Goal: Task Accomplishment & Management: Use online tool/utility

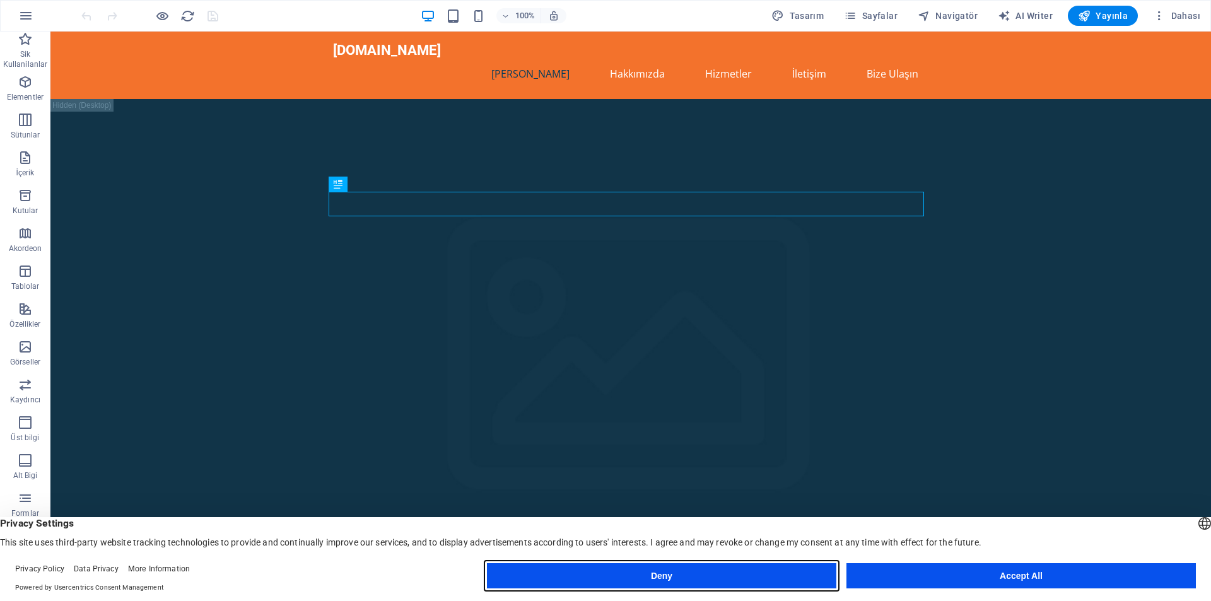
click at [714, 582] on button "Deny" at bounding box center [661, 575] width 349 height 25
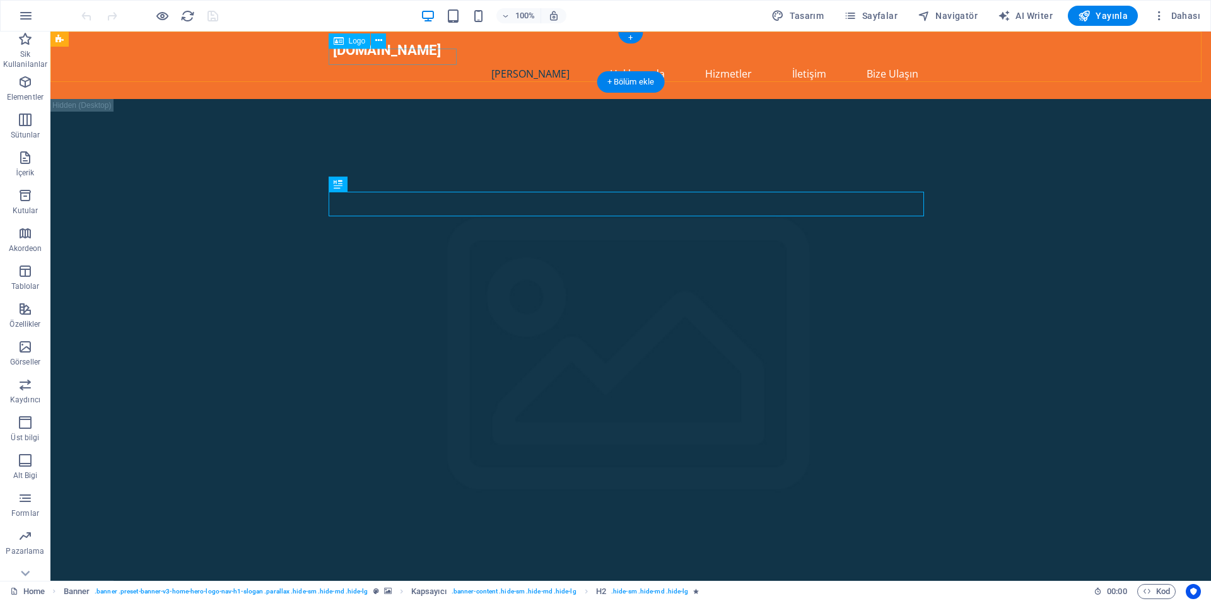
click at [427, 56] on div "[DOMAIN_NAME]" at bounding box center [630, 50] width 595 height 17
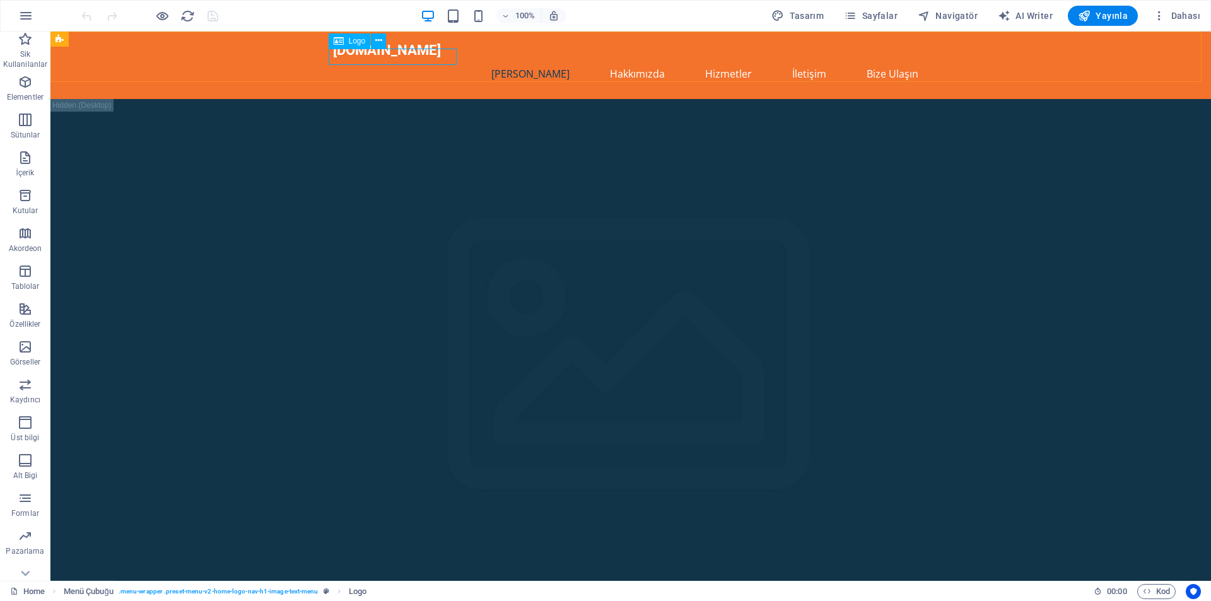
click at [361, 40] on span "Logo" at bounding box center [357, 41] width 17 height 8
click at [356, 40] on span "Logo" at bounding box center [357, 41] width 17 height 8
click at [378, 38] on icon at bounding box center [378, 40] width 7 height 13
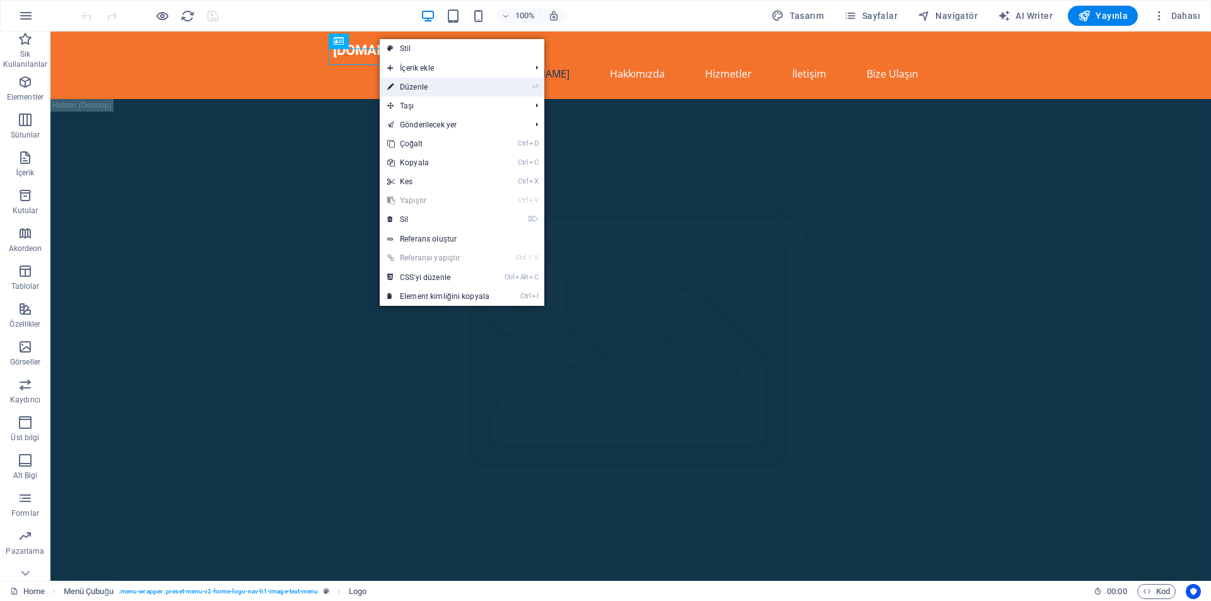
click at [434, 90] on link "⏎ Düzenle" at bounding box center [438, 87] width 117 height 19
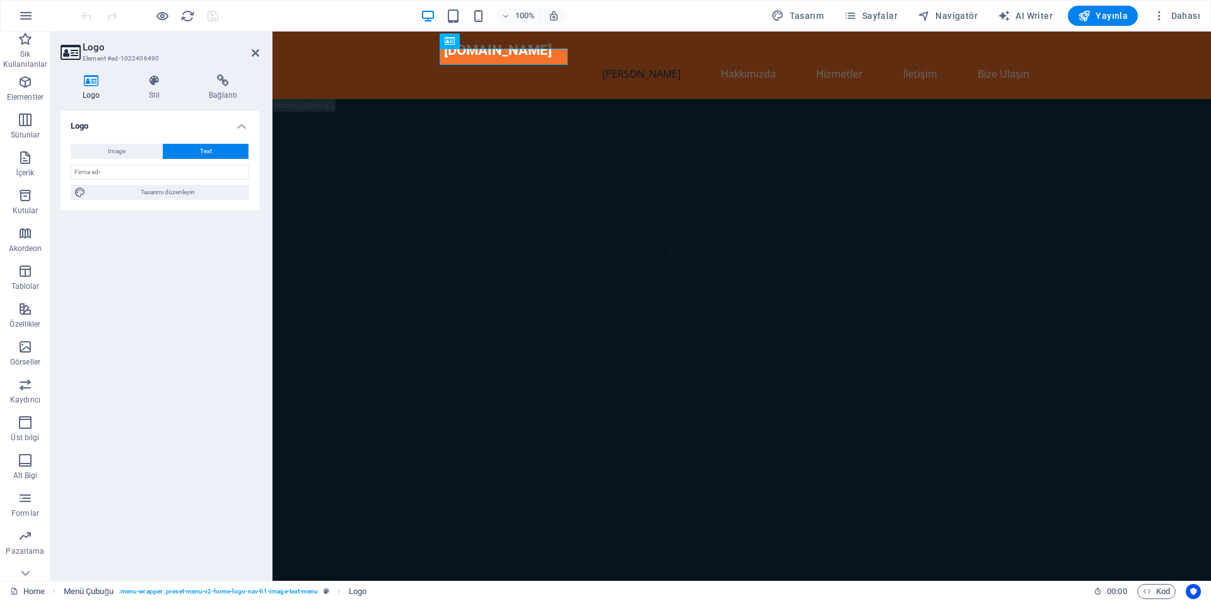
click at [107, 90] on h4 "Logo" at bounding box center [94, 87] width 66 height 26
click at [128, 155] on button "Image" at bounding box center [116, 151] width 91 height 15
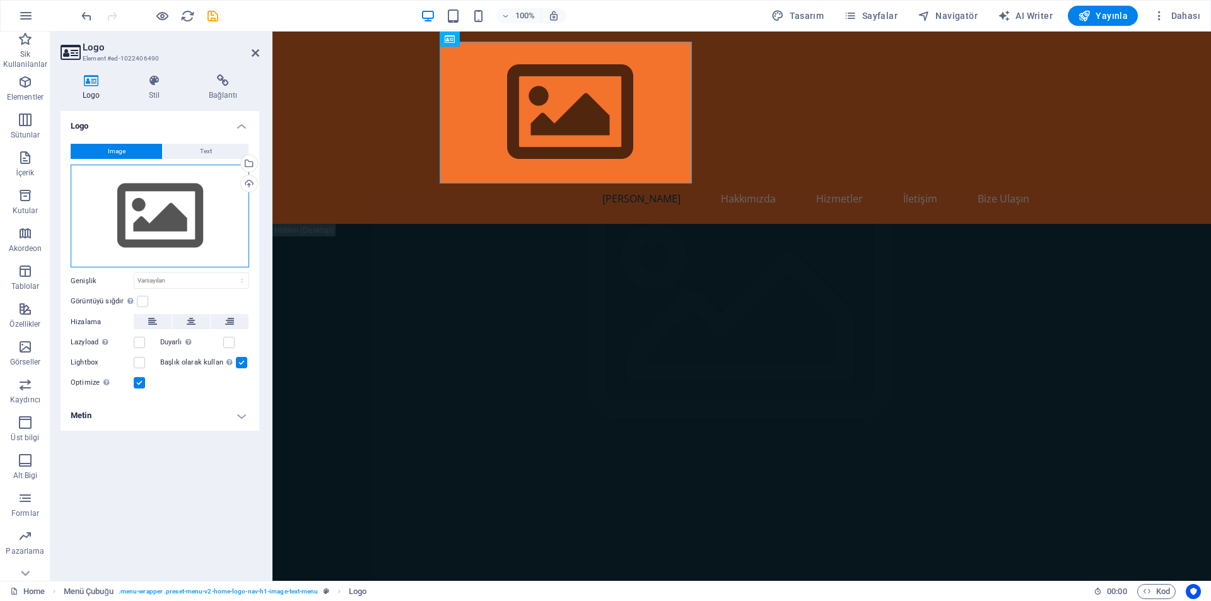
click at [161, 230] on div "Dosyaları buraya sürükleyin, dosyaları seçmek için tıklayın veya Dosyalardan ya…" at bounding box center [160, 216] width 178 height 103
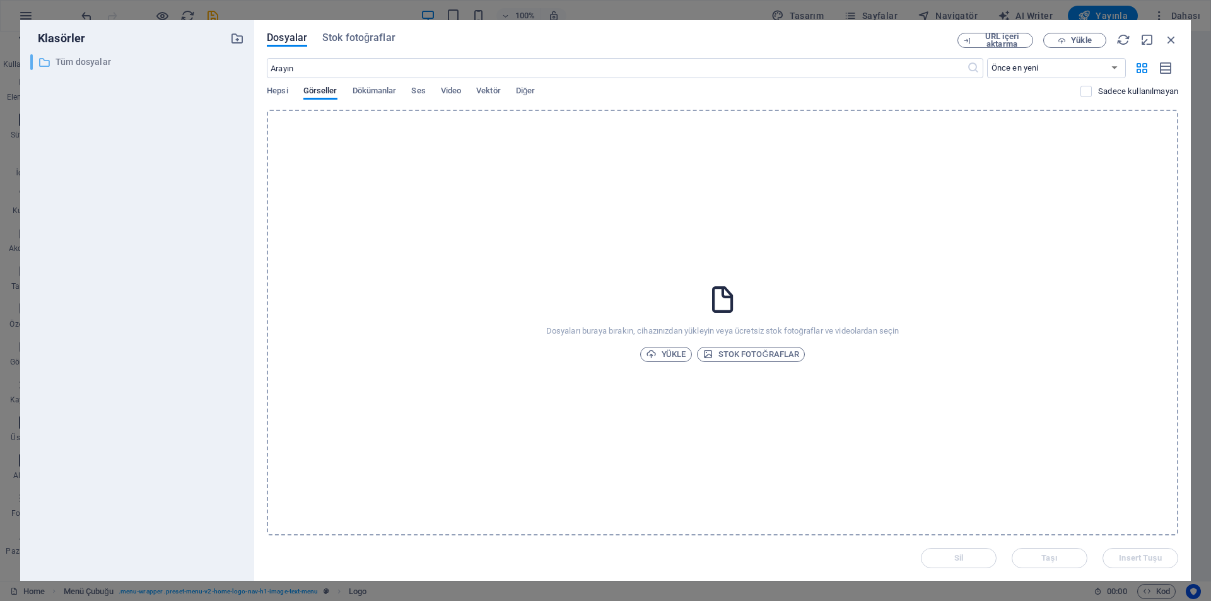
click at [129, 59] on p "Tüm dosyalar" at bounding box center [138, 62] width 165 height 15
click at [285, 89] on span "Hepsi" at bounding box center [277, 92] width 21 height 18
click at [1080, 47] on button "Yükle" at bounding box center [1074, 40] width 63 height 15
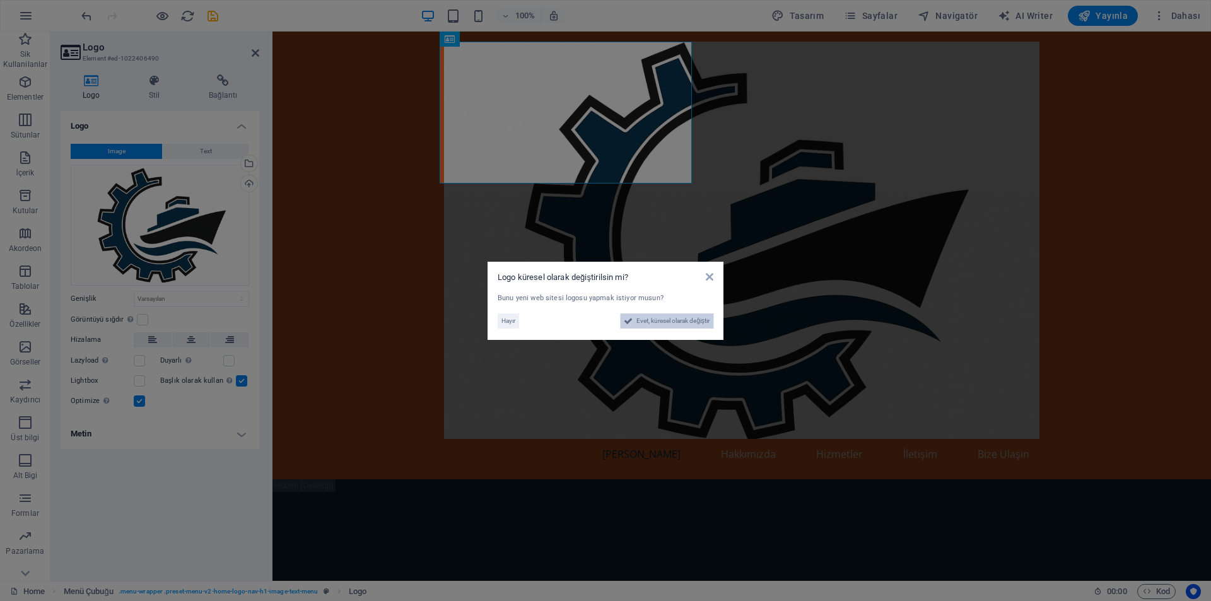
click at [676, 324] on span "Evet, küresel olarak değiştir" at bounding box center [672, 320] width 73 height 15
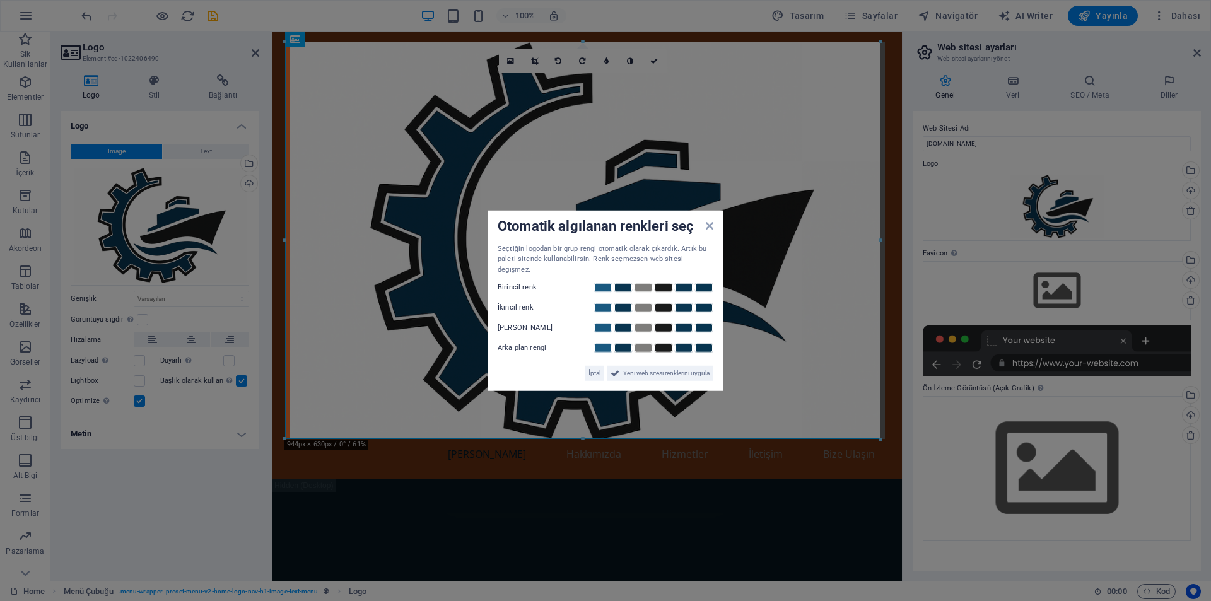
click at [531, 280] on label "Birincil renk" at bounding box center [536, 287] width 76 height 15
click at [602, 284] on link at bounding box center [603, 288] width 19 height 10
click at [619, 284] on link at bounding box center [623, 288] width 19 height 10
click at [645, 286] on link at bounding box center [643, 288] width 19 height 10
click at [662, 284] on link at bounding box center [663, 288] width 19 height 10
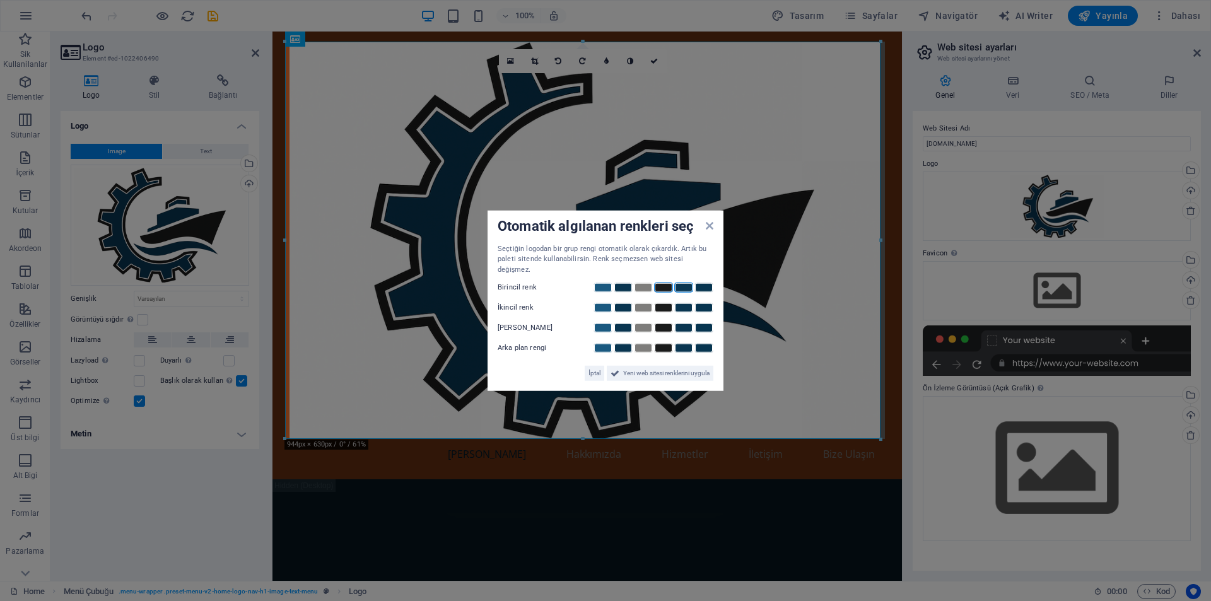
click at [688, 284] on link at bounding box center [683, 288] width 19 height 10
click at [696, 284] on link at bounding box center [703, 288] width 19 height 10
click at [709, 230] on icon at bounding box center [710, 225] width 8 height 10
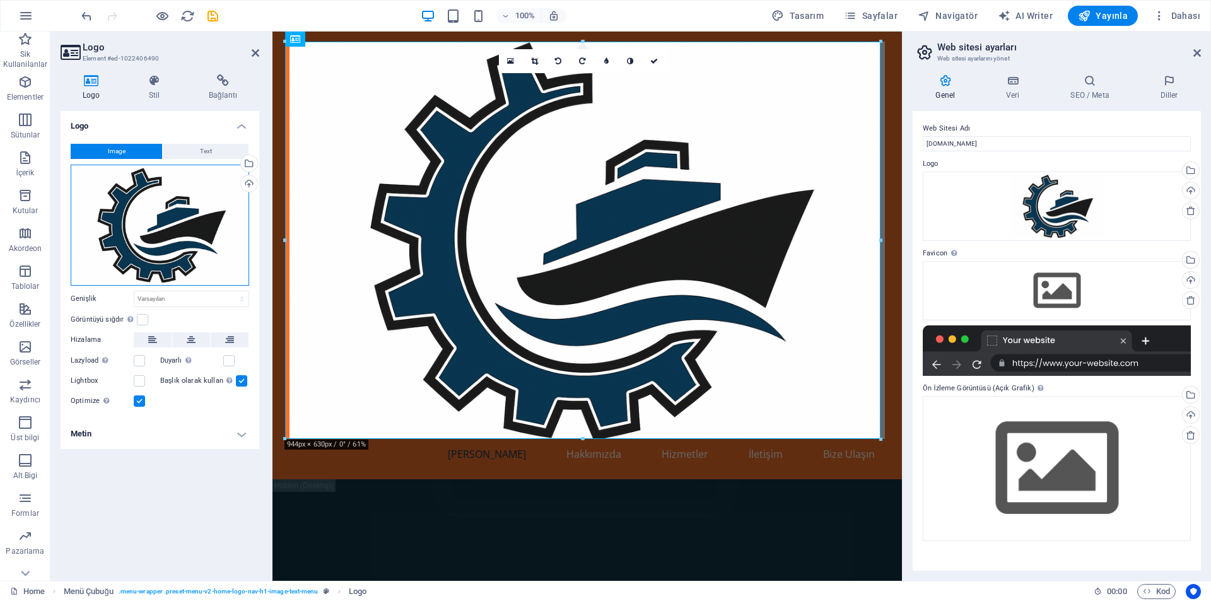
click at [198, 193] on div "Dosyaları buraya sürükleyin, dosyaları seçmek için tıklayın veya Dosyalardan ya…" at bounding box center [160, 225] width 178 height 121
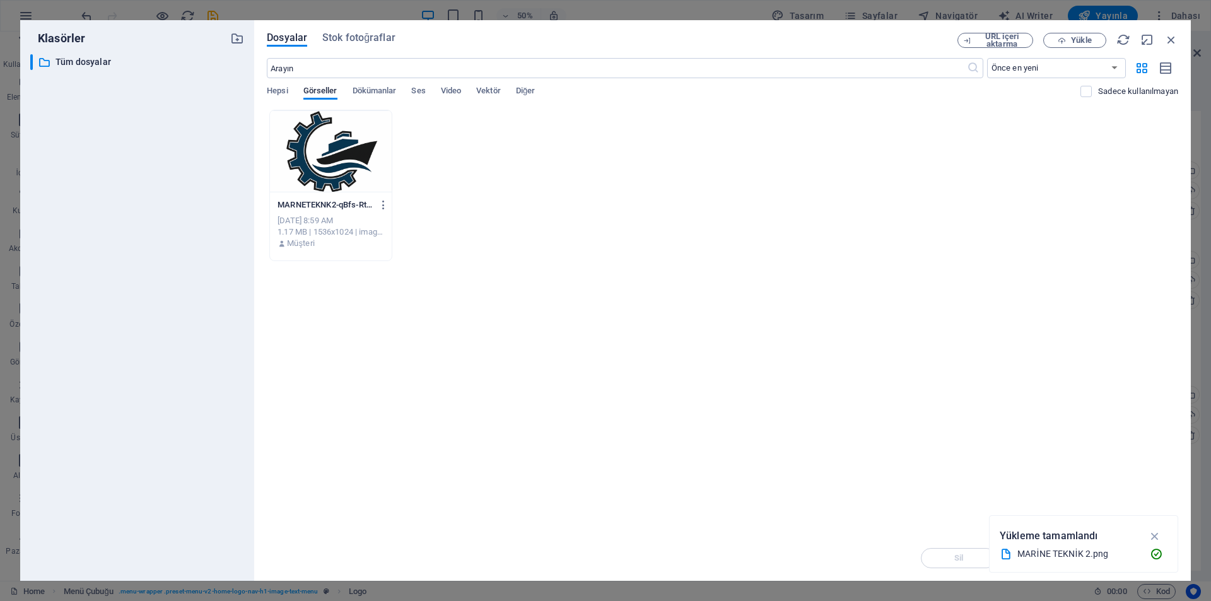
click at [336, 155] on div at bounding box center [331, 151] width 122 height 82
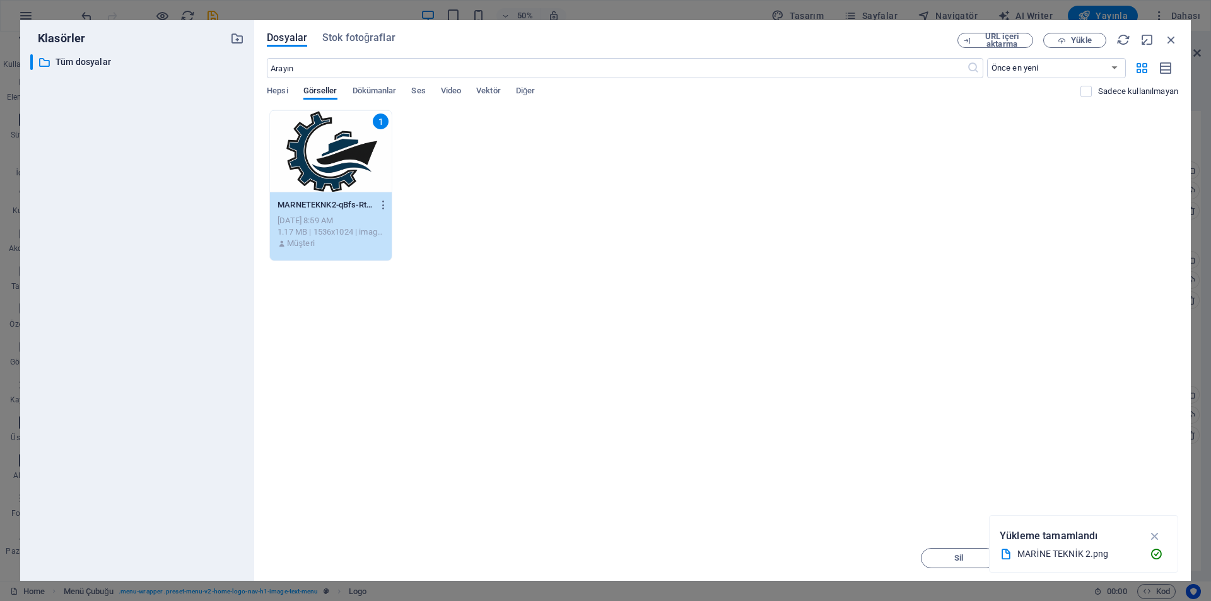
click at [308, 136] on div "1" at bounding box center [331, 151] width 122 height 82
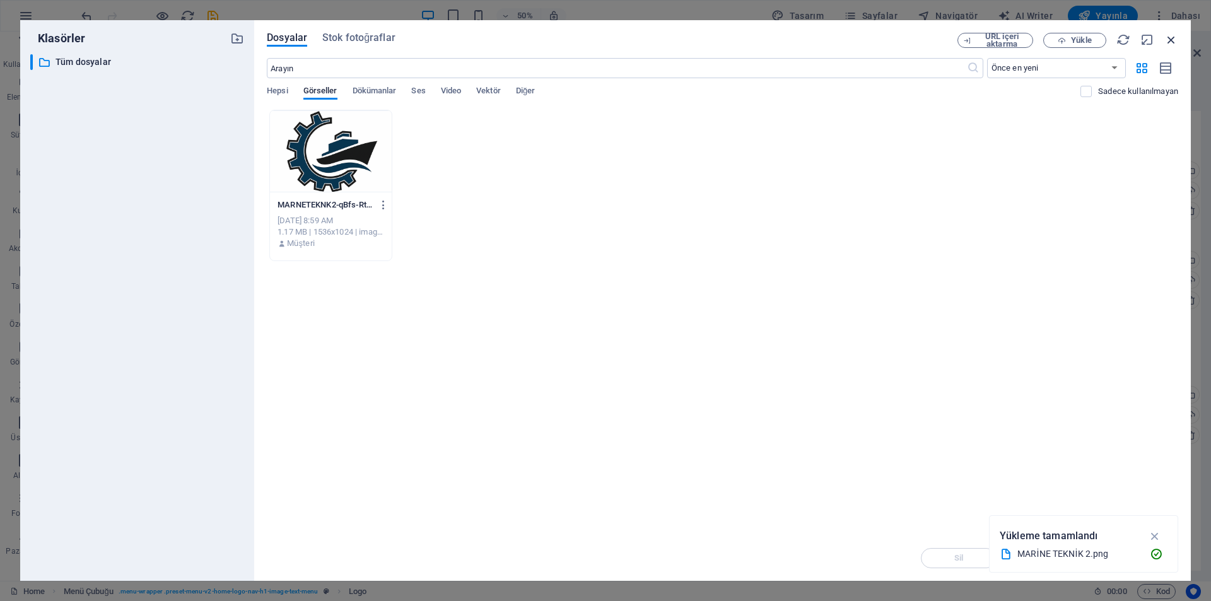
click at [1165, 39] on icon "button" at bounding box center [1171, 40] width 14 height 14
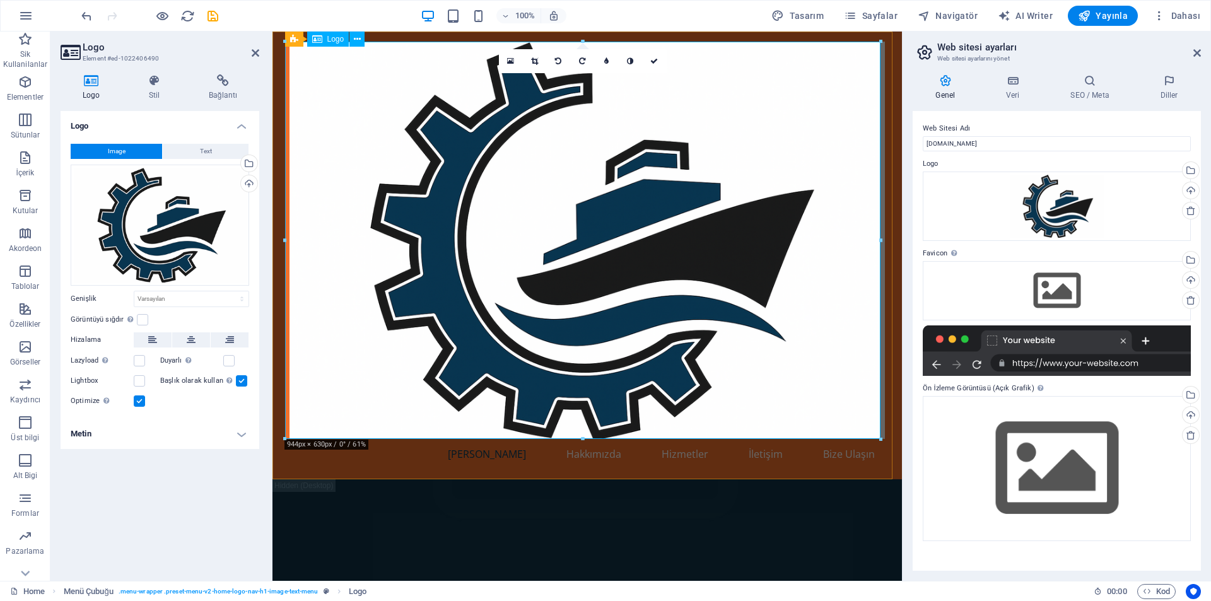
click at [714, 127] on div at bounding box center [587, 240] width 595 height 397
click at [165, 91] on h4 "Stil" at bounding box center [157, 87] width 60 height 26
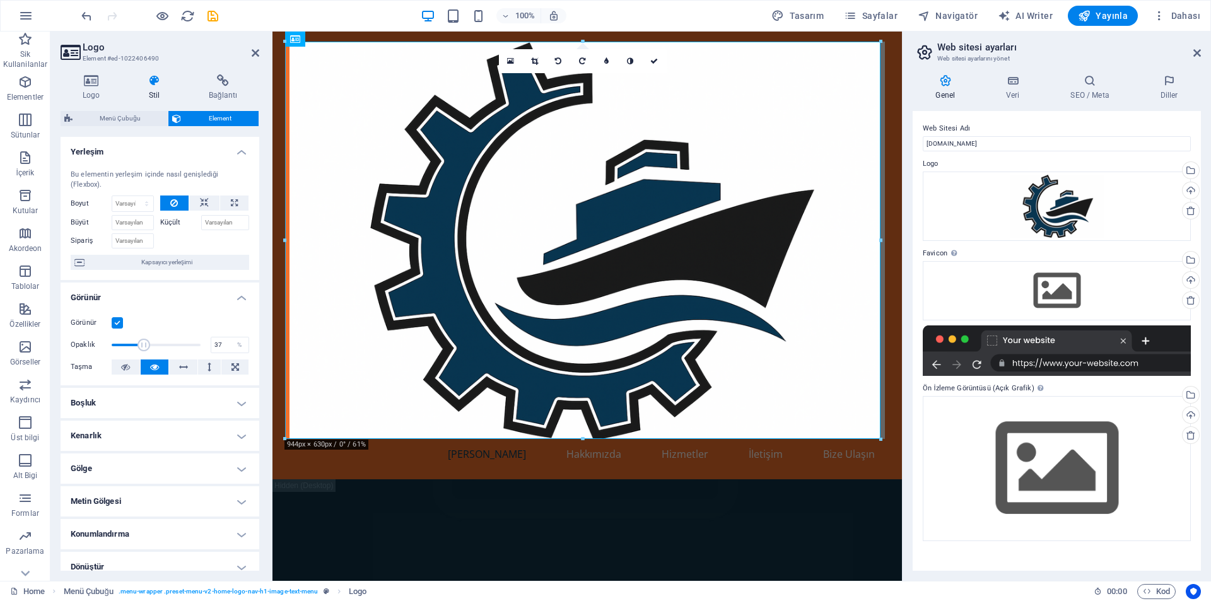
drag, startPoint x: 193, startPoint y: 346, endPoint x: 143, endPoint y: 347, distance: 49.8
click at [143, 347] on span at bounding box center [144, 345] width 13 height 13
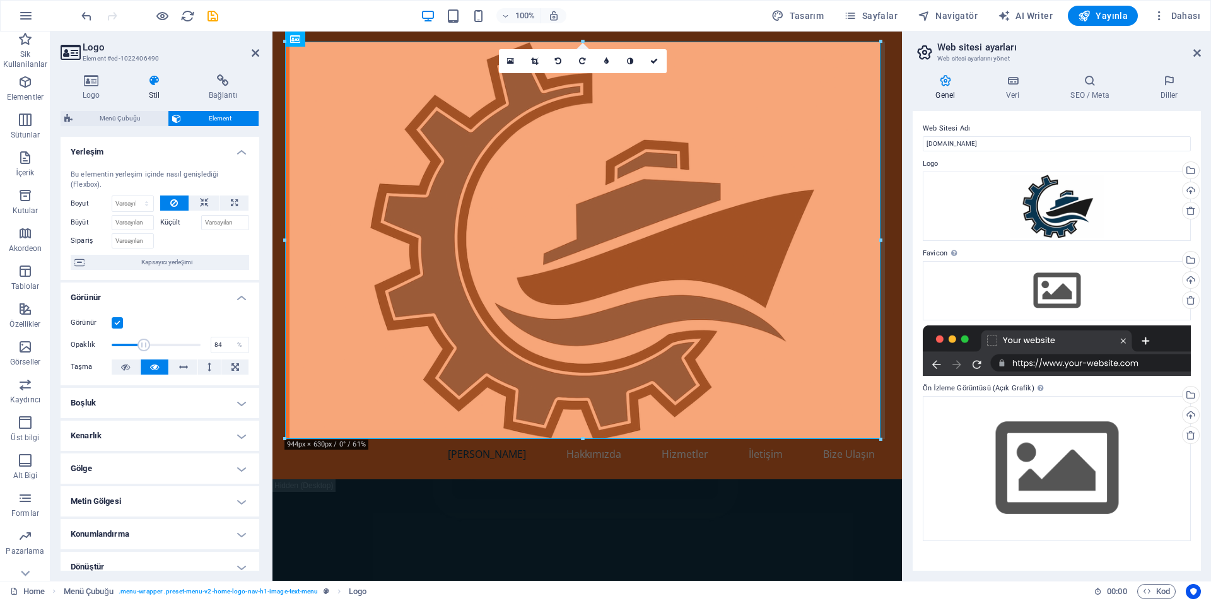
type input "100"
drag, startPoint x: 145, startPoint y: 345, endPoint x: 210, endPoint y: 345, distance: 65.0
click at [210, 345] on div "Opaklık 100 %" at bounding box center [160, 345] width 178 height 19
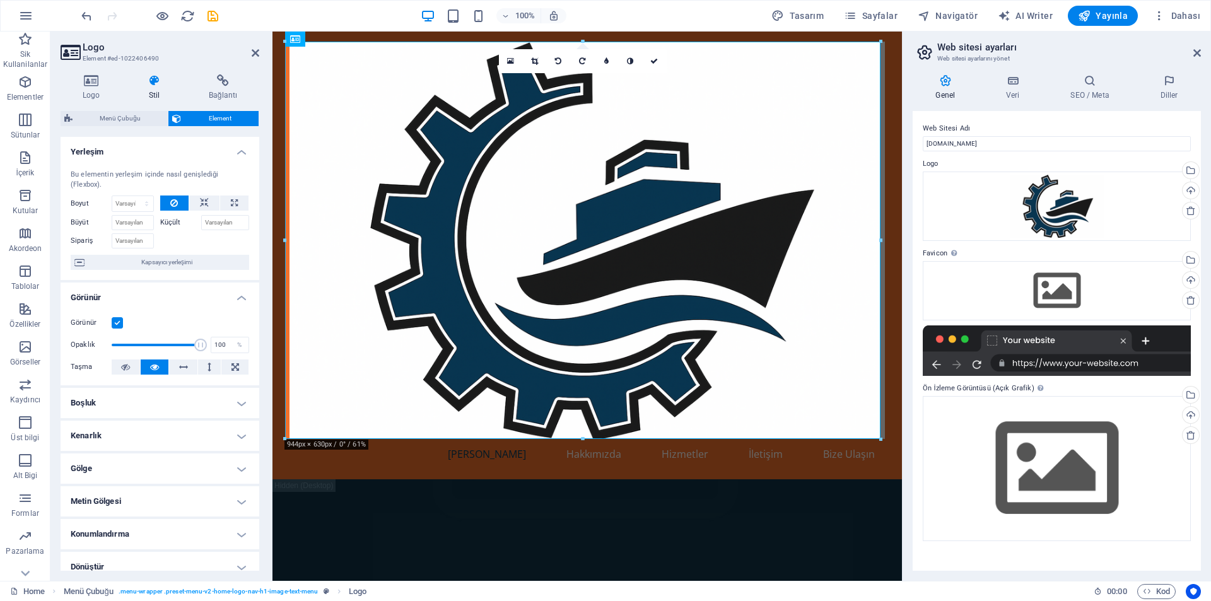
click at [183, 474] on h4 "Gölge" at bounding box center [160, 469] width 199 height 30
click at [192, 491] on span "Dış" at bounding box center [194, 493] width 9 height 15
type input "2"
type input "4"
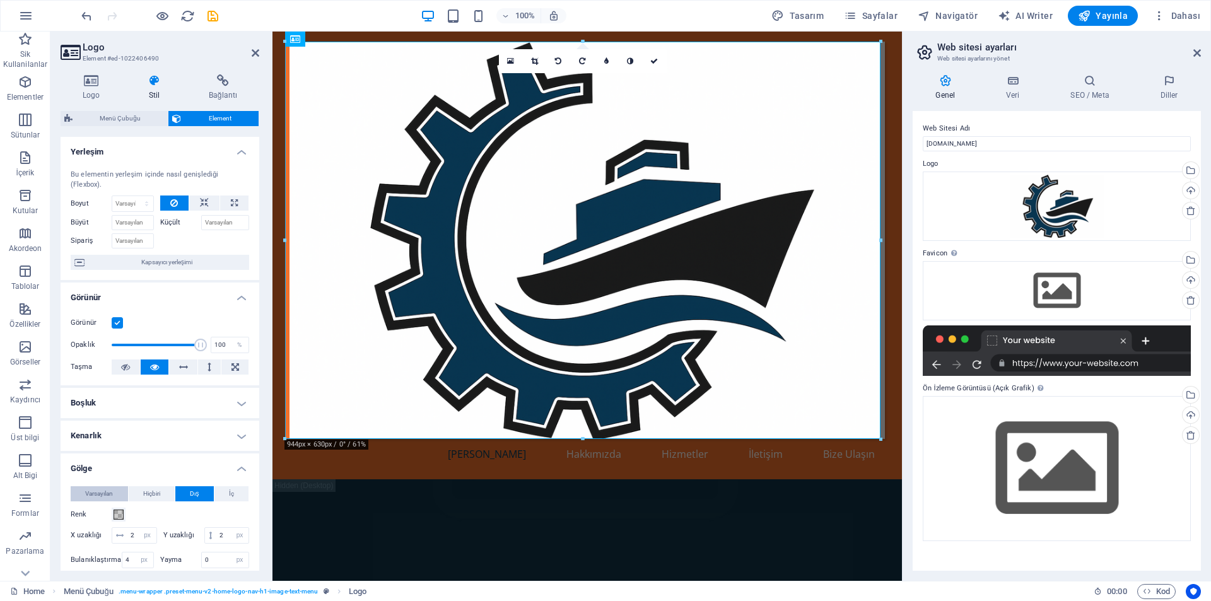
click at [110, 493] on span "Varsayılan" at bounding box center [99, 493] width 28 height 15
drag, startPoint x: 35, startPoint y: 346, endPoint x: 36, endPoint y: 334, distance: 12.0
click at [35, 347] on span "Görseller" at bounding box center [25, 354] width 50 height 30
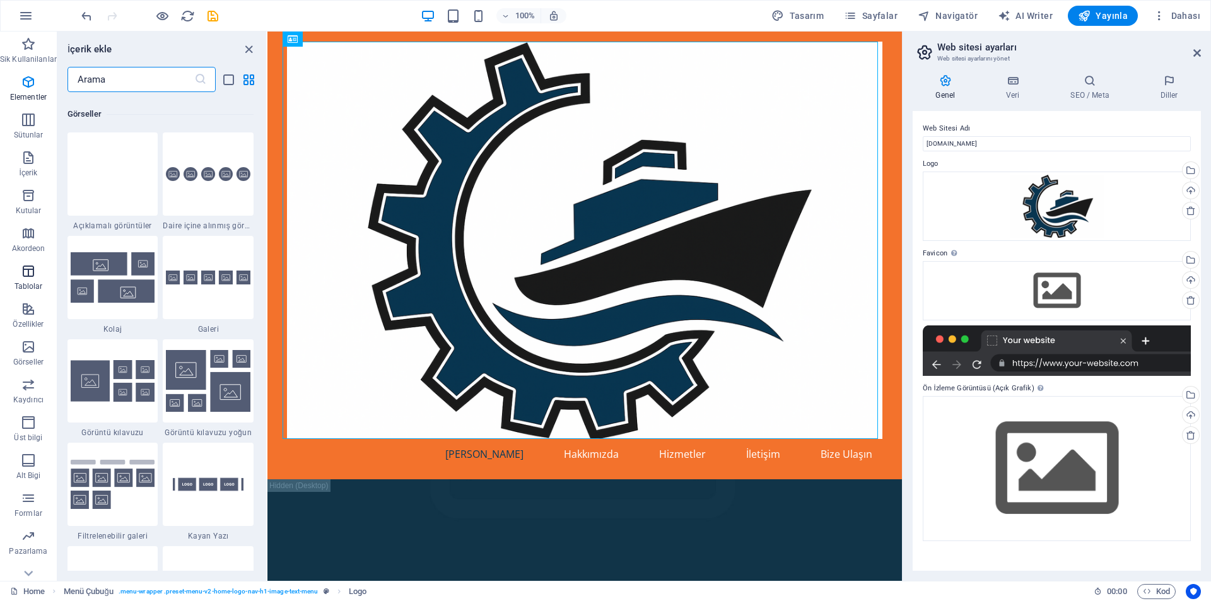
scroll to position [6396, 0]
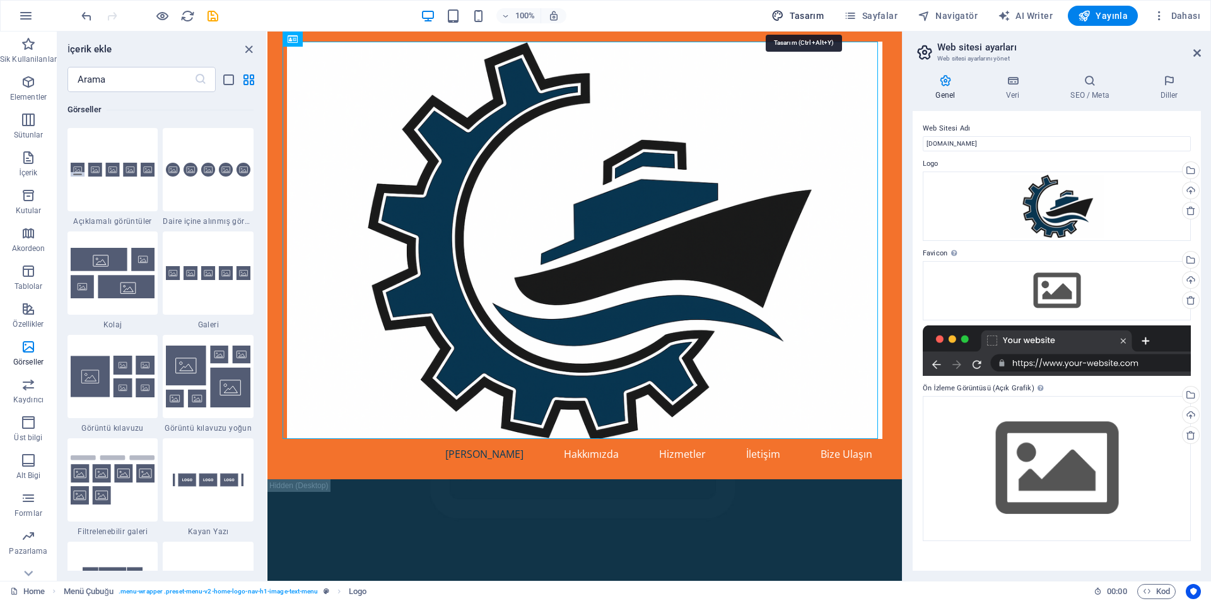
click at [829, 18] on button "Tasarım" at bounding box center [797, 16] width 62 height 20
select select "px"
select select "200"
select select "px"
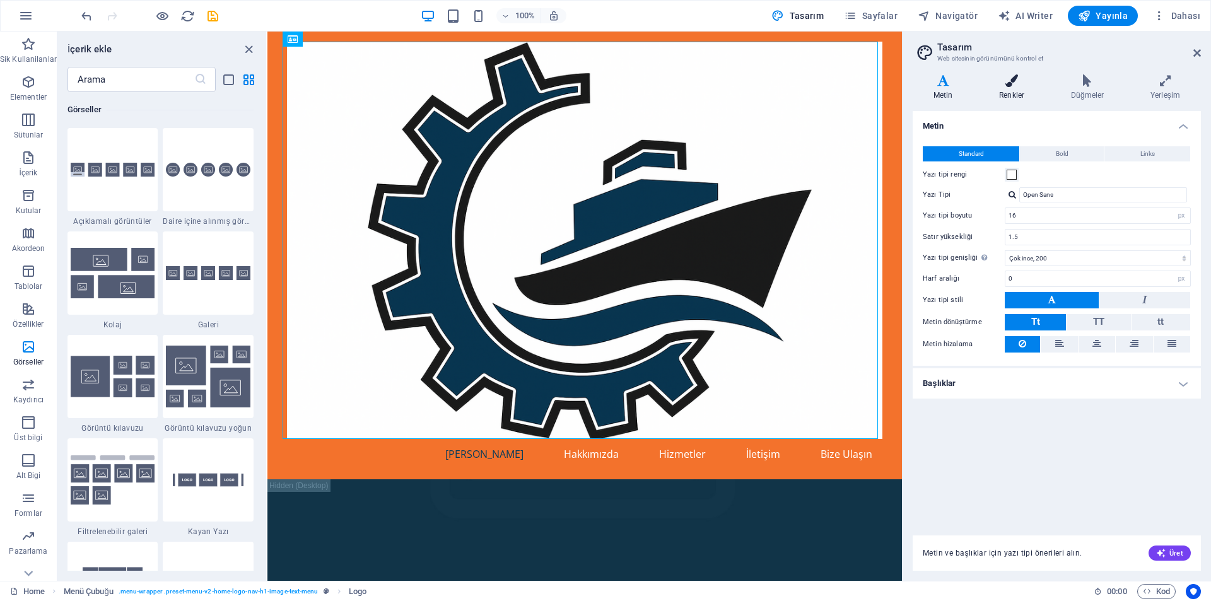
click at [1016, 89] on h4 "Renkler" at bounding box center [1014, 87] width 72 height 26
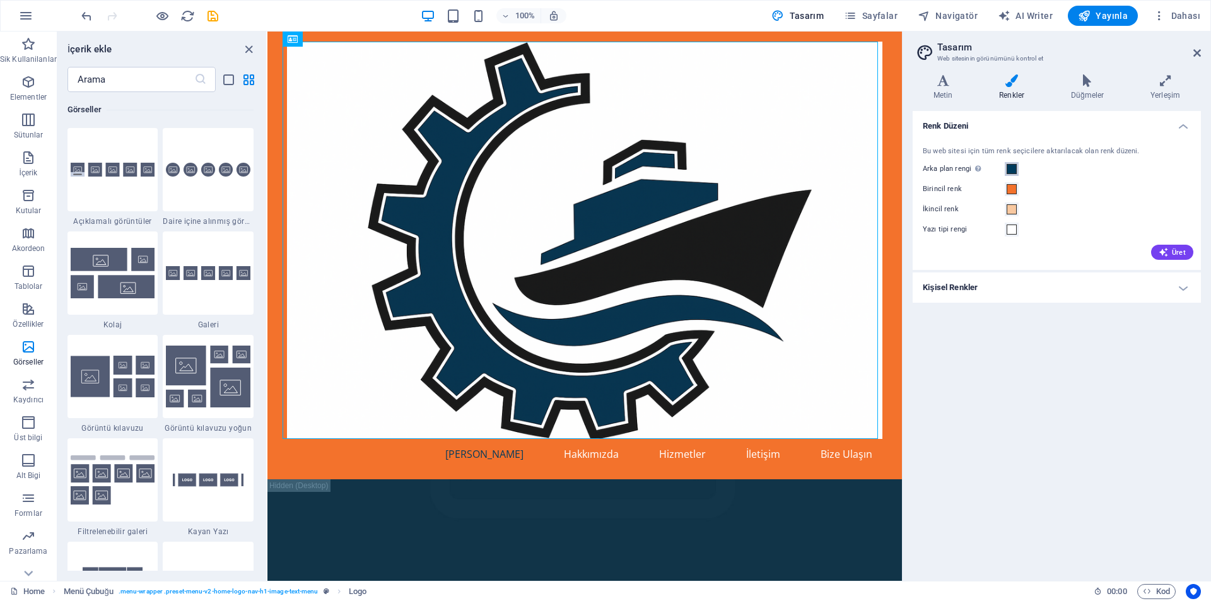
click at [1014, 168] on span at bounding box center [1012, 169] width 10 height 10
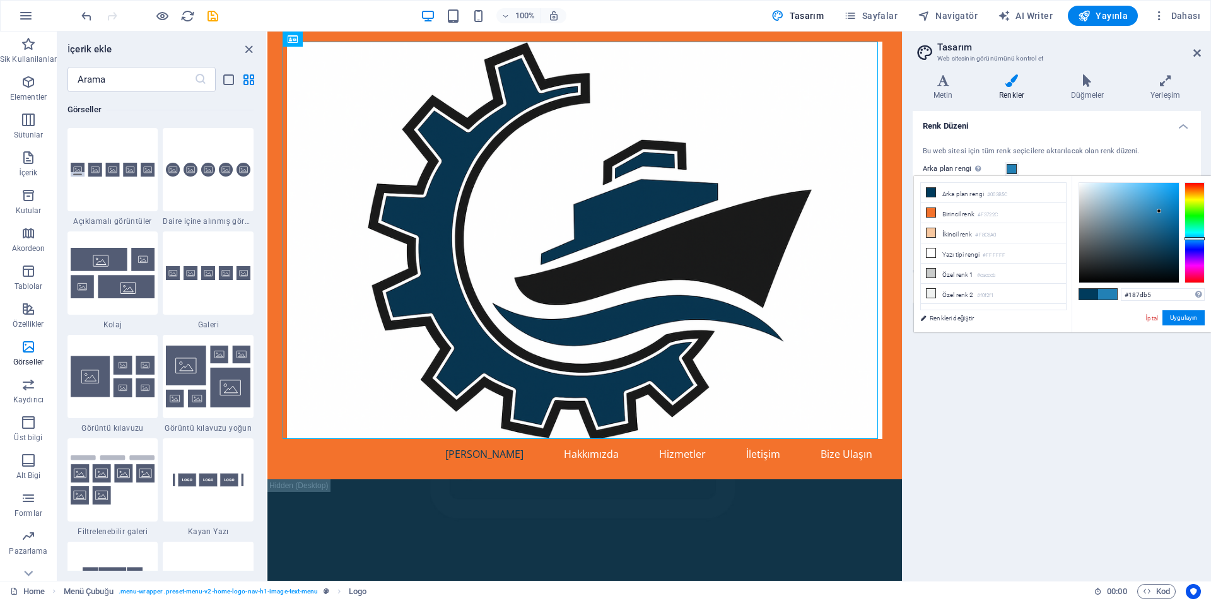
type input "#177cb5"
drag, startPoint x: 1157, startPoint y: 222, endPoint x: 1166, endPoint y: 211, distance: 13.9
click at [1166, 211] on div at bounding box center [1129, 233] width 100 height 100
click at [1190, 317] on button "Uygulayın" at bounding box center [1183, 317] width 42 height 15
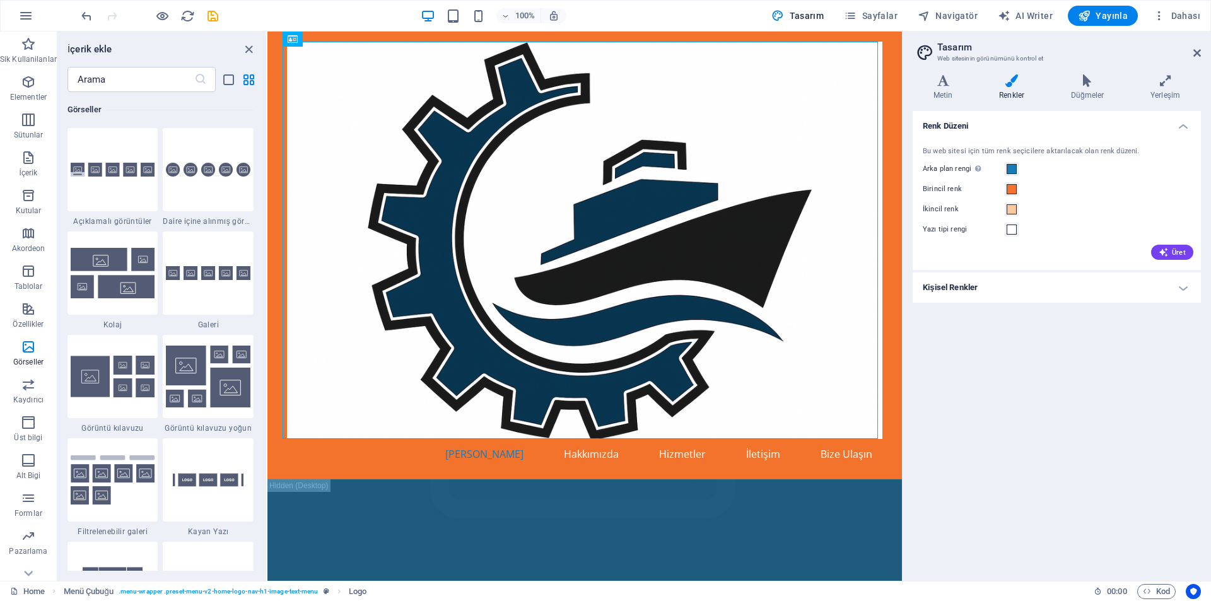
click at [1195, 47] on h2 "Tasarım" at bounding box center [1069, 47] width 264 height 11
click at [1193, 51] on icon at bounding box center [1197, 53] width 8 height 10
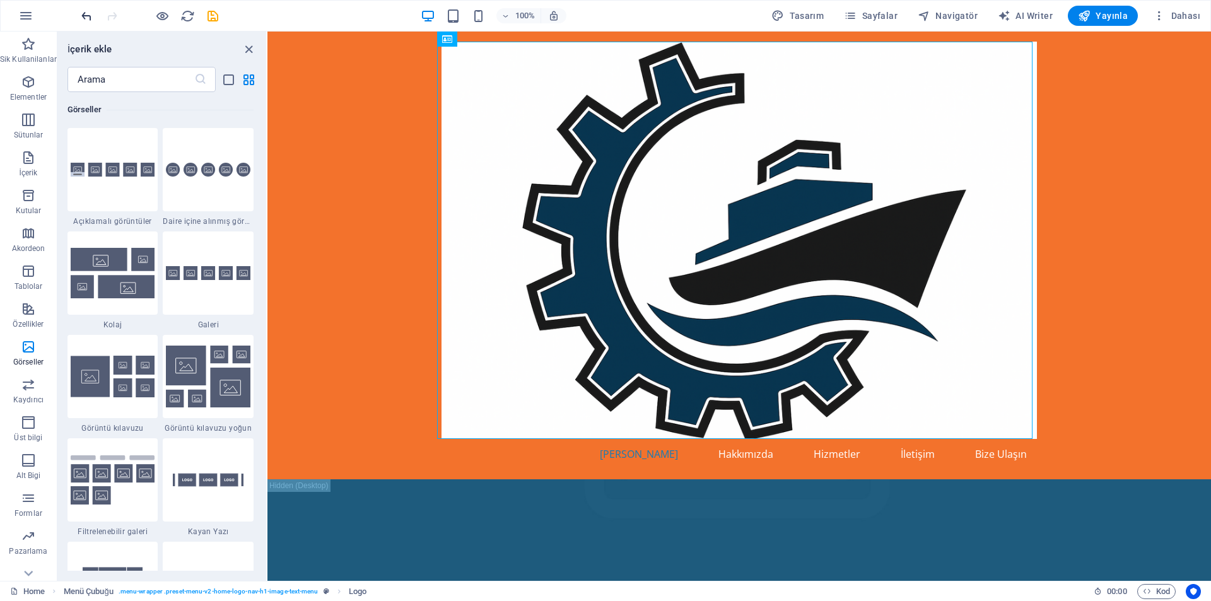
click at [81, 9] on icon "undo" at bounding box center [86, 16] width 15 height 15
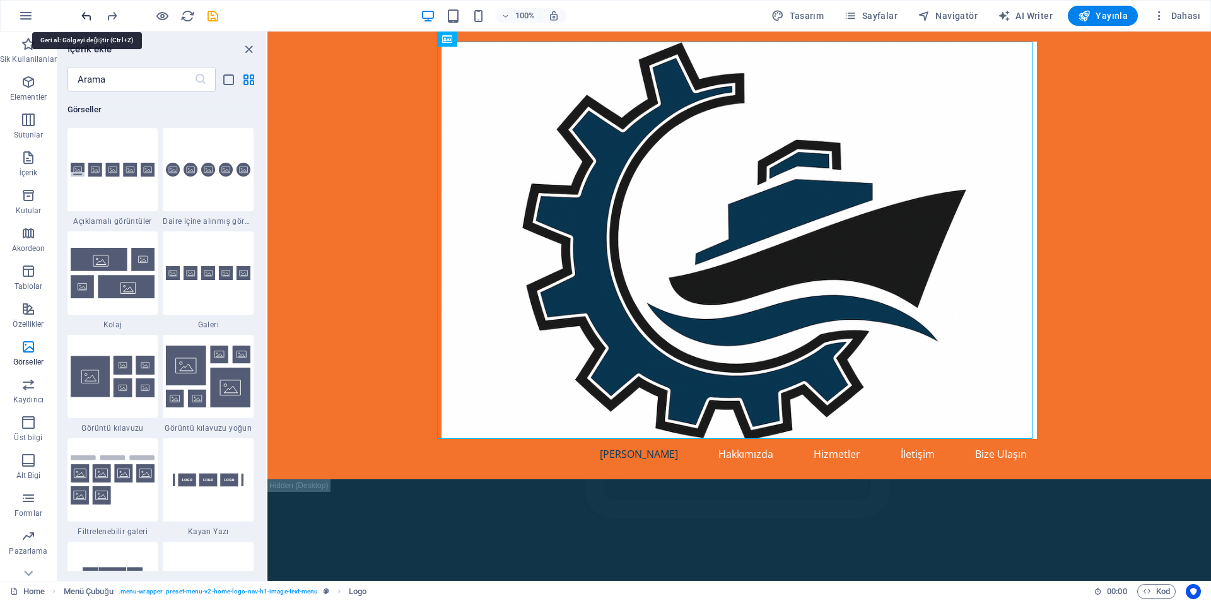
click at [90, 18] on icon "undo" at bounding box center [86, 16] width 15 height 15
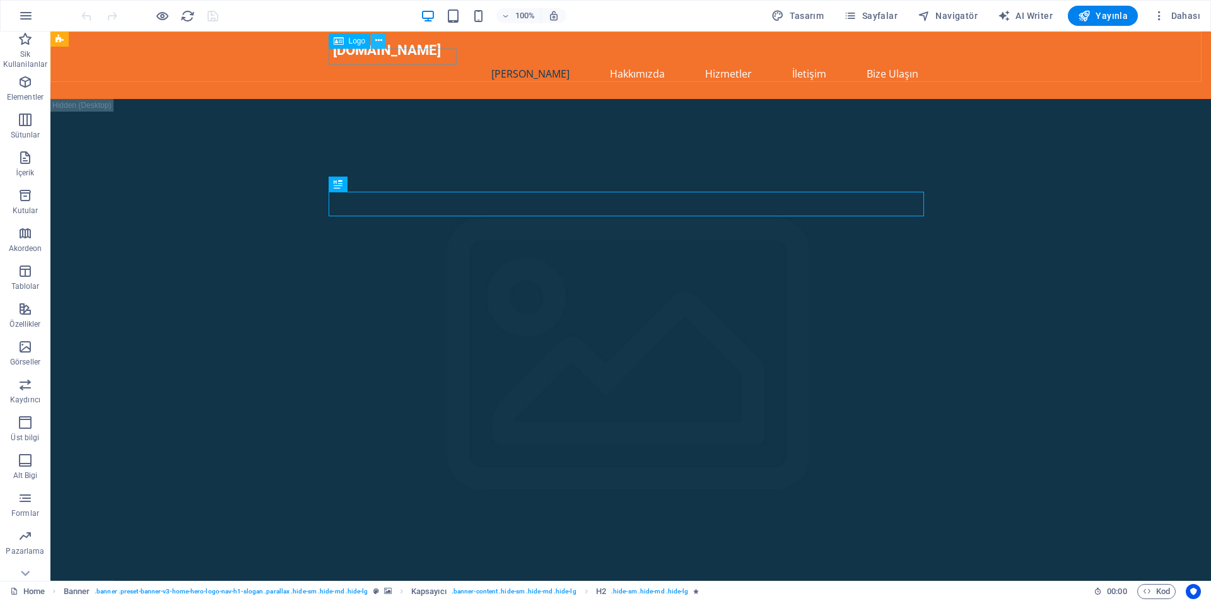
click at [373, 38] on button at bounding box center [378, 40] width 15 height 15
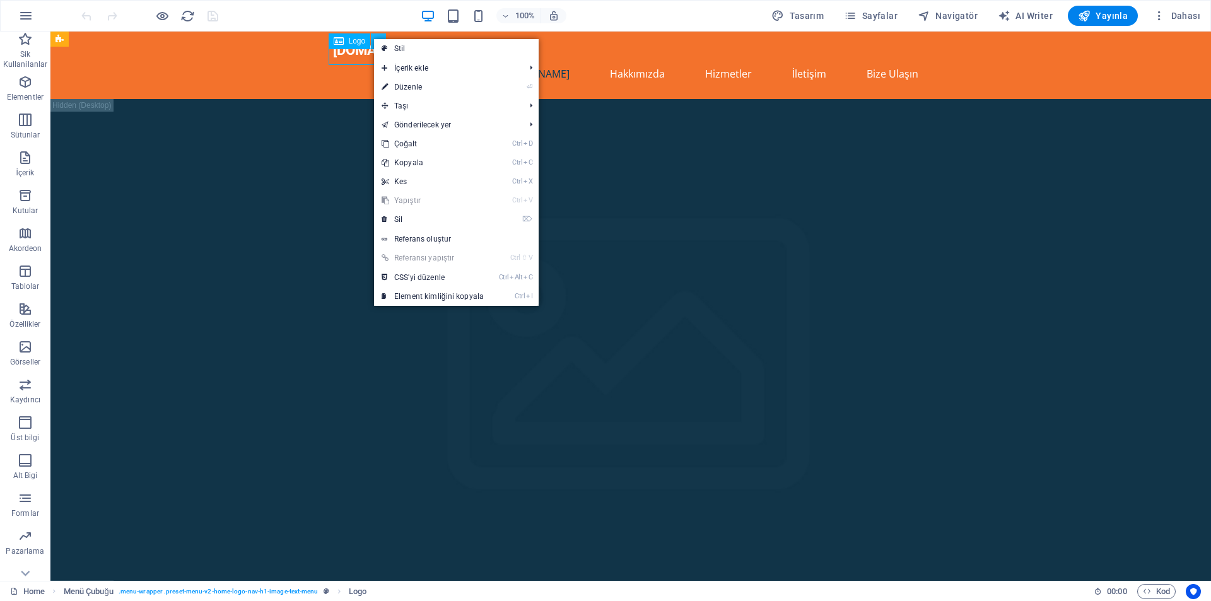
click at [376, 38] on icon at bounding box center [378, 40] width 7 height 13
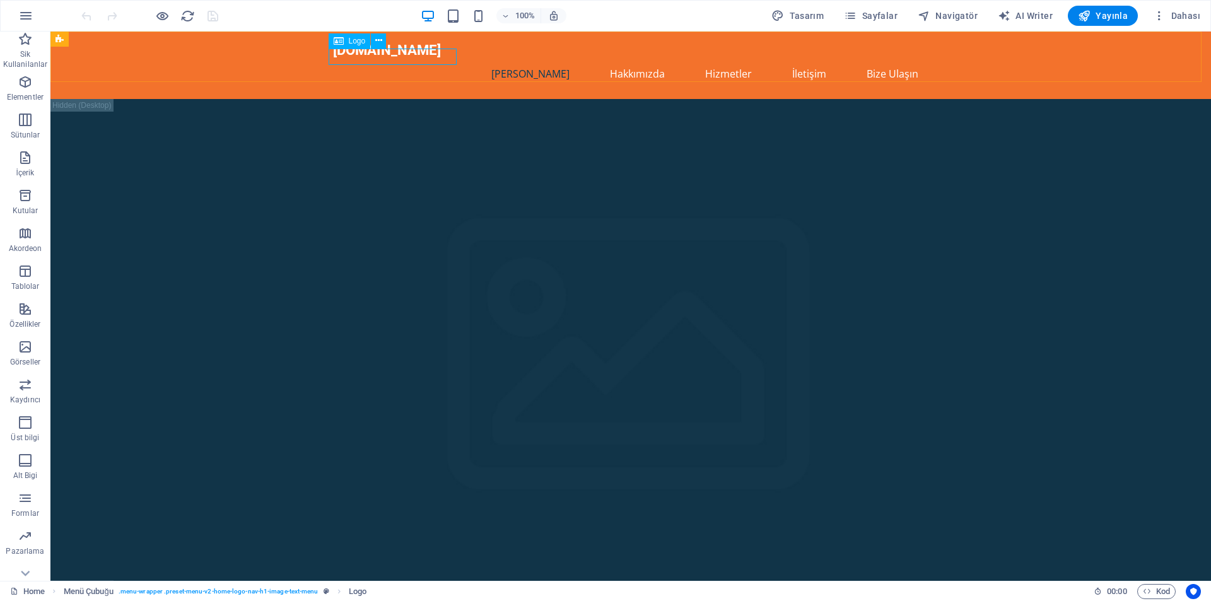
click at [344, 41] on div "Logo" at bounding box center [350, 40] width 42 height 15
click at [378, 41] on icon at bounding box center [378, 40] width 7 height 13
click at [338, 42] on icon at bounding box center [339, 40] width 10 height 15
click at [357, 41] on span "Logo" at bounding box center [357, 41] width 17 height 8
click at [366, 59] on div "[DOMAIN_NAME]" at bounding box center [630, 50] width 595 height 17
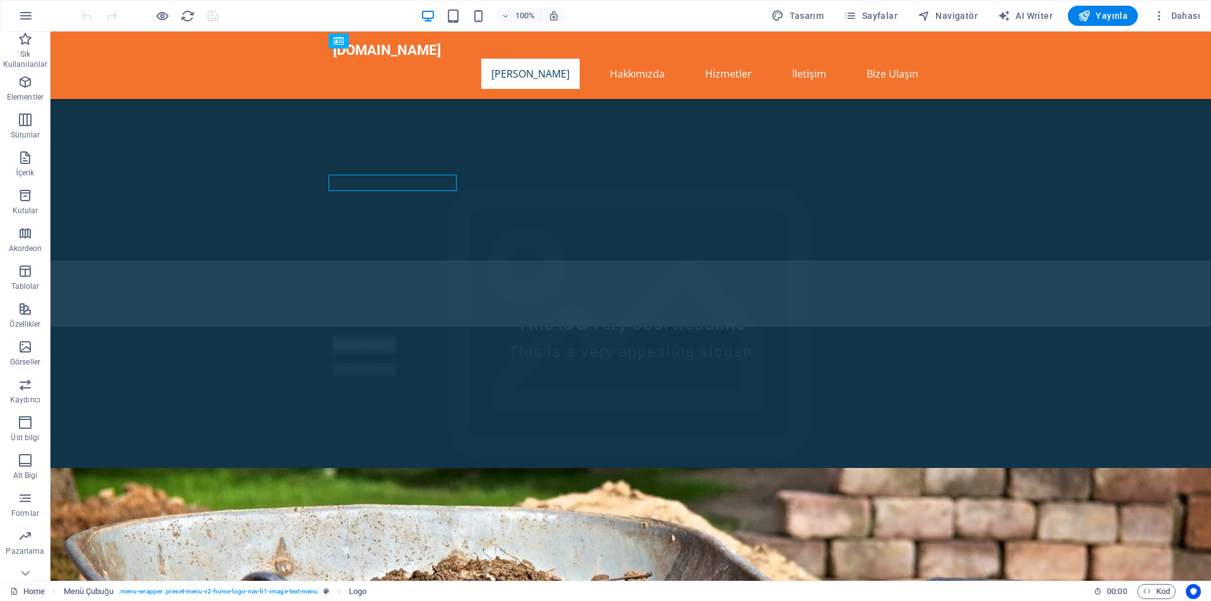
scroll to position [126, 0]
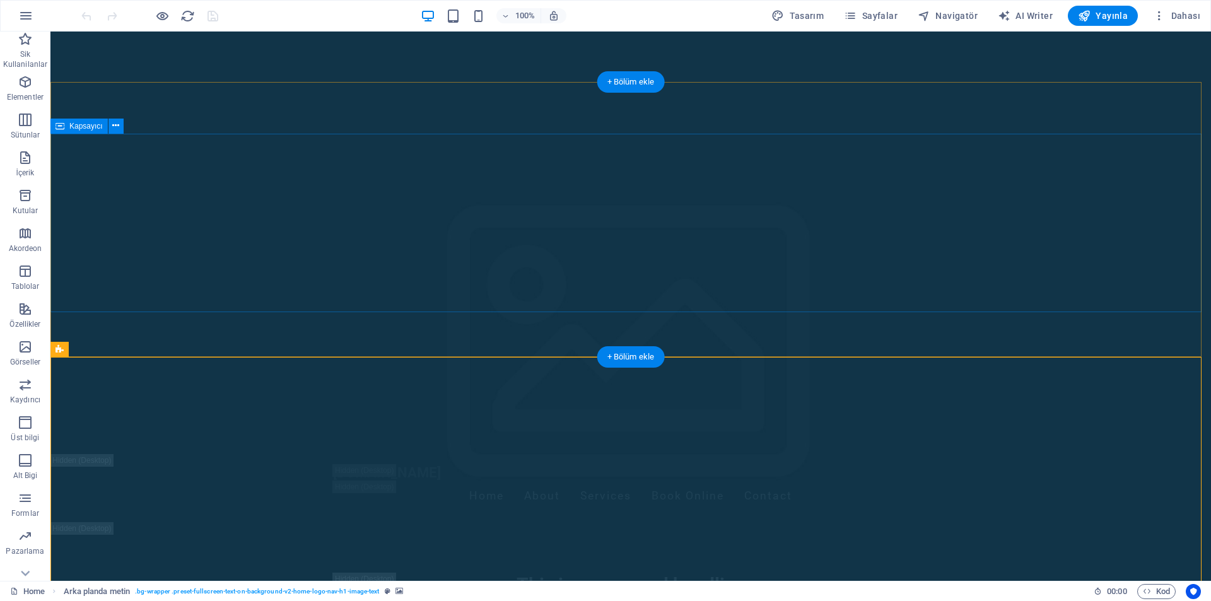
scroll to position [0, 0]
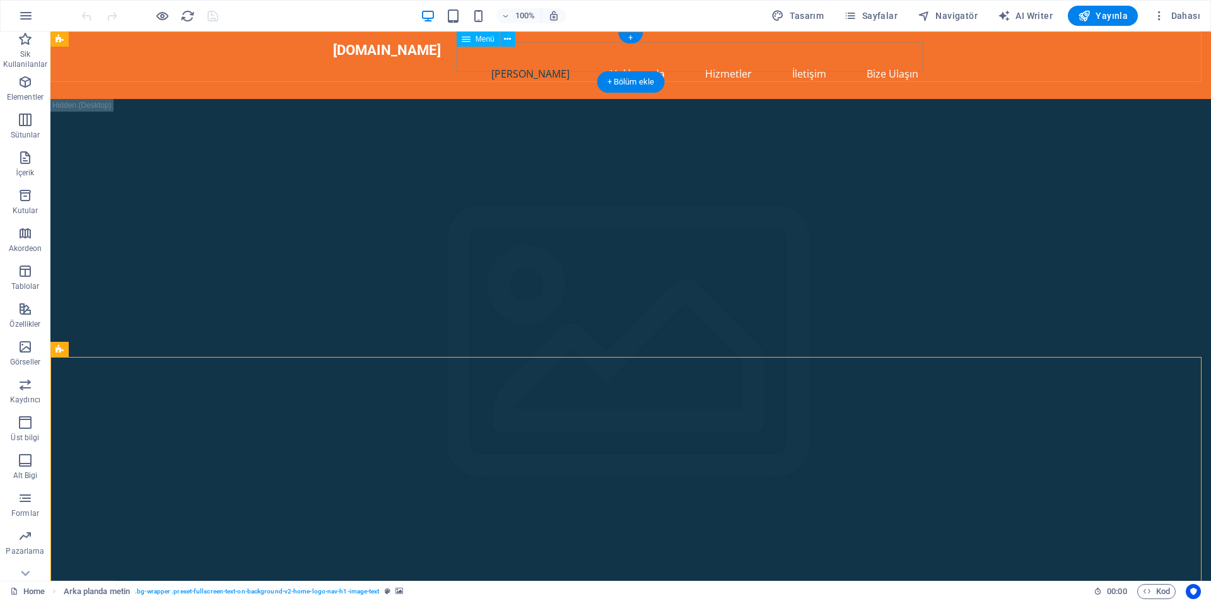
click at [892, 59] on nav "Ana Sayfa Hakkımızda Hizmetler İletişim Bize Ulaşın" at bounding box center [630, 74] width 595 height 30
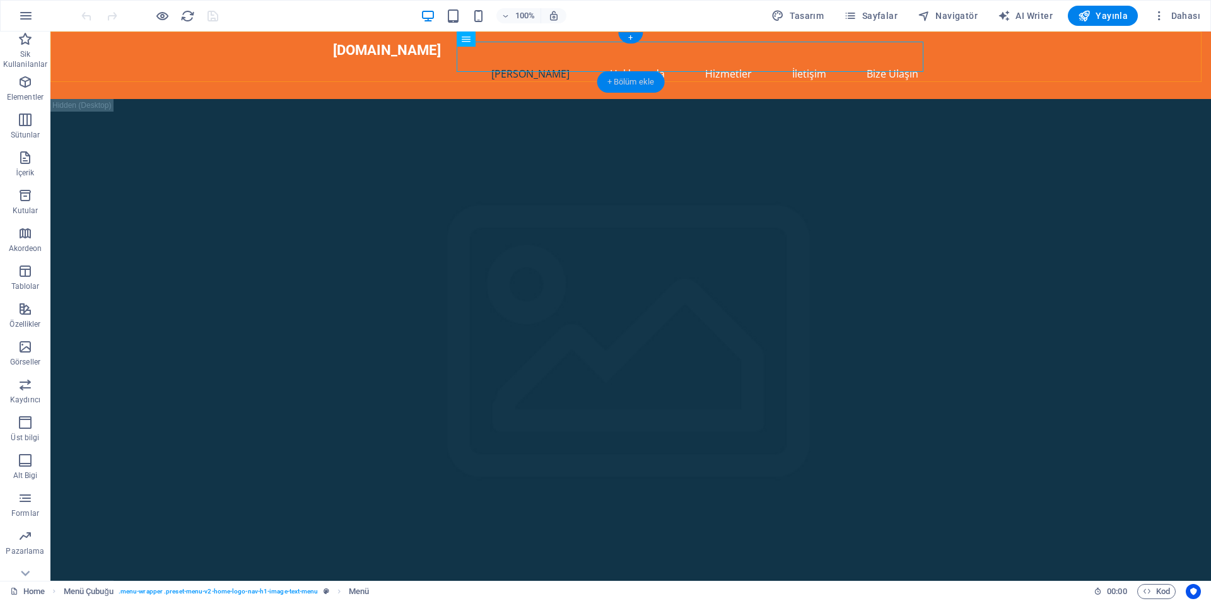
click at [624, 78] on div "+ Bölüm ekle" at bounding box center [630, 81] width 67 height 21
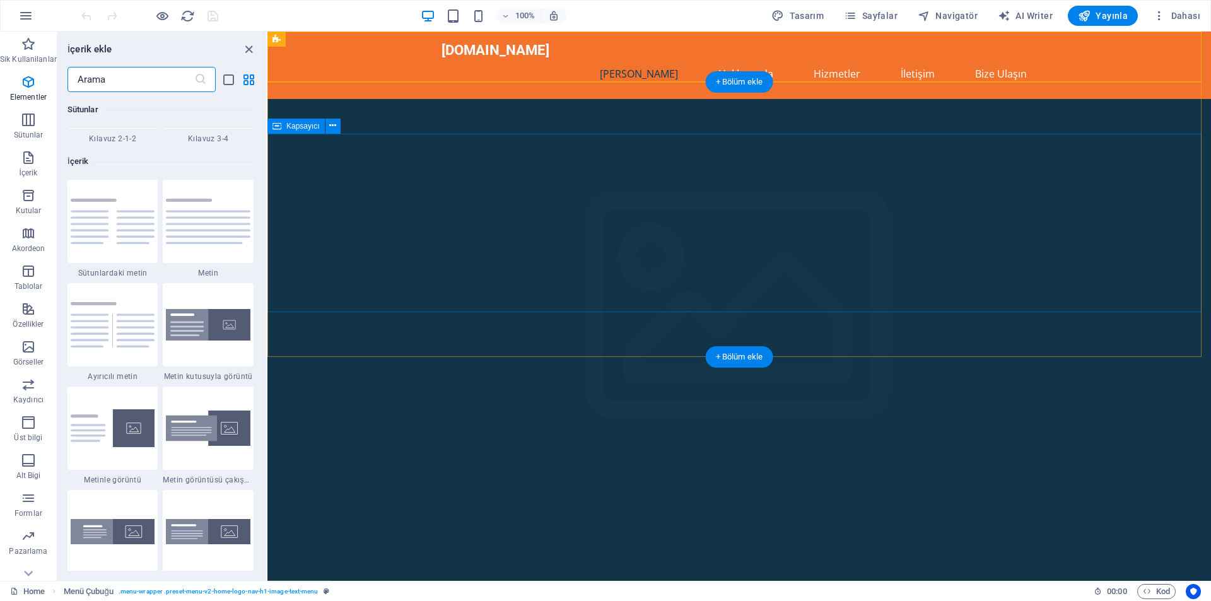
scroll to position [2207, 0]
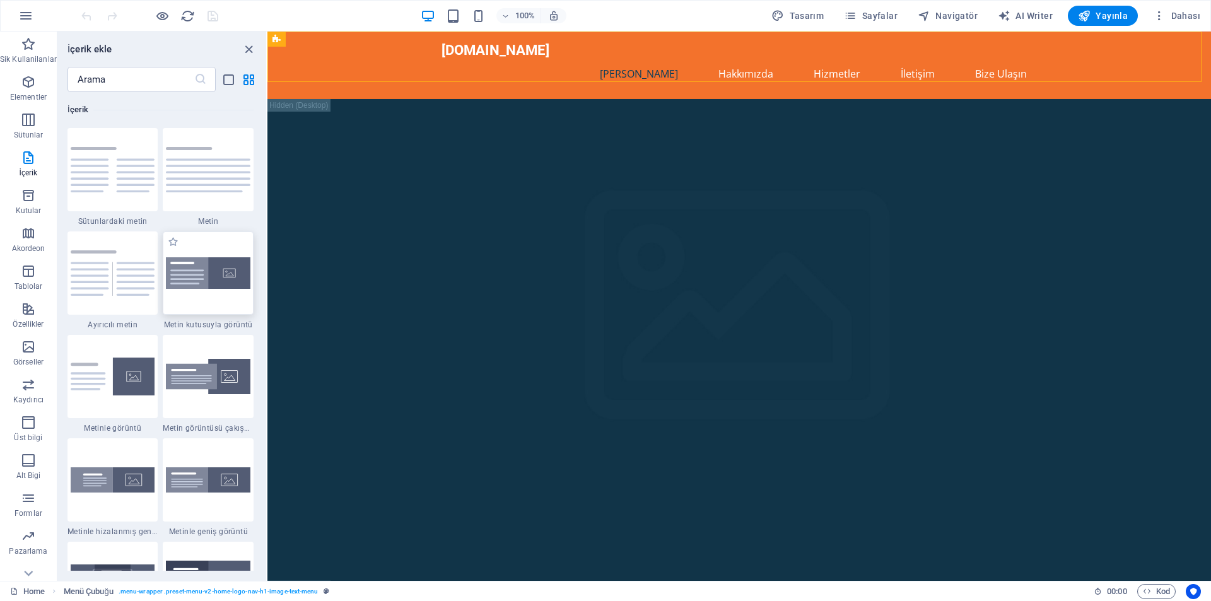
click at [209, 290] on div at bounding box center [208, 272] width 91 height 83
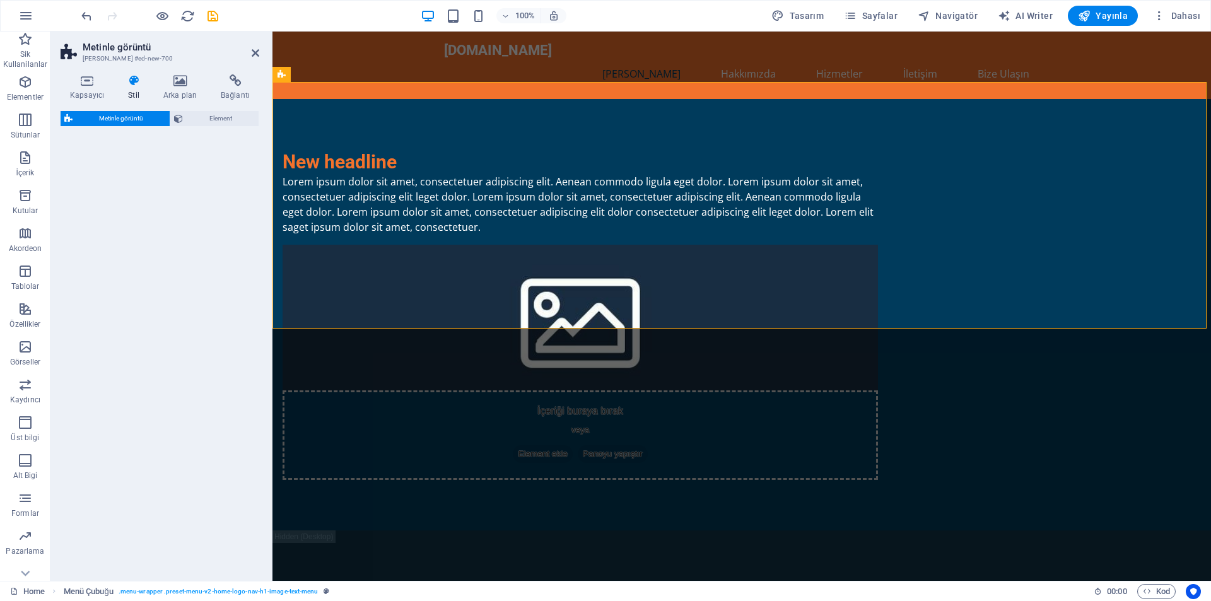
select select "rem"
select select "px"
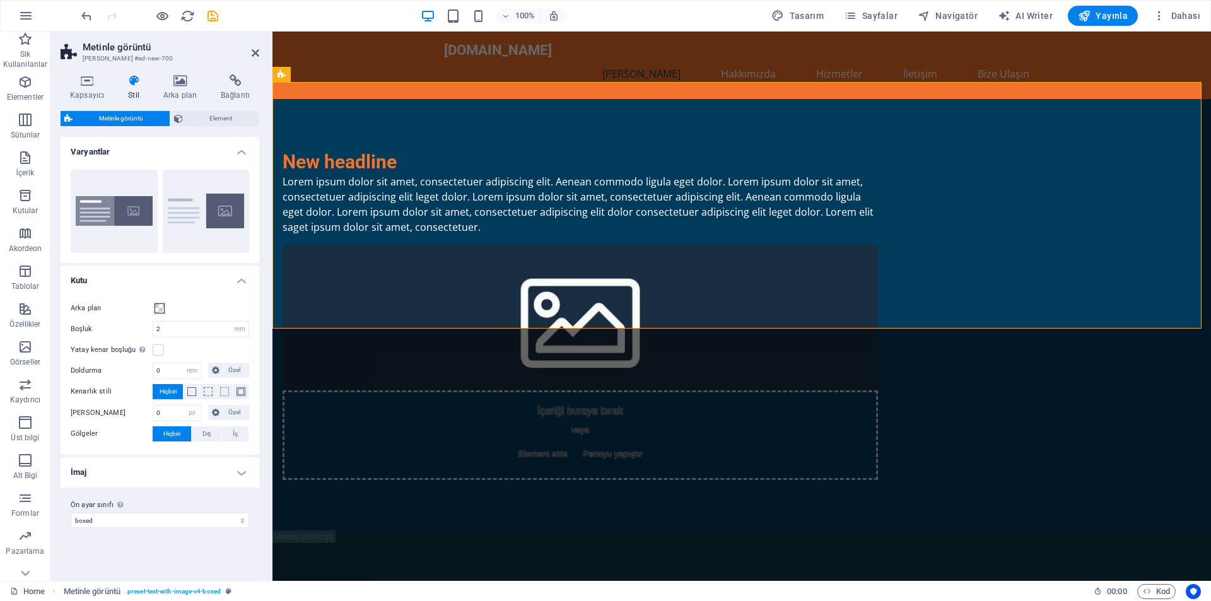
click at [105, 115] on span "Metinle görüntü" at bounding box center [121, 118] width 90 height 15
click at [73, 95] on h4 "Kapsayıcı" at bounding box center [90, 87] width 58 height 26
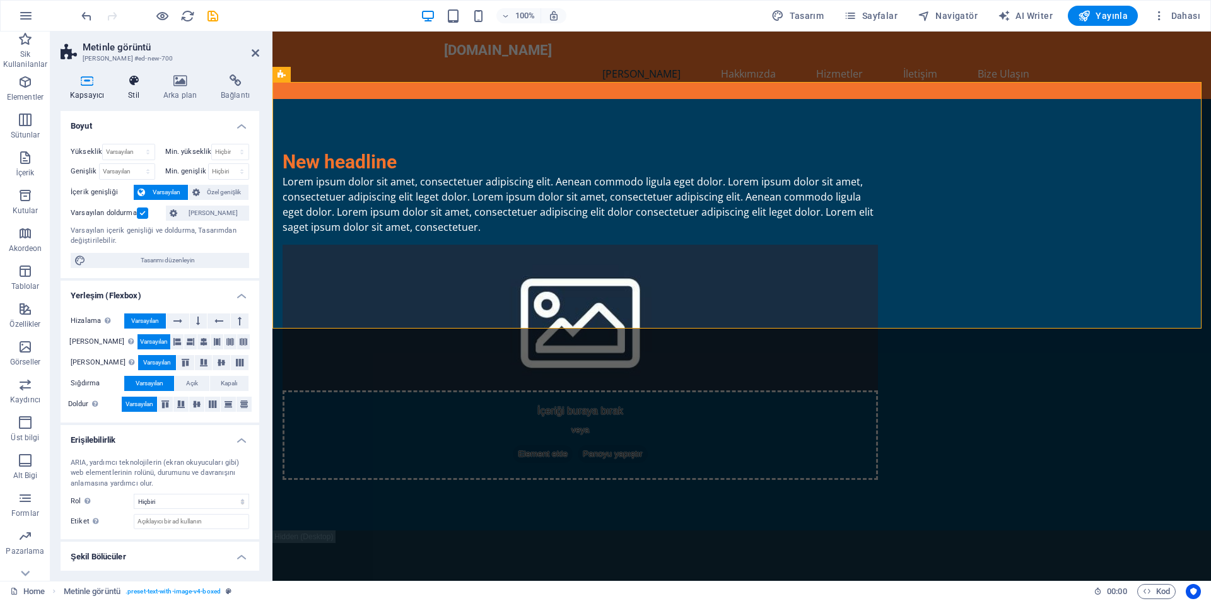
click at [133, 98] on h4 "Stil" at bounding box center [136, 87] width 35 height 26
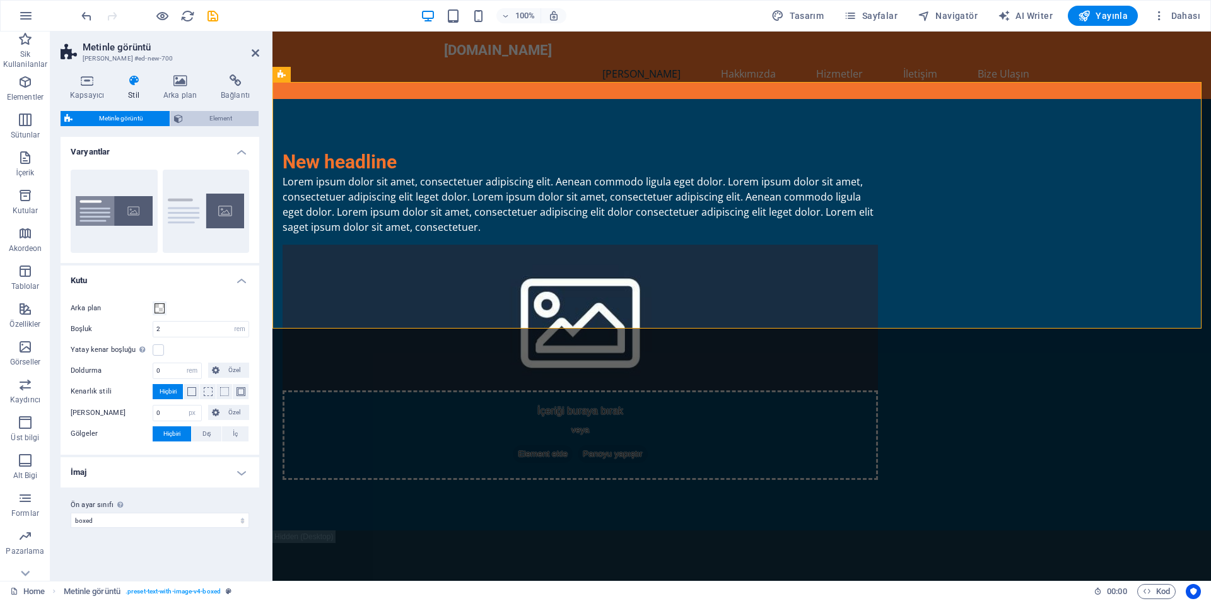
click at [185, 122] on button "Element" at bounding box center [214, 118] width 88 height 15
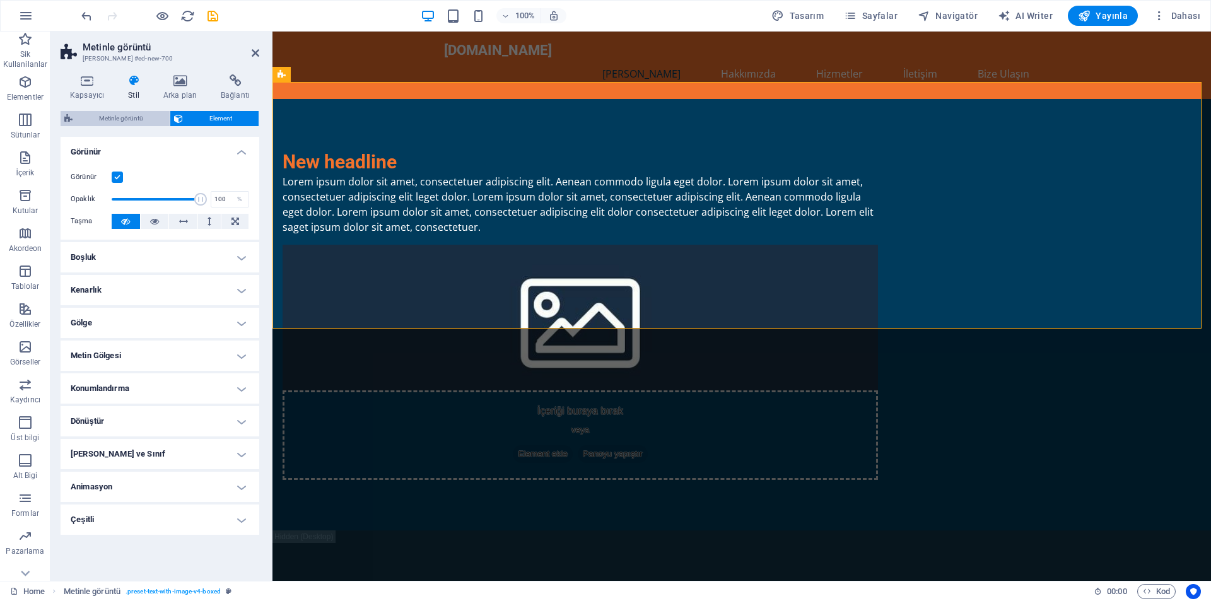
click at [139, 120] on span "Metinle görüntü" at bounding box center [121, 118] width 90 height 15
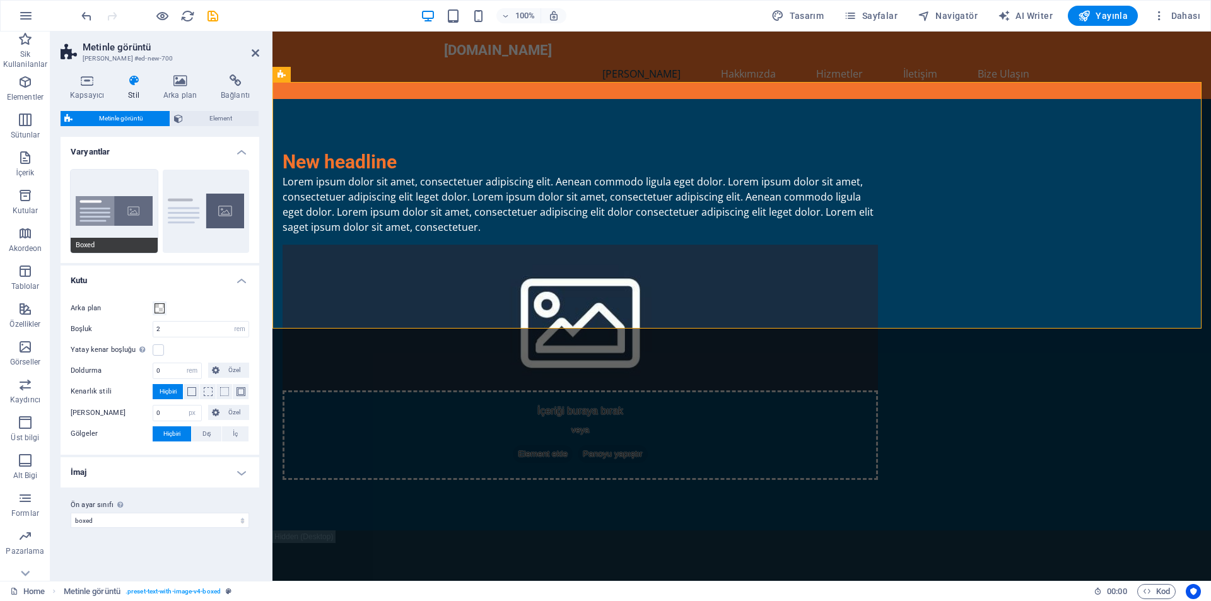
click at [121, 247] on span "Boxed" at bounding box center [114, 245] width 87 height 15
type input "0"
type input "2.5"
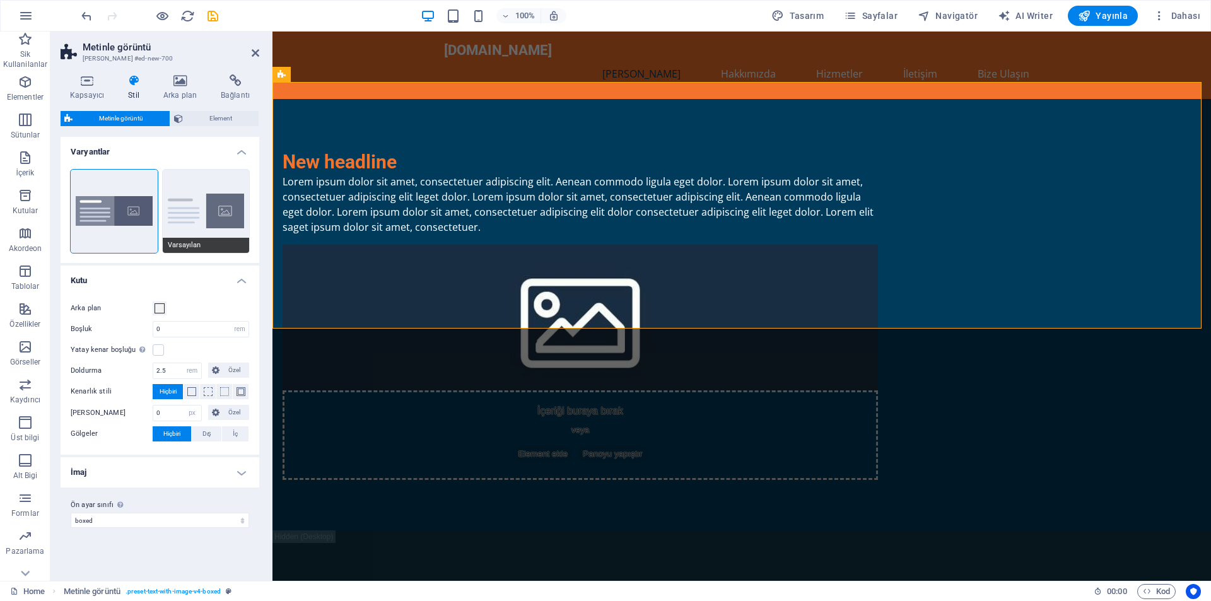
click at [199, 220] on button "Varsayılan" at bounding box center [206, 211] width 87 height 83
type input "2"
type input "0"
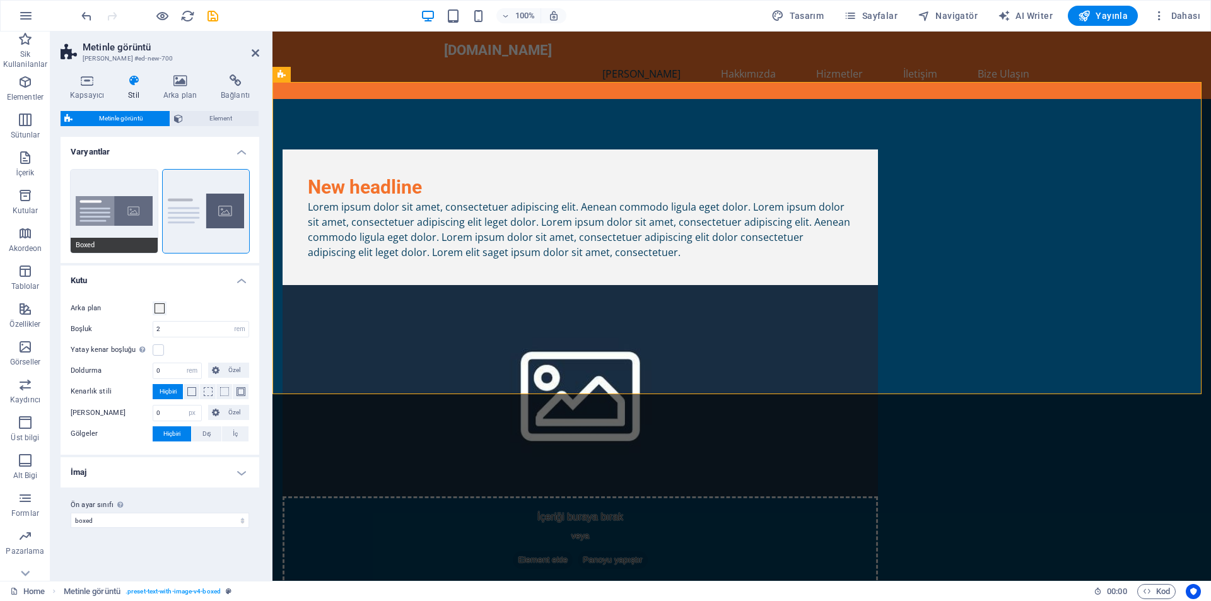
click at [112, 210] on button "Boxed" at bounding box center [114, 211] width 87 height 83
type input "0"
type input "2.5"
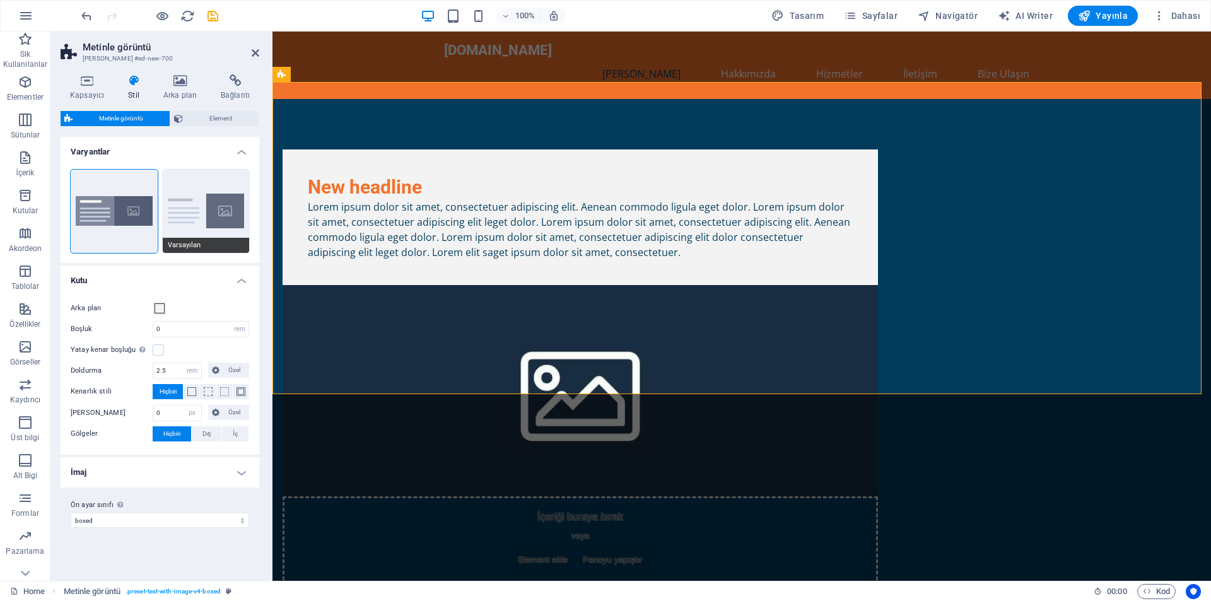
click at [189, 205] on button "Varsayılan" at bounding box center [206, 211] width 87 height 83
type input "2"
type input "0"
click at [254, 49] on icon at bounding box center [256, 53] width 8 height 10
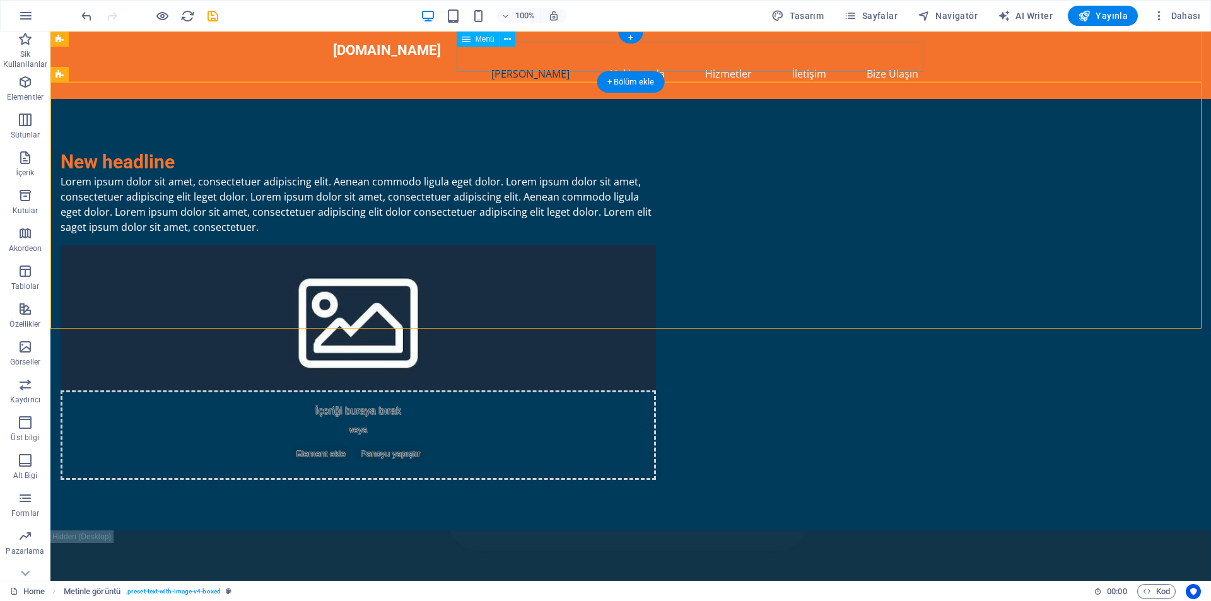
click at [733, 59] on nav "Ana Sayfa Hakkımızda Hizmetler İletişim Bize Ulaşın" at bounding box center [630, 74] width 595 height 30
click at [633, 37] on div "+" at bounding box center [630, 37] width 25 height 11
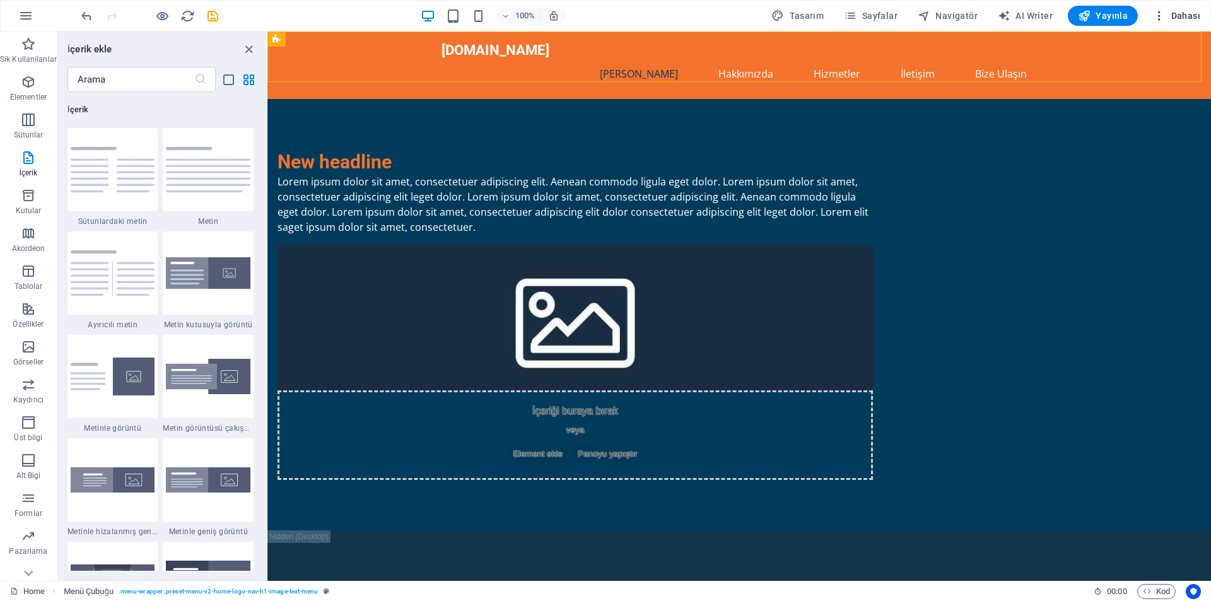
click at [1181, 17] on span "Dahası" at bounding box center [1176, 15] width 47 height 13
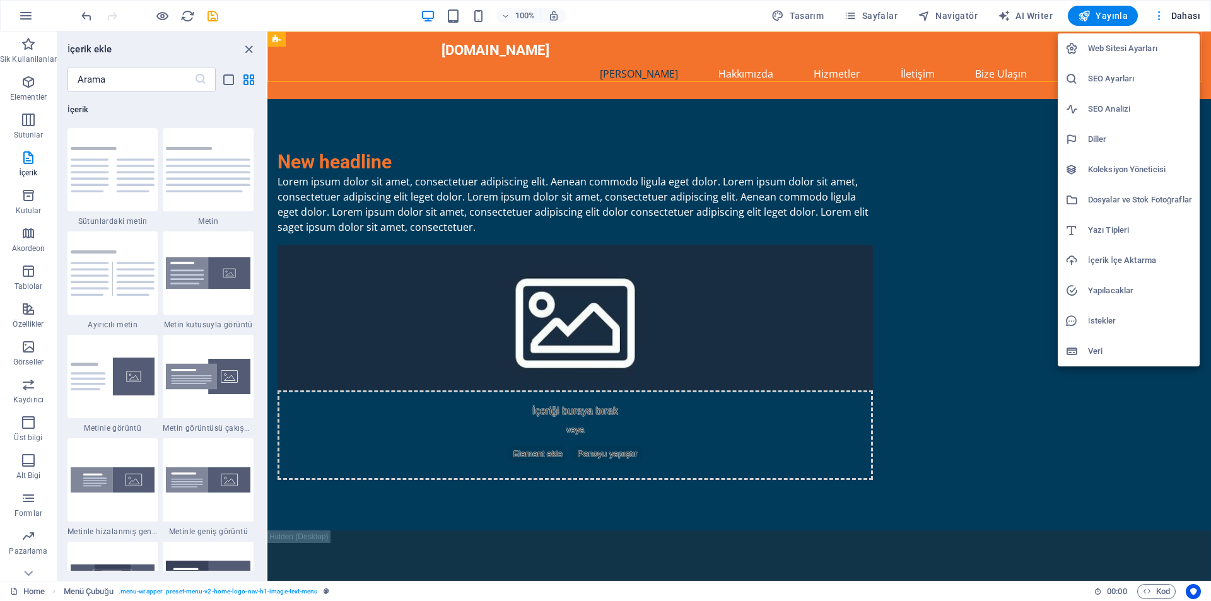
click at [1181, 17] on div at bounding box center [605, 300] width 1211 height 601
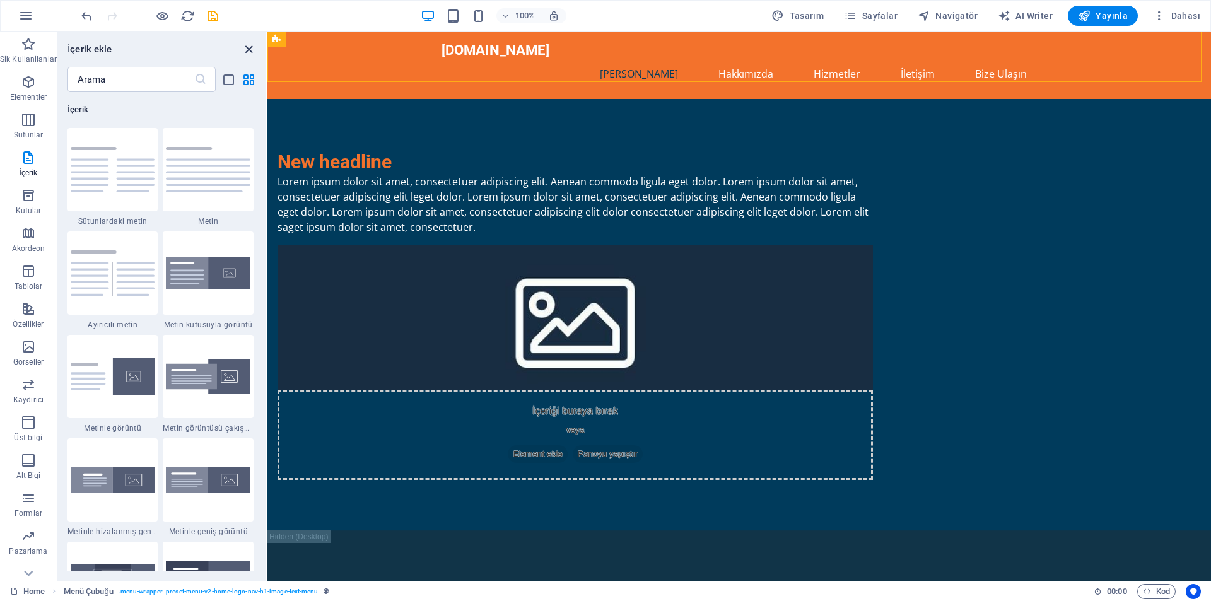
click at [250, 49] on icon "close panel" at bounding box center [249, 49] width 15 height 15
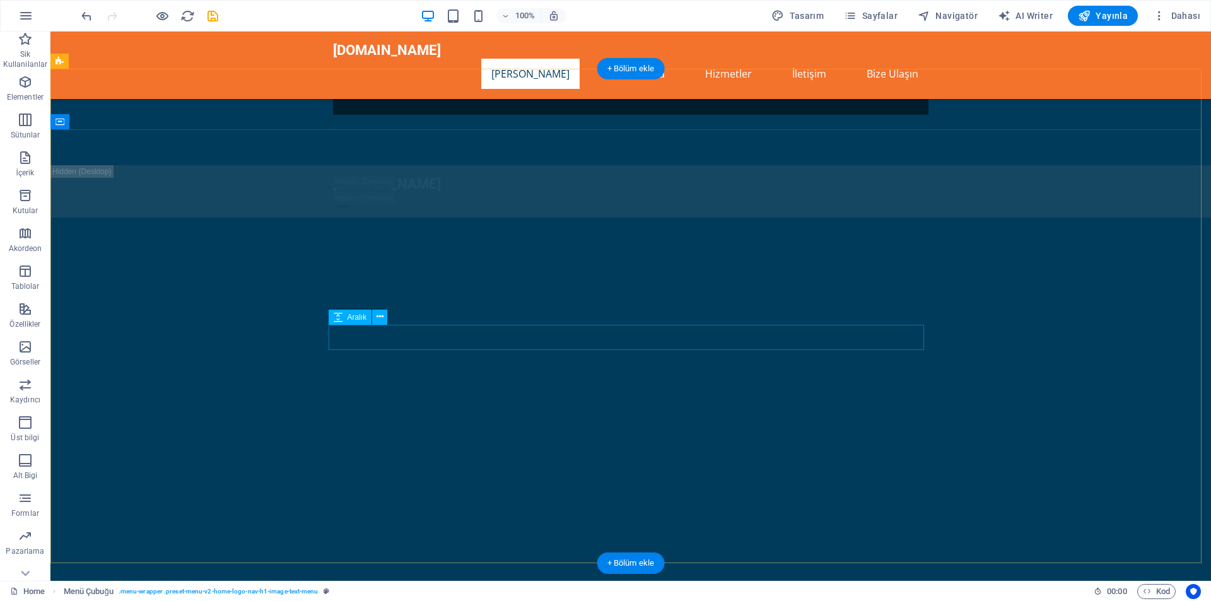
scroll to position [1970, 0]
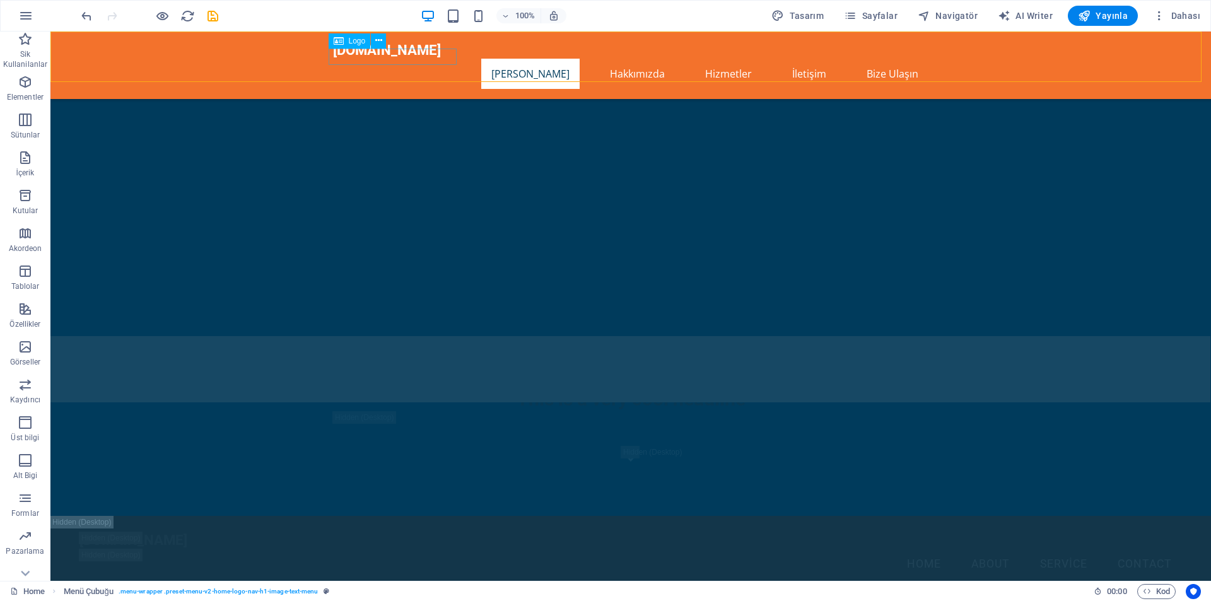
click at [406, 57] on div "[DOMAIN_NAME]" at bounding box center [630, 50] width 595 height 17
click at [378, 35] on icon at bounding box center [378, 40] width 7 height 13
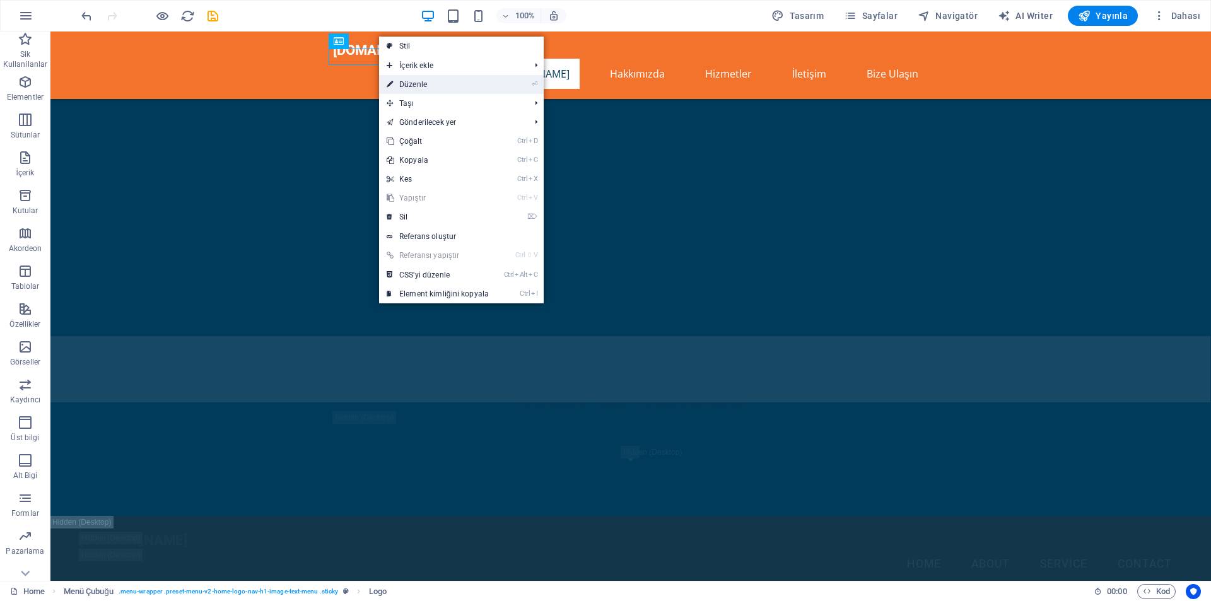
drag, startPoint x: 448, startPoint y: 86, endPoint x: 175, endPoint y: 57, distance: 274.0
click at [448, 86] on link "⏎ Düzenle" at bounding box center [437, 84] width 117 height 19
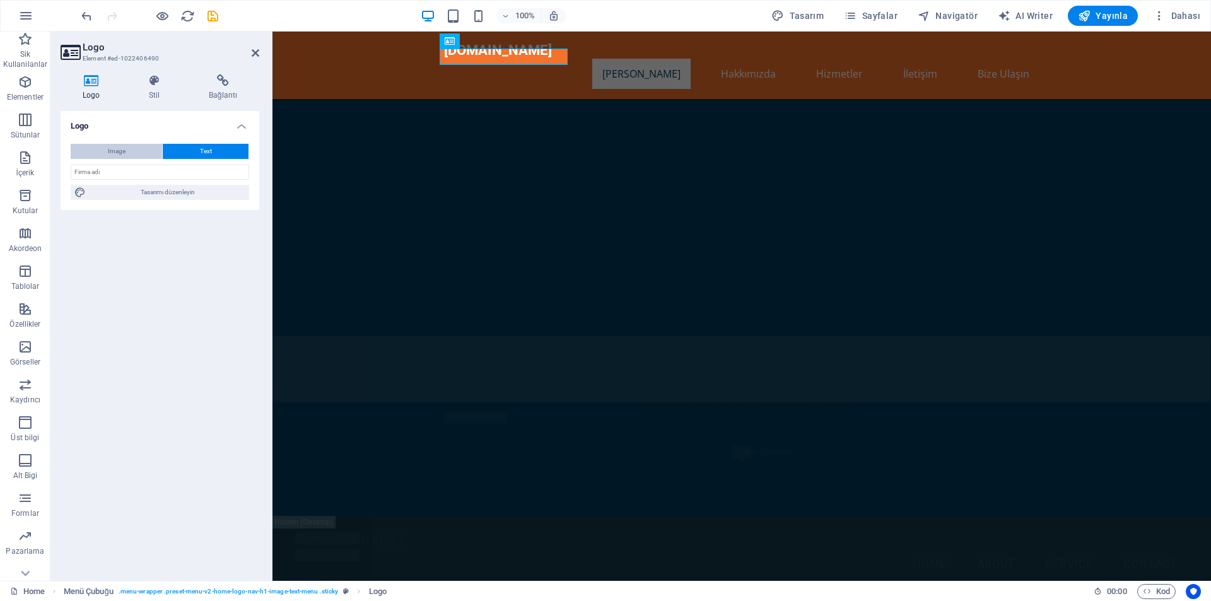
click at [126, 146] on button "Image" at bounding box center [116, 151] width 91 height 15
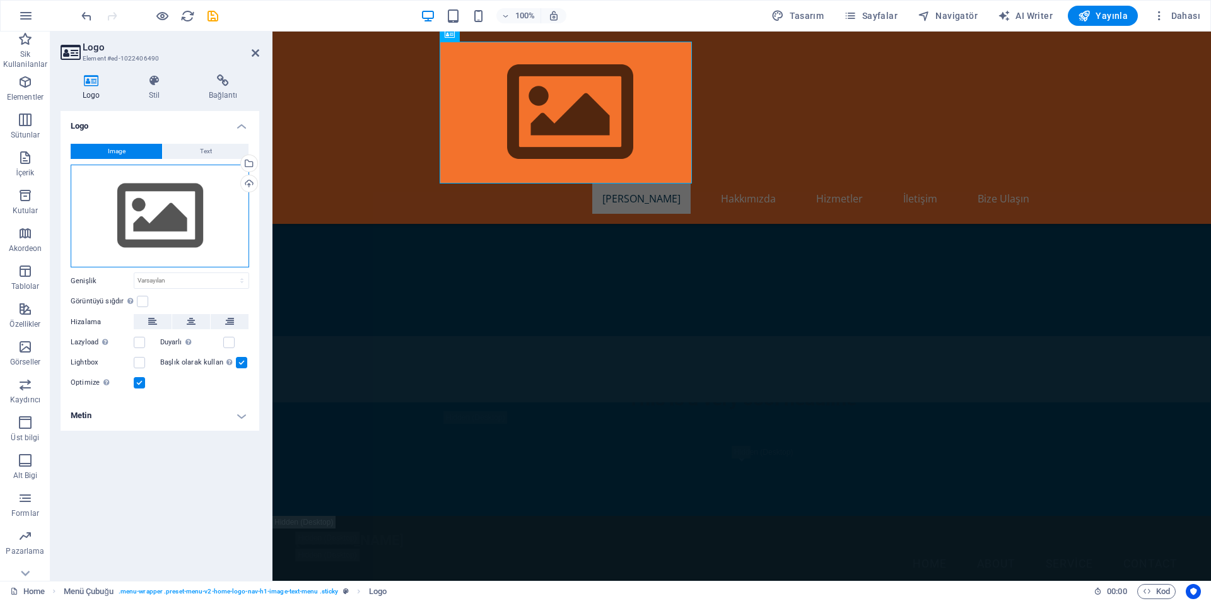
drag, startPoint x: 146, startPoint y: 216, endPoint x: 193, endPoint y: 201, distance: 48.9
click at [147, 216] on div "Dosyaları buraya sürükleyin, dosyaları seçmek için tıklayın veya Dosyalardan ya…" at bounding box center [160, 216] width 178 height 103
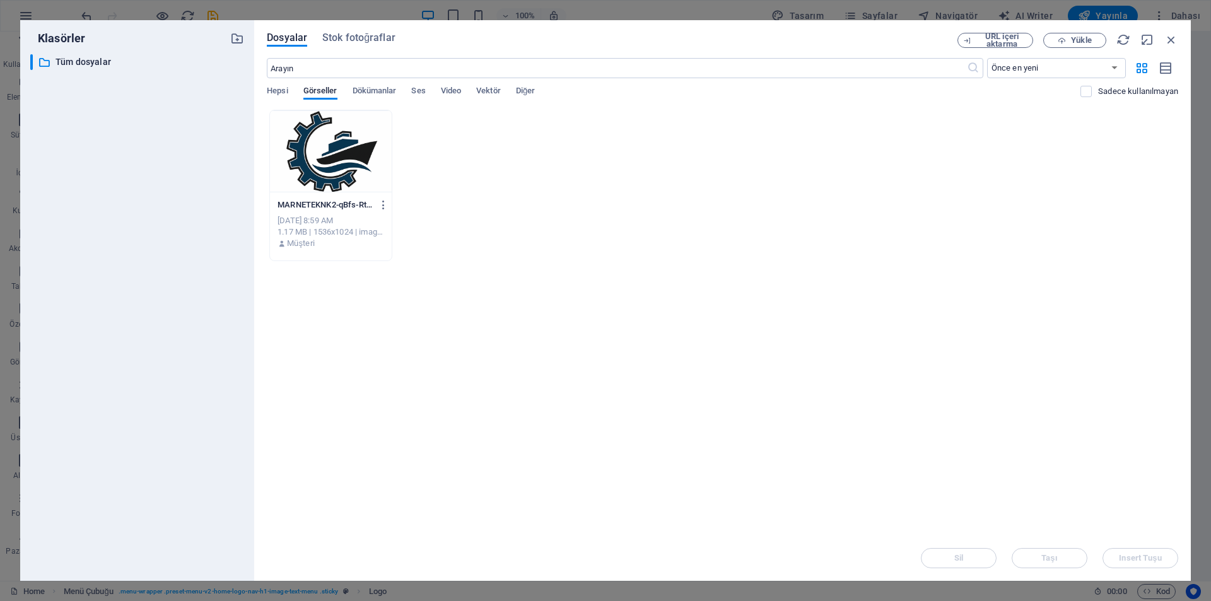
click at [323, 162] on div at bounding box center [331, 151] width 122 height 82
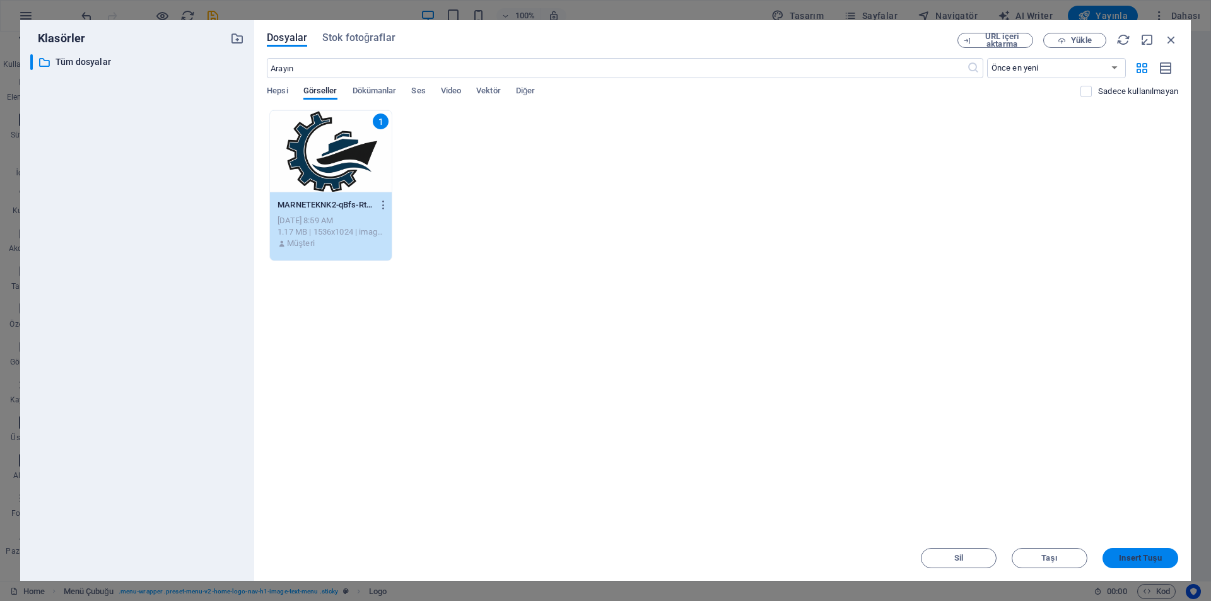
click at [1124, 554] on span "Insert Tuşu" at bounding box center [1140, 558] width 42 height 8
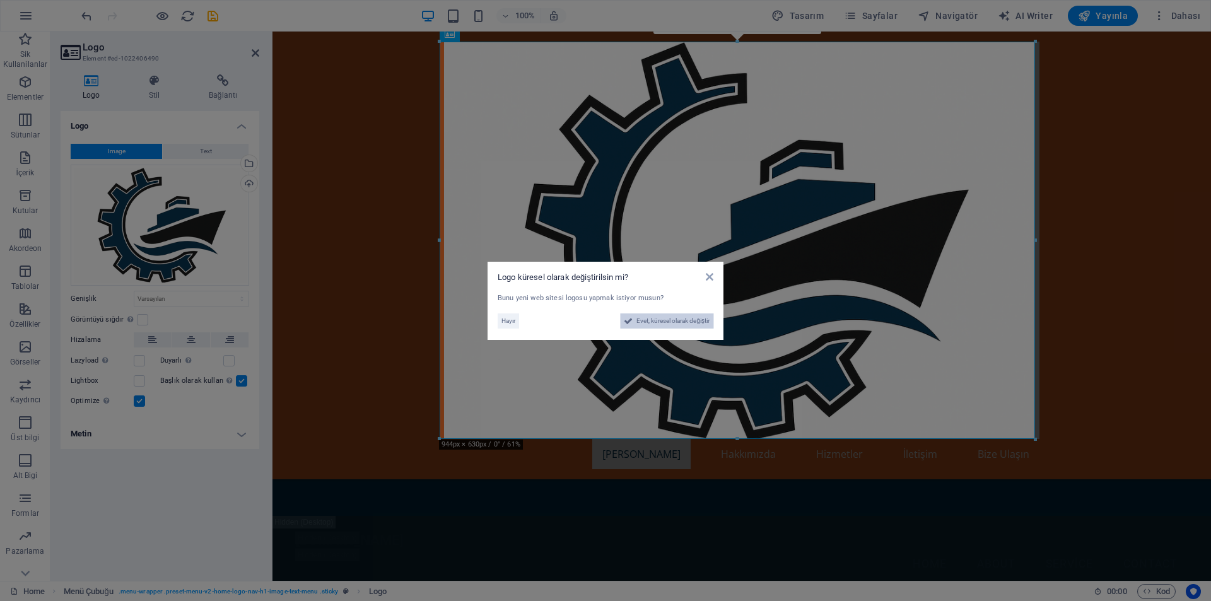
click at [640, 324] on span "Evet, küresel olarak değiştir" at bounding box center [672, 320] width 73 height 15
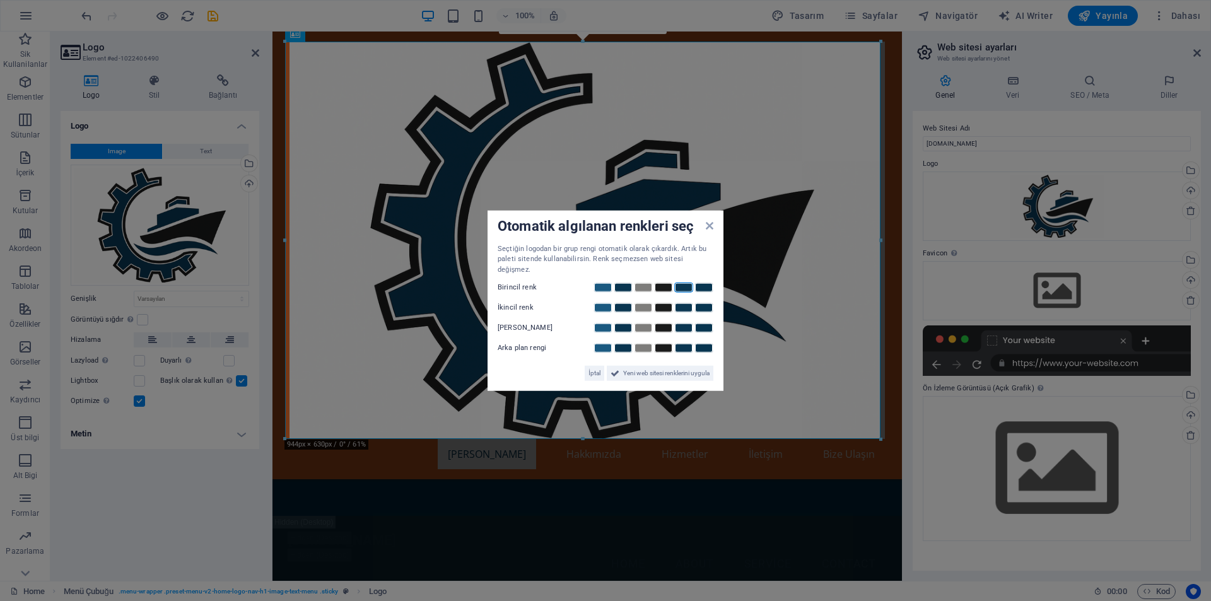
click at [682, 283] on link at bounding box center [683, 288] width 19 height 10
click at [711, 230] on icon at bounding box center [710, 225] width 8 height 10
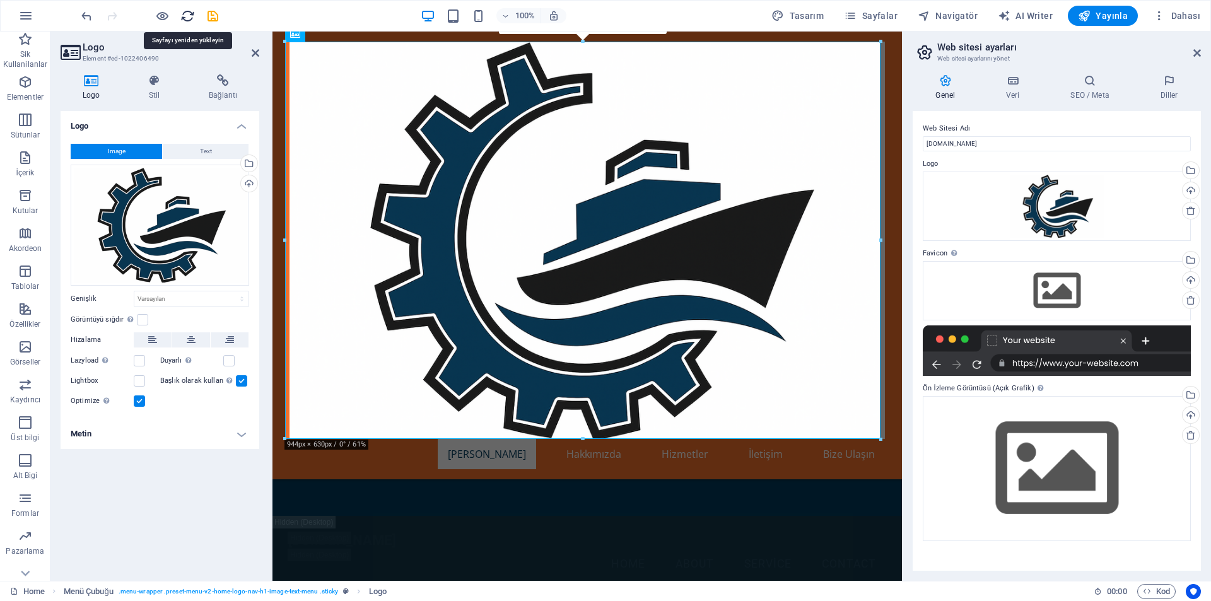
click at [186, 16] on icon "reload" at bounding box center [187, 16] width 15 height 15
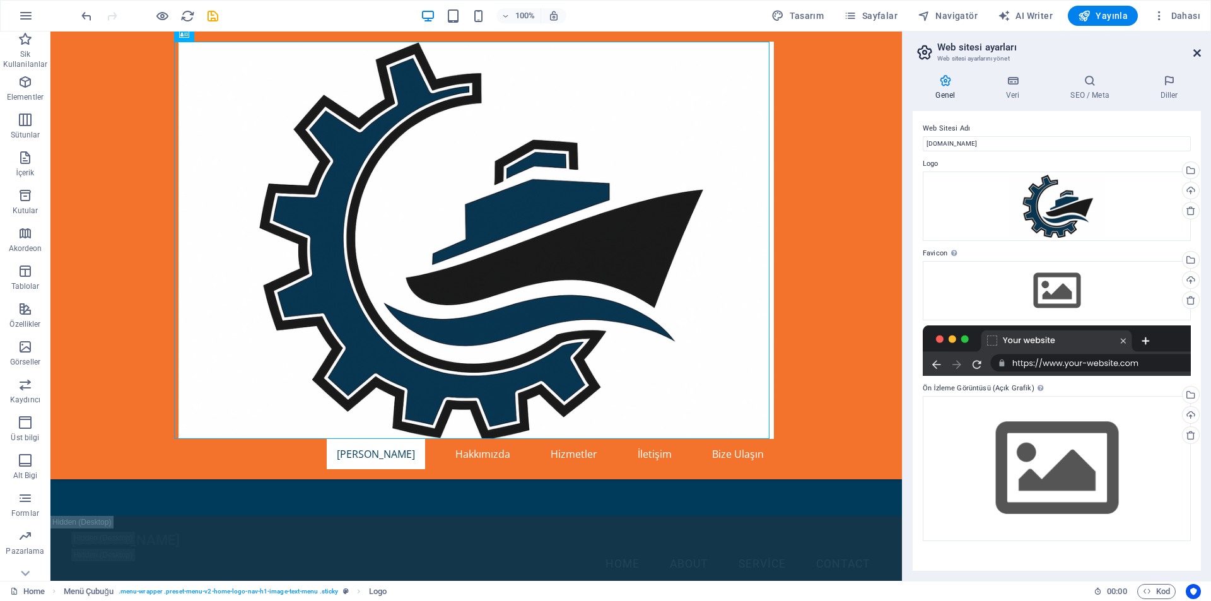
click at [1200, 53] on icon at bounding box center [1197, 53] width 8 height 10
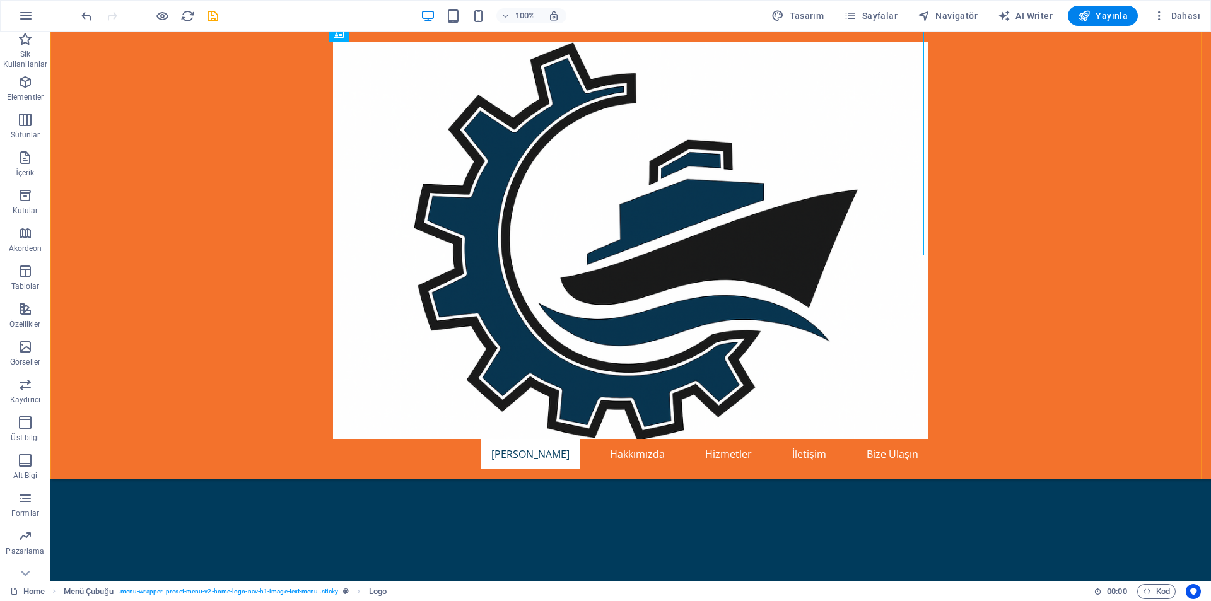
scroll to position [1659, 0]
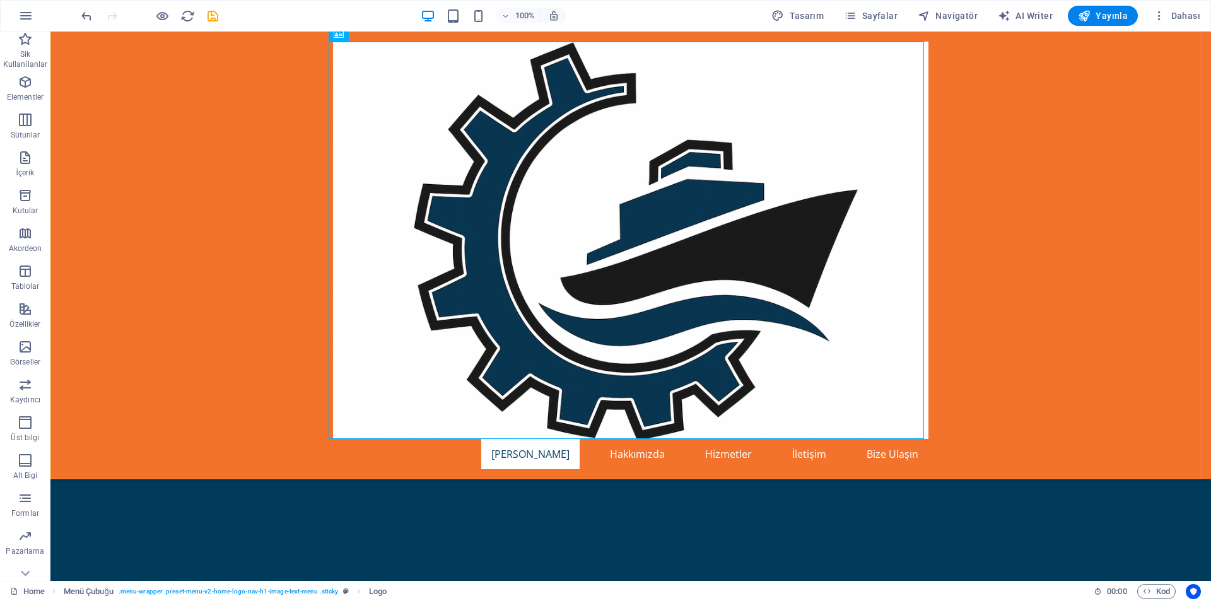
drag, startPoint x: 197, startPoint y: 465, endPoint x: 203, endPoint y: 485, distance: 21.0
click at [197, 468] on div "Ana Sayfa Hakkımızda Hizmetler İletişim Bize Ulaşın" at bounding box center [630, 256] width 1161 height 448
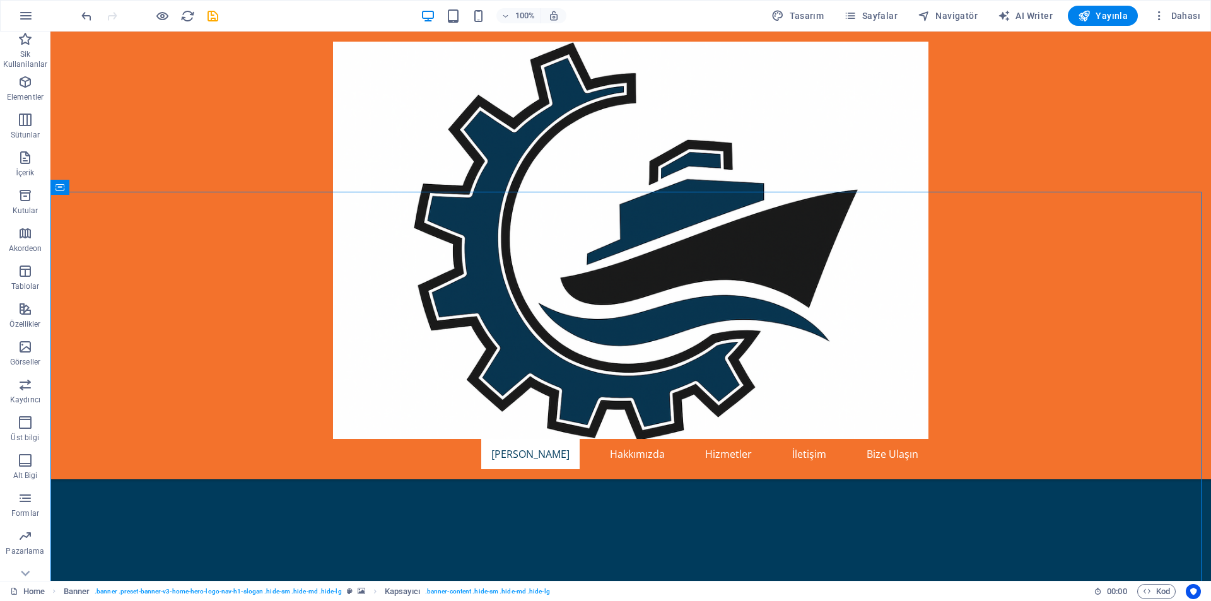
scroll to position [877, 0]
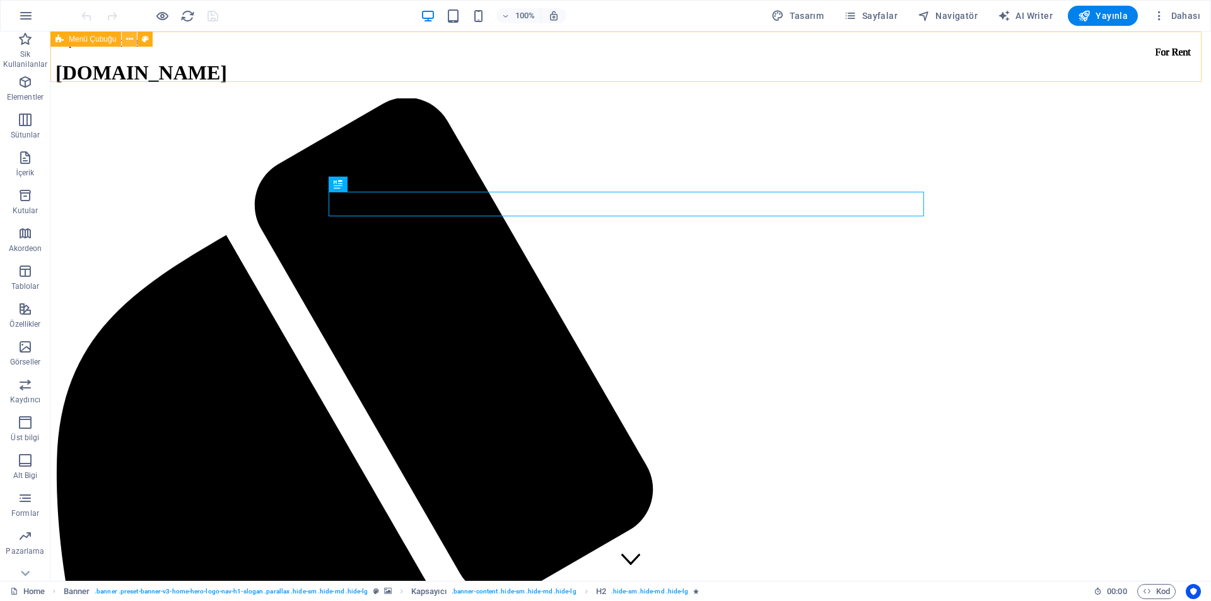
click at [131, 37] on icon at bounding box center [129, 39] width 7 height 13
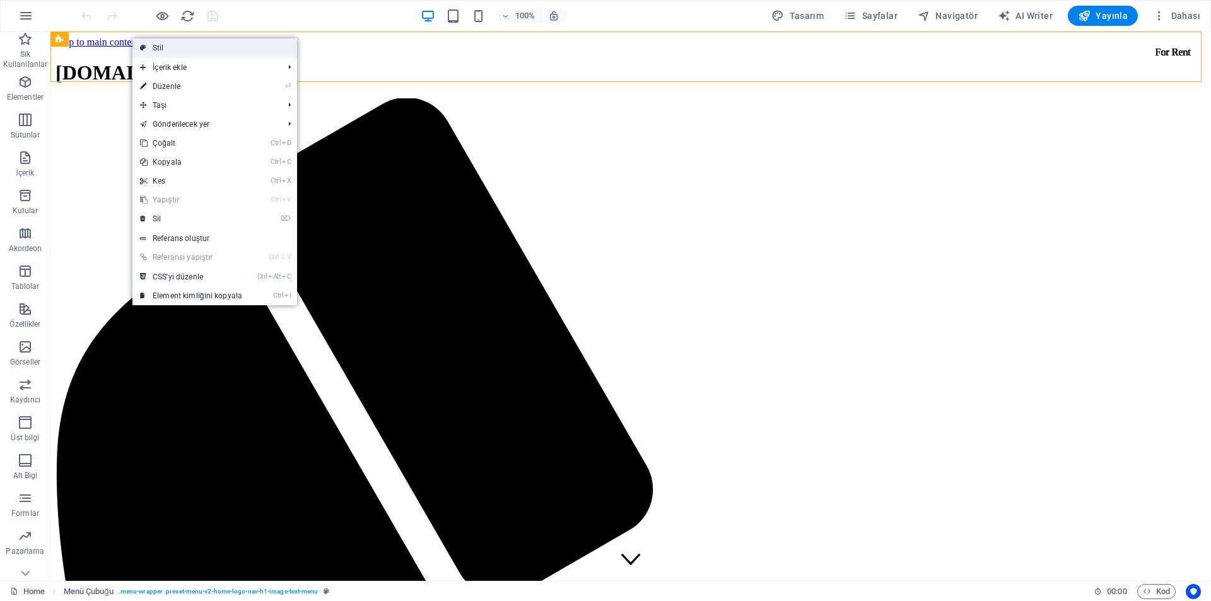
click at [180, 49] on link "Stil" at bounding box center [214, 47] width 165 height 19
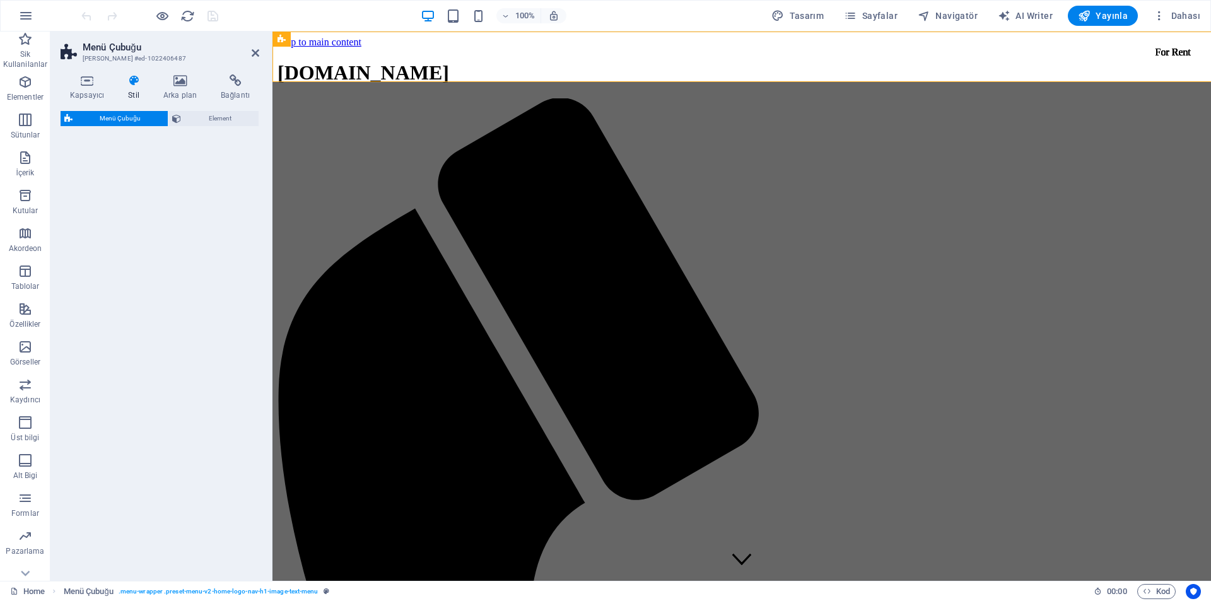
select select "rem"
select select "preset-menu-v2-home-logo-nav-h1-image-text-menu"
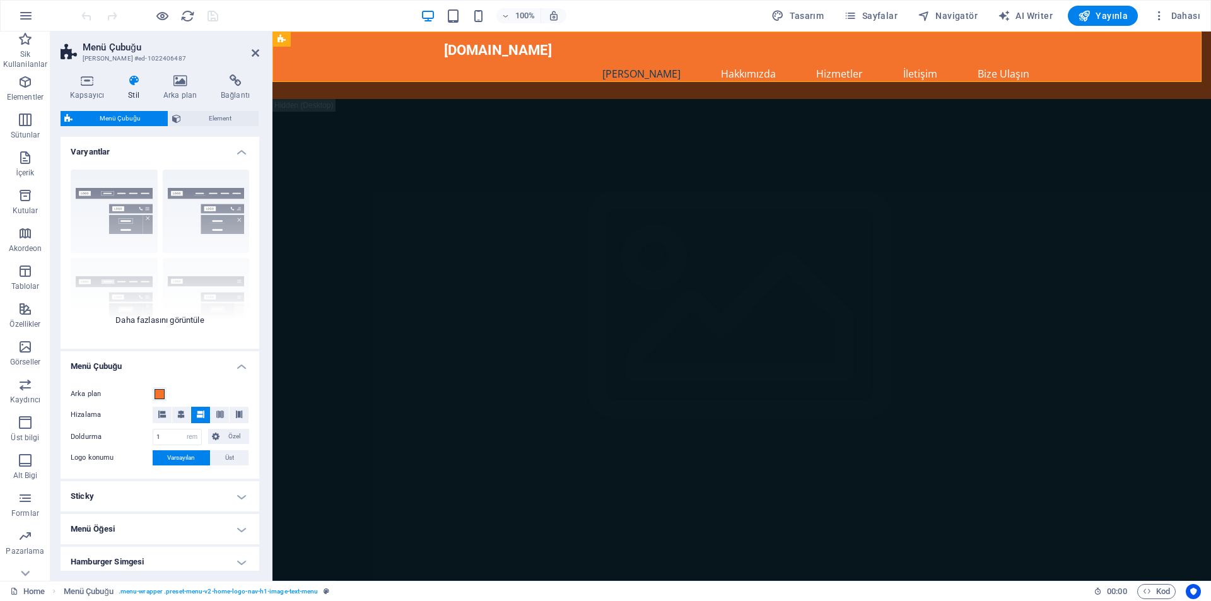
click at [122, 188] on div "Kenarlık Ortalandı Varsayılan Sabit Loki Tetikleyici Geniş XXL" at bounding box center [160, 254] width 199 height 189
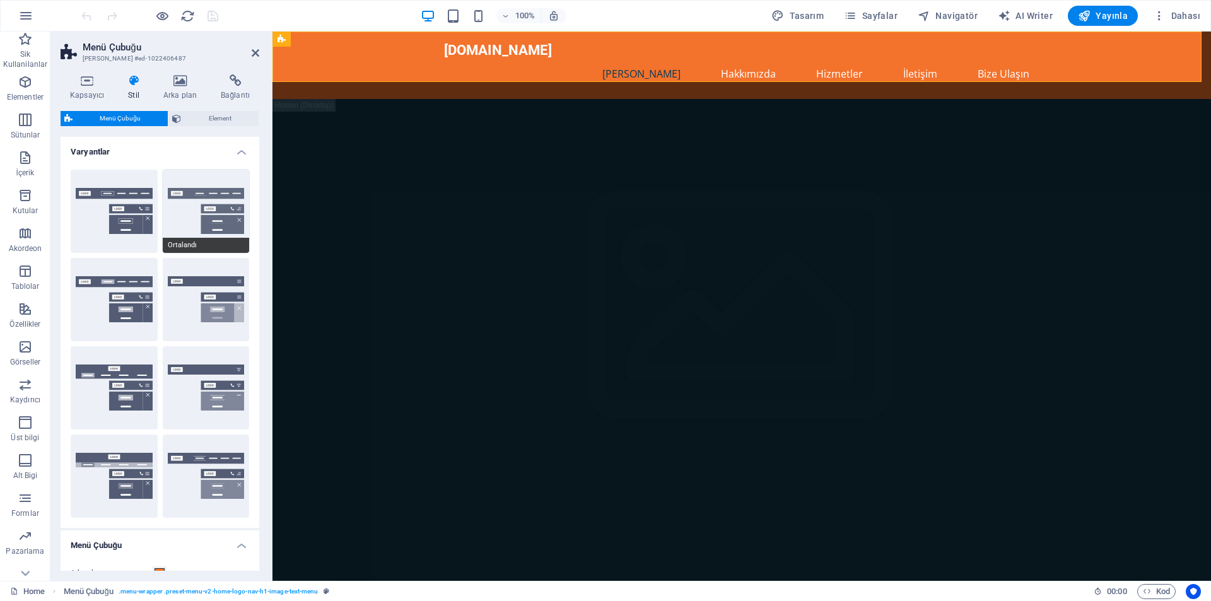
click at [184, 197] on button "Ortalandı" at bounding box center [206, 211] width 87 height 83
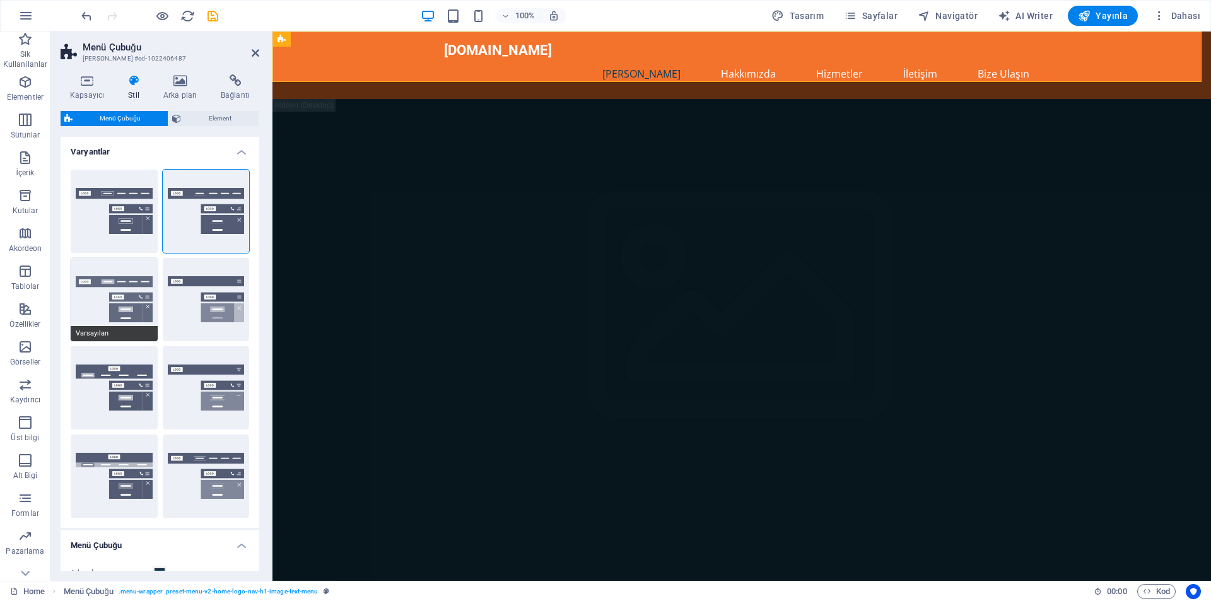
click at [104, 288] on button "Varsayılan" at bounding box center [114, 299] width 87 height 83
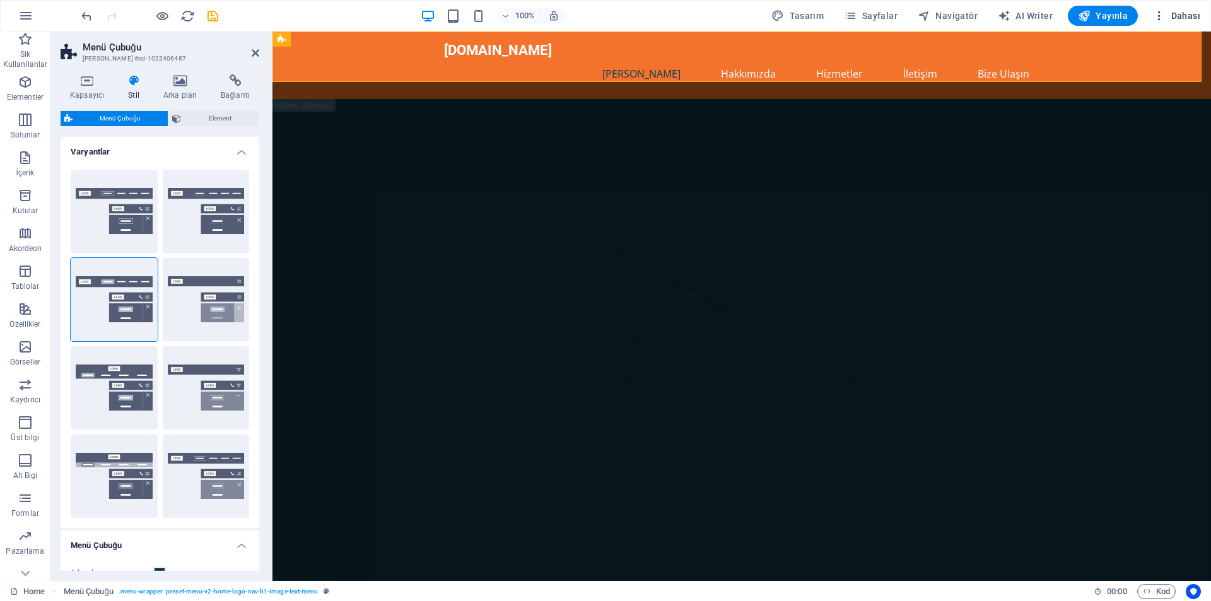
click at [1169, 16] on span "Dahası" at bounding box center [1176, 15] width 47 height 13
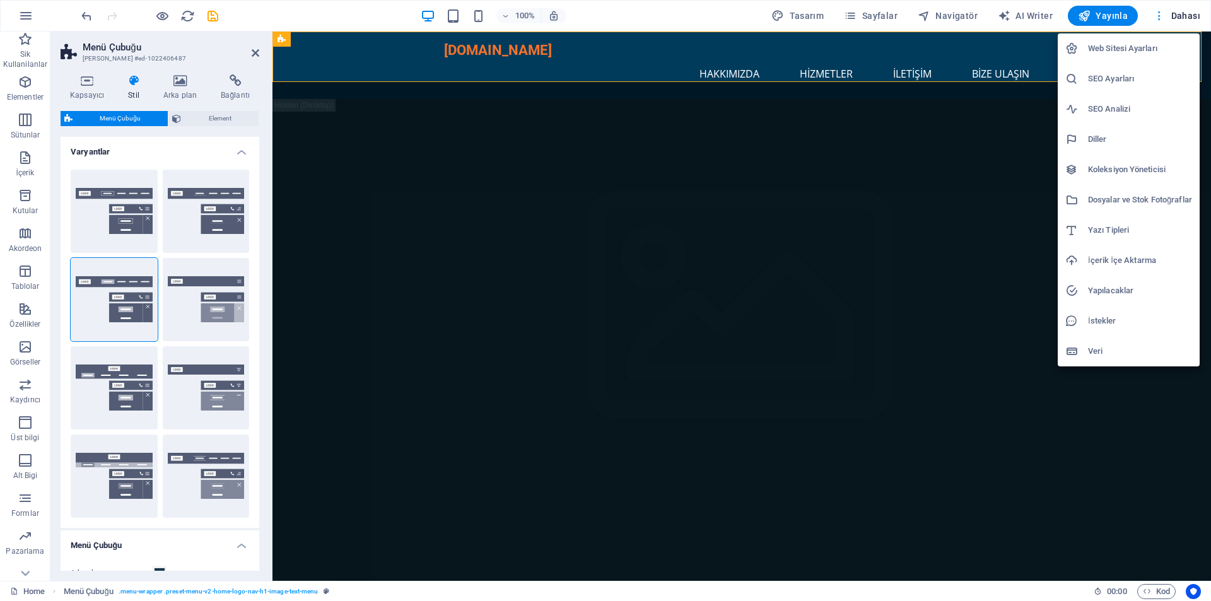
click at [1169, 16] on div at bounding box center [605, 300] width 1211 height 601
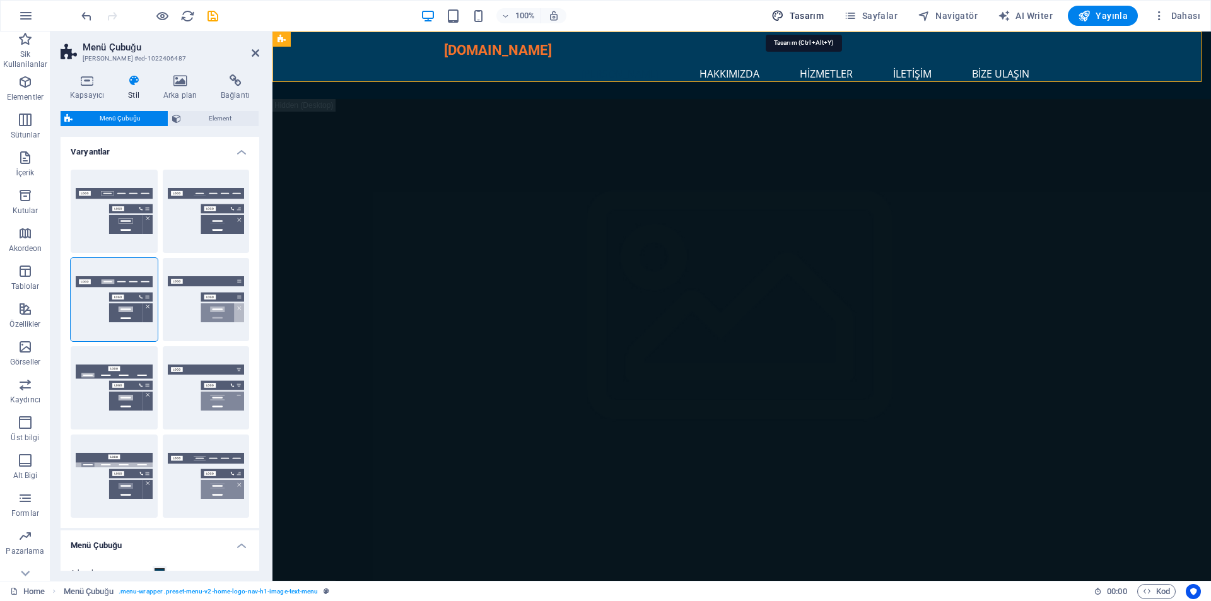
click at [803, 15] on span "Tasarım" at bounding box center [797, 15] width 52 height 13
select select "px"
select select "200"
select select "px"
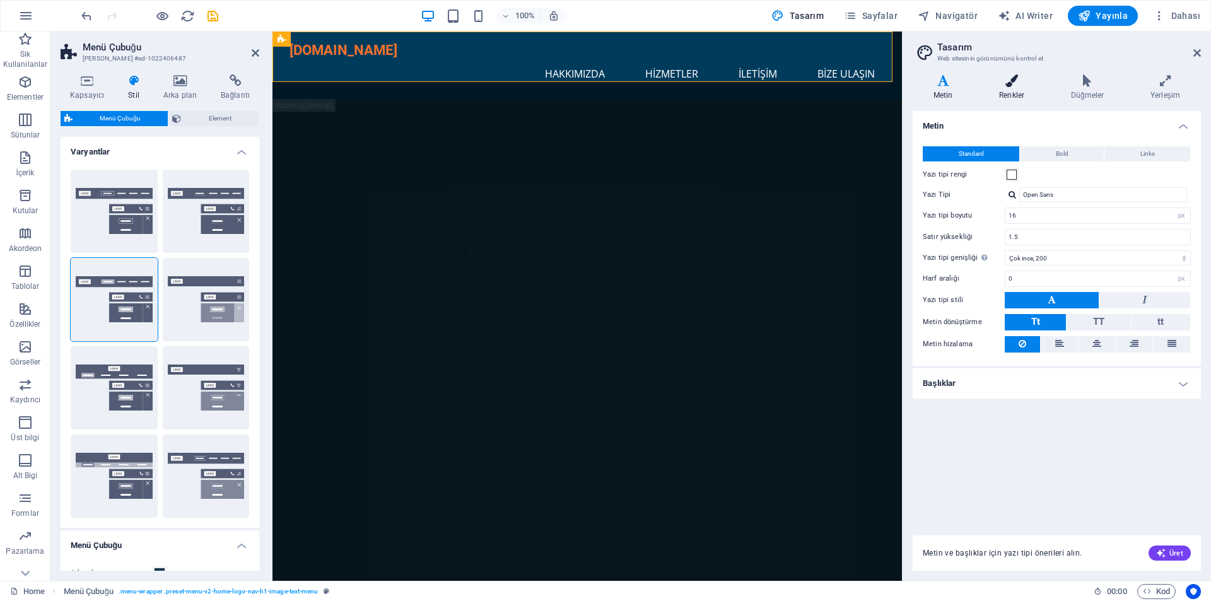
click at [1004, 80] on icon at bounding box center [1011, 80] width 67 height 13
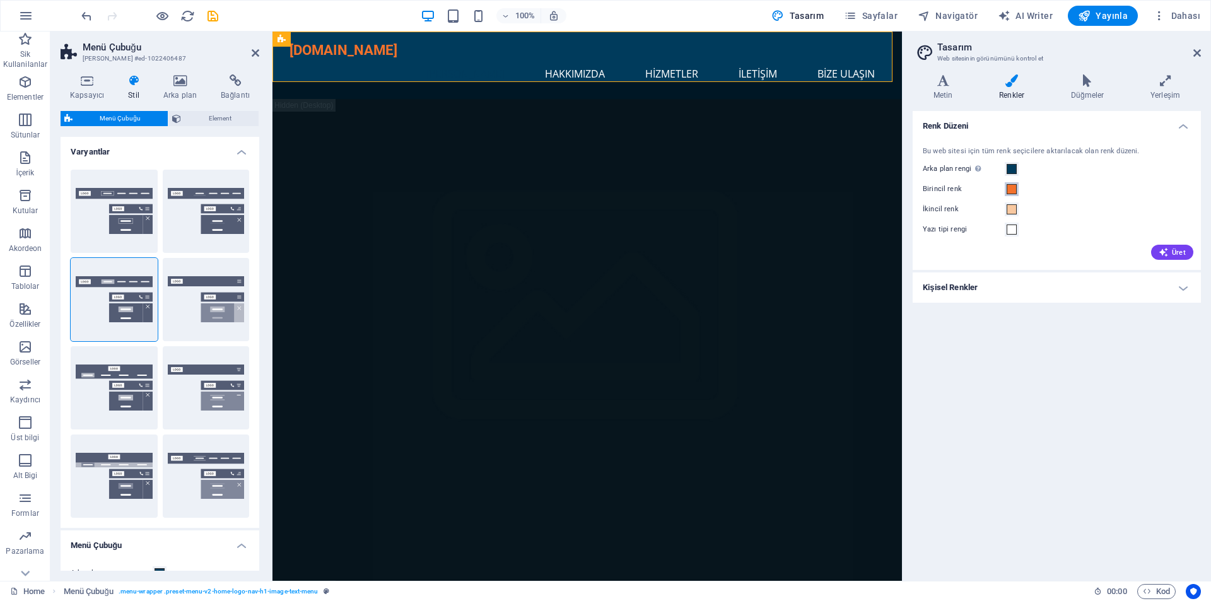
click at [1010, 190] on span at bounding box center [1012, 189] width 10 height 10
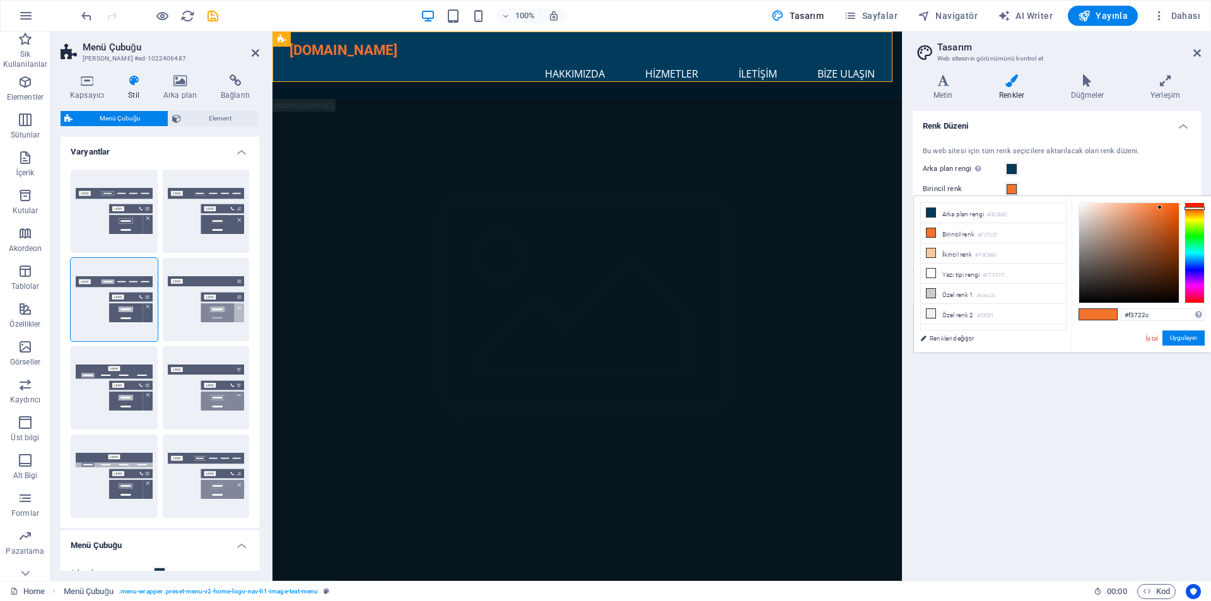
click at [1095, 312] on span at bounding box center [1088, 314] width 19 height 11
click at [957, 233] on li "Birincil [PERSON_NAME] #F3722C" at bounding box center [993, 233] width 145 height 20
drag, startPoint x: 1164, startPoint y: 316, endPoint x: 1120, endPoint y: 316, distance: 44.2
click at [1120, 316] on div "#f3722c Desteklenen biçimler #0852ed rgb(8, 82, 237) rgba(8, 82, 237, %90) hsv(…" at bounding box center [1141, 365] width 139 height 339
type input "#a3a09e"
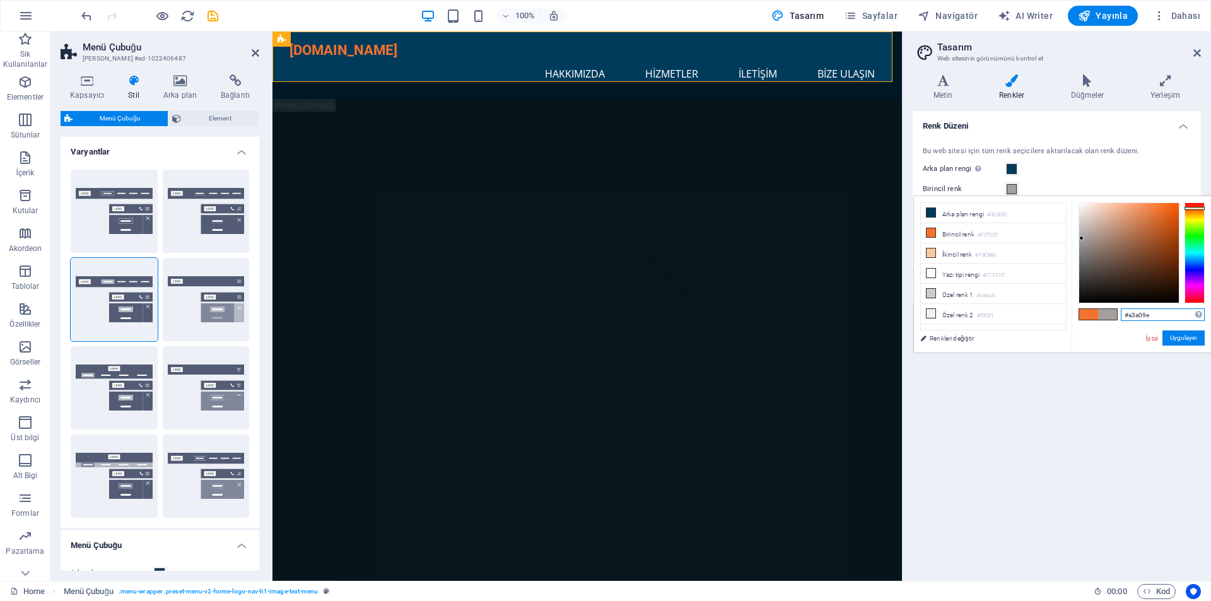
drag, startPoint x: 1159, startPoint y: 208, endPoint x: 1082, endPoint y: 238, distance: 83.3
click at [1082, 238] on div at bounding box center [1081, 238] width 4 height 4
click at [1179, 336] on button "Uygulayın" at bounding box center [1183, 338] width 42 height 15
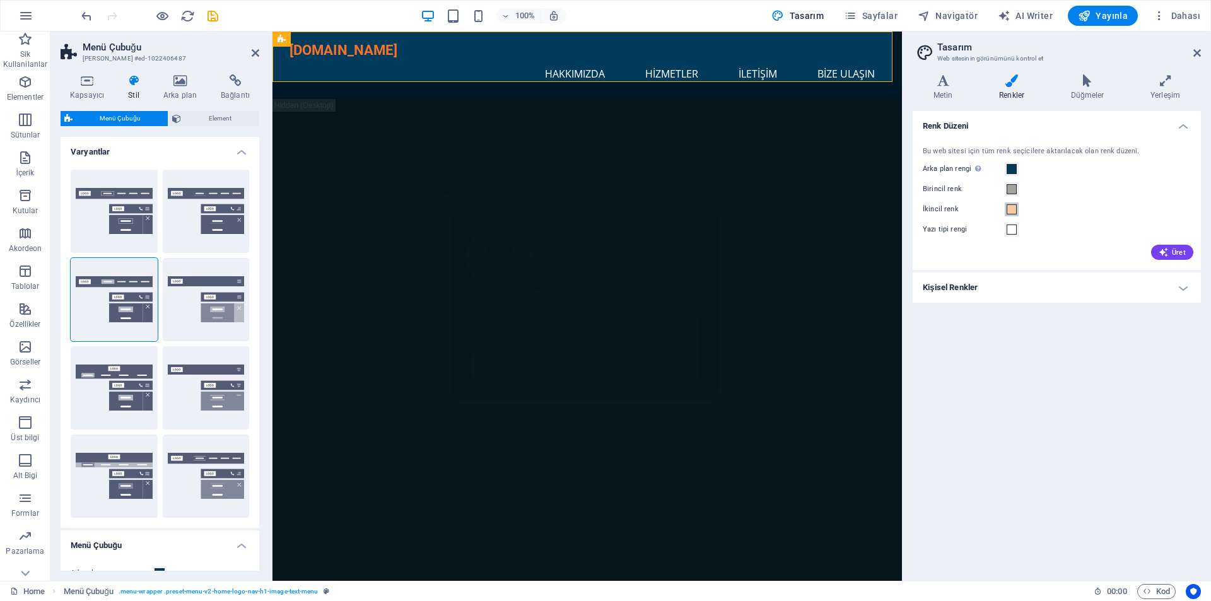
click at [1007, 206] on span at bounding box center [1012, 209] width 10 height 10
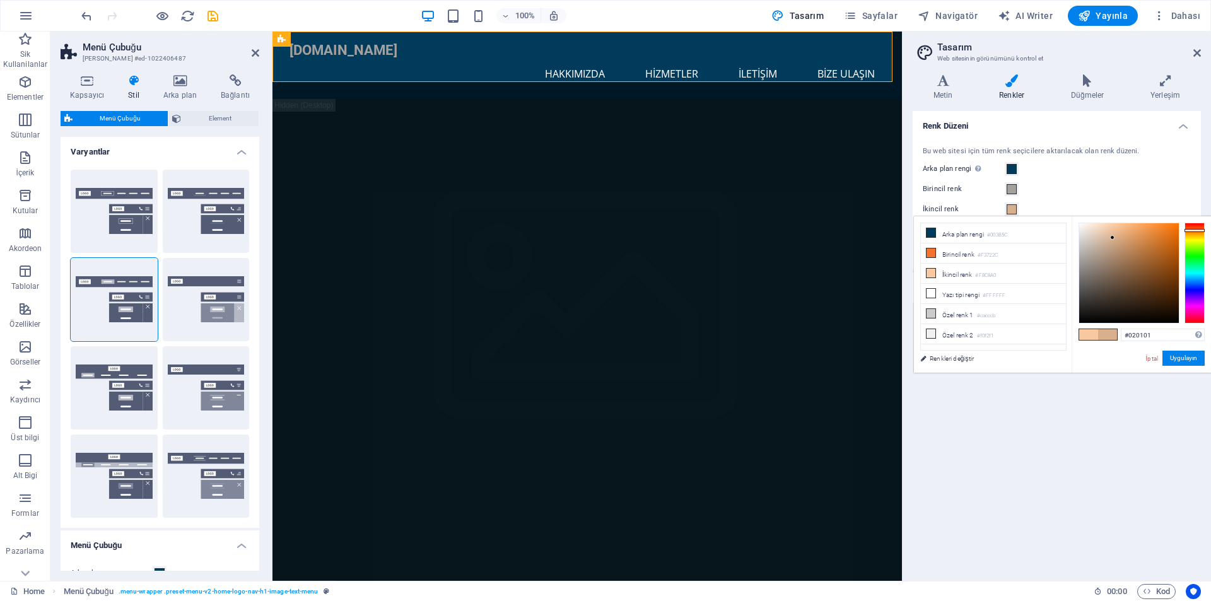
type input "#000000"
drag, startPoint x: 1113, startPoint y: 226, endPoint x: 1113, endPoint y: 322, distance: 95.2
click at [1113, 324] on div "#000000 Desteklenen biçimler #0852ed rgb(8, 82, 237) rgba(8, 82, 237, %90) hsv(…" at bounding box center [1141, 385] width 139 height 339
click at [1184, 356] on button "Uygulayın" at bounding box center [1183, 358] width 42 height 15
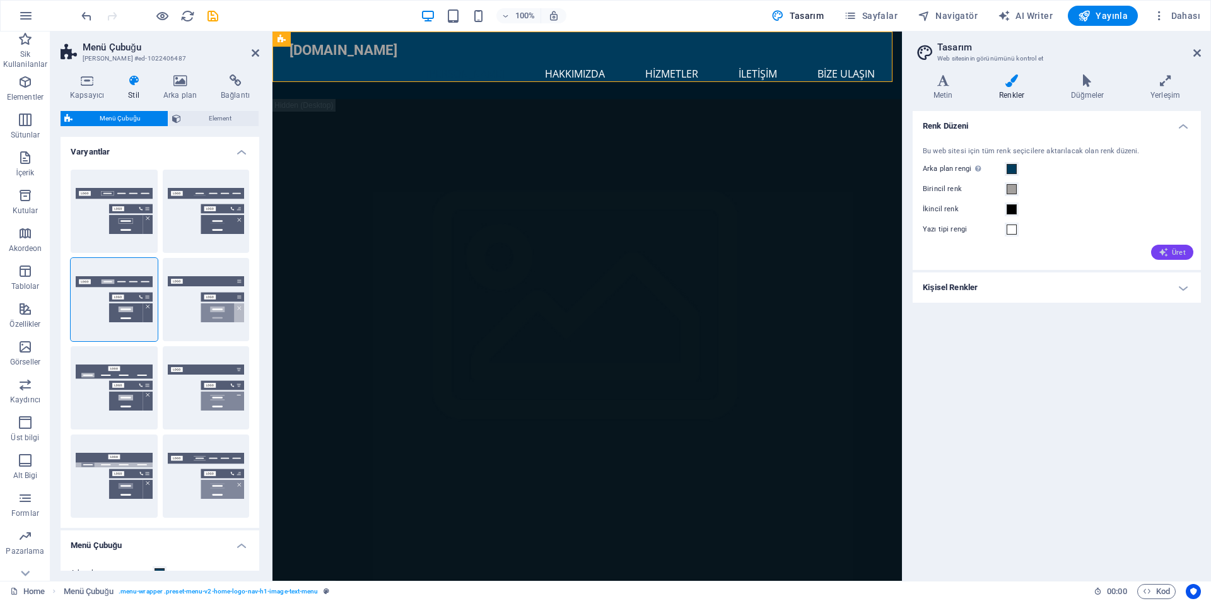
click at [1171, 251] on span "Üret" at bounding box center [1172, 252] width 27 height 10
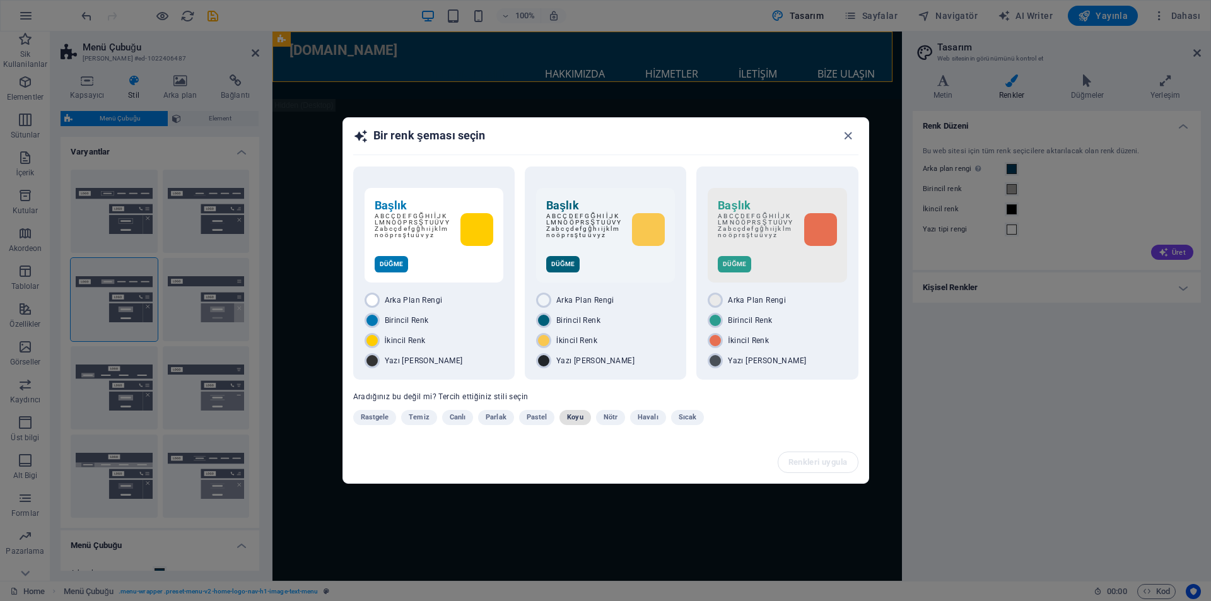
click at [581, 416] on button "Koyu" at bounding box center [574, 417] width 31 height 15
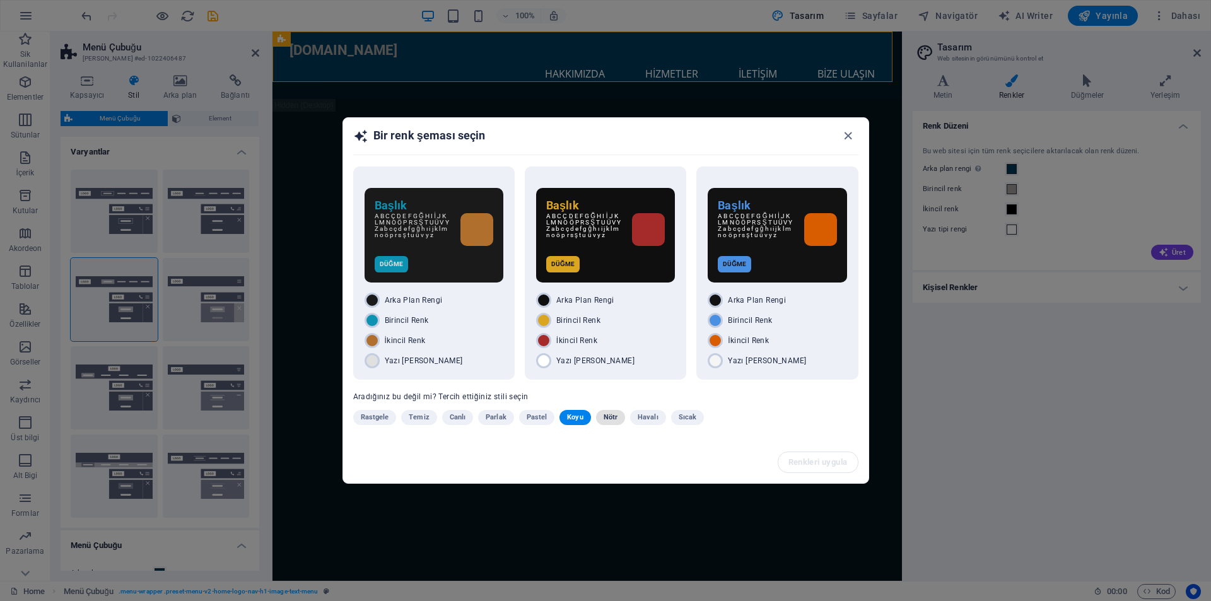
click at [607, 416] on span "Nötr" at bounding box center [611, 417] width 14 height 15
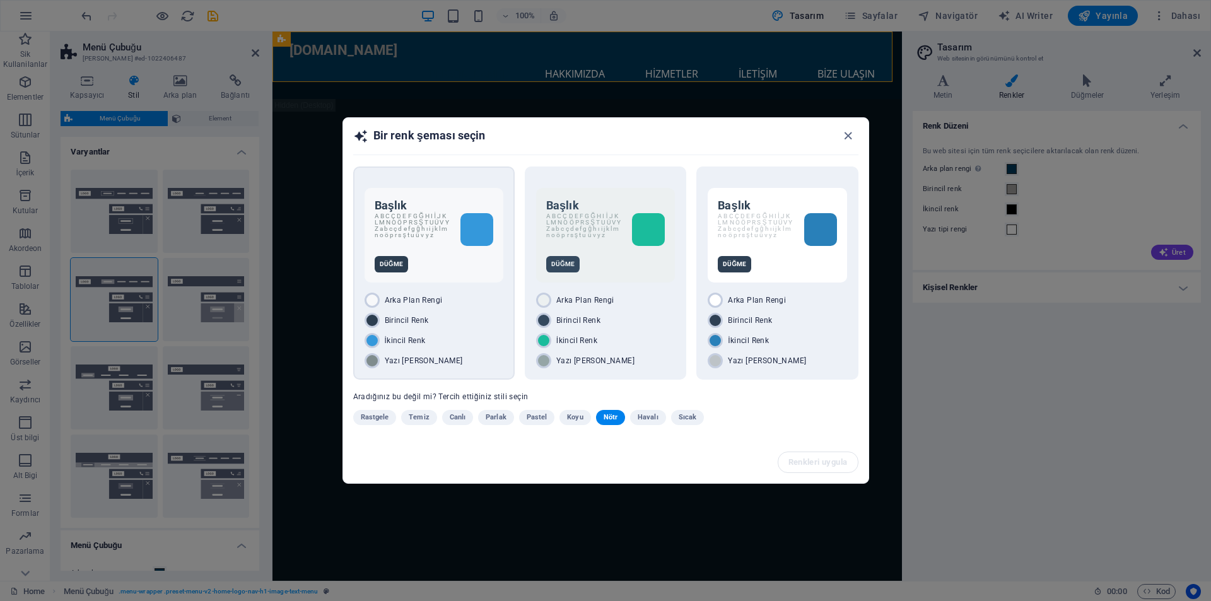
click at [427, 302] on span "Arka Plan Rengi" at bounding box center [414, 300] width 58 height 10
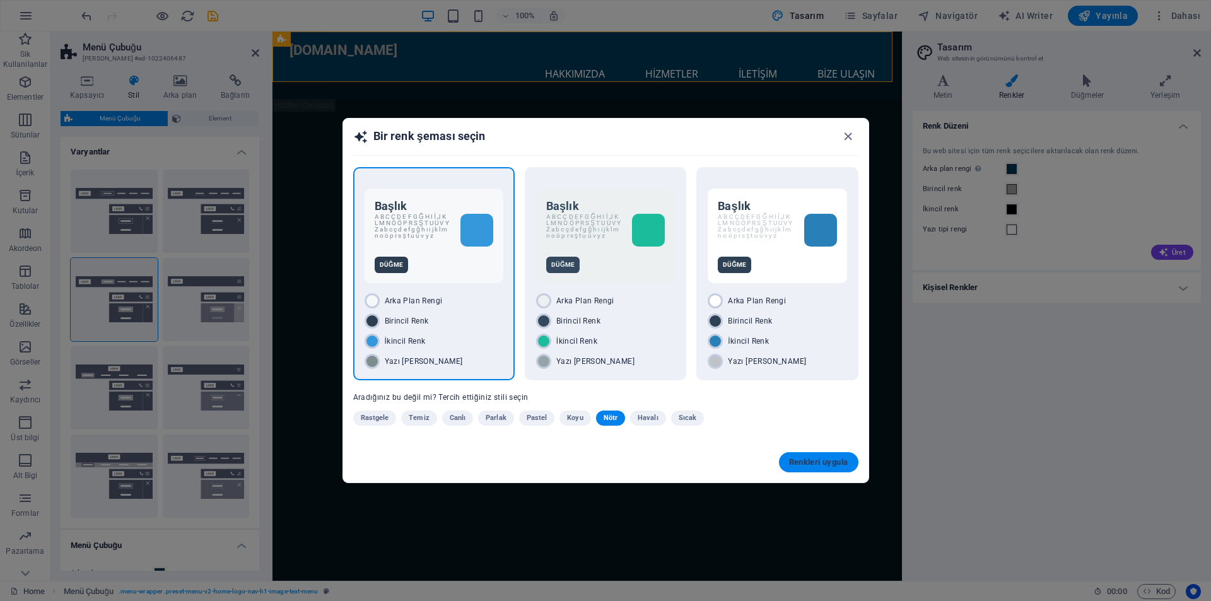
click at [833, 467] on span "Renkleri uygula" at bounding box center [818, 462] width 59 height 10
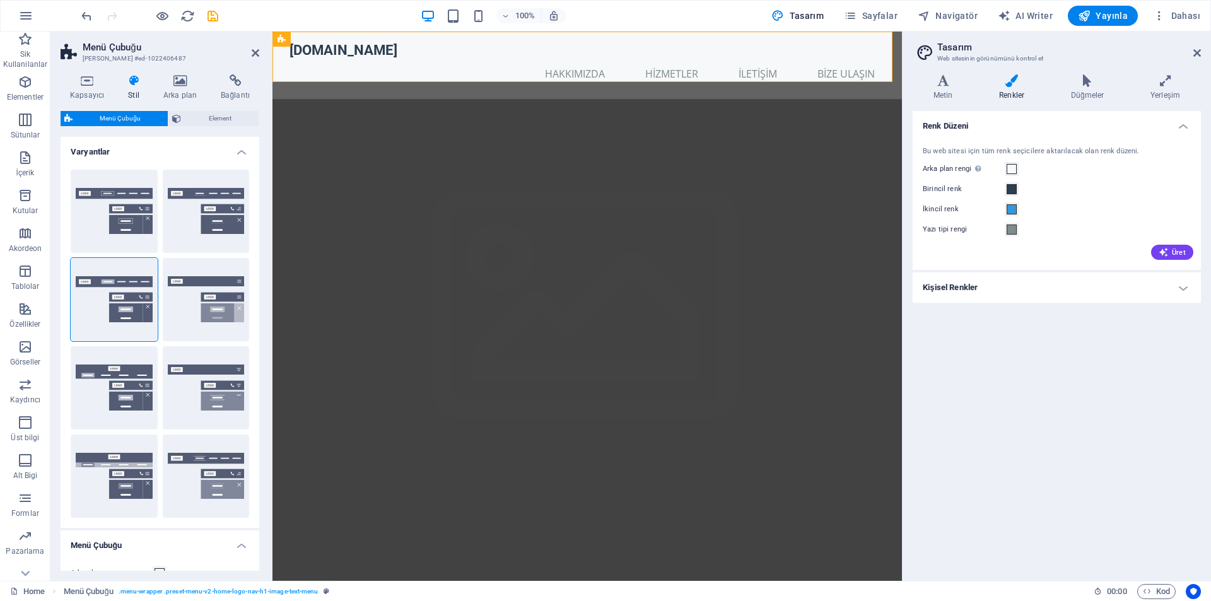
click at [819, 343] on figure at bounding box center [586, 477] width 629 height 757
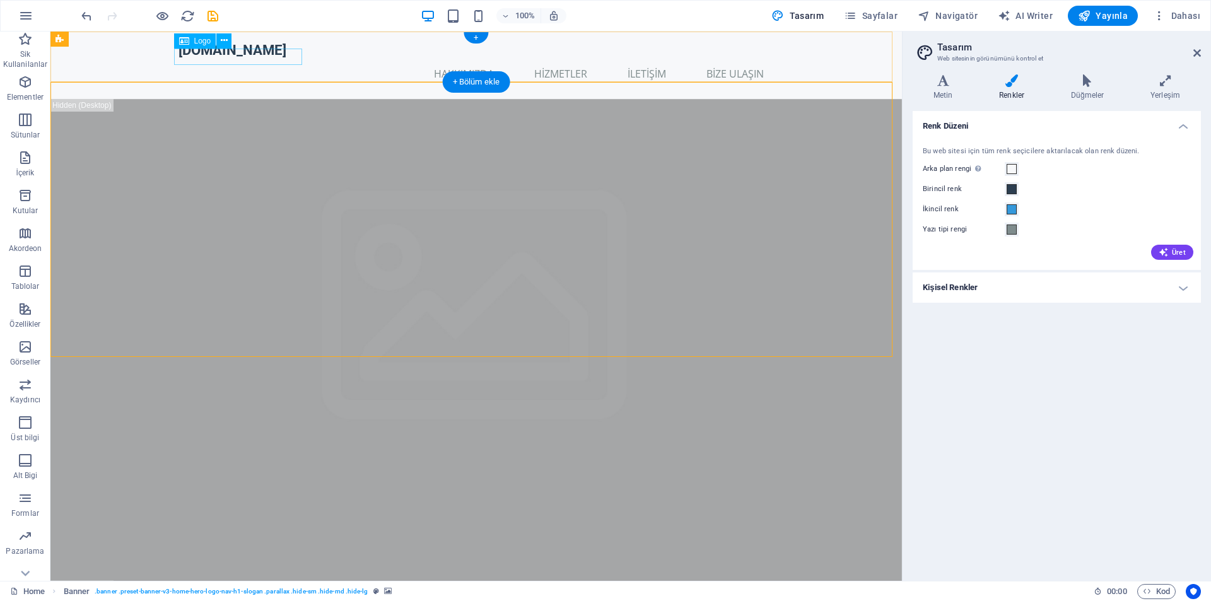
click at [237, 59] on div "[DOMAIN_NAME]" at bounding box center [475, 50] width 595 height 17
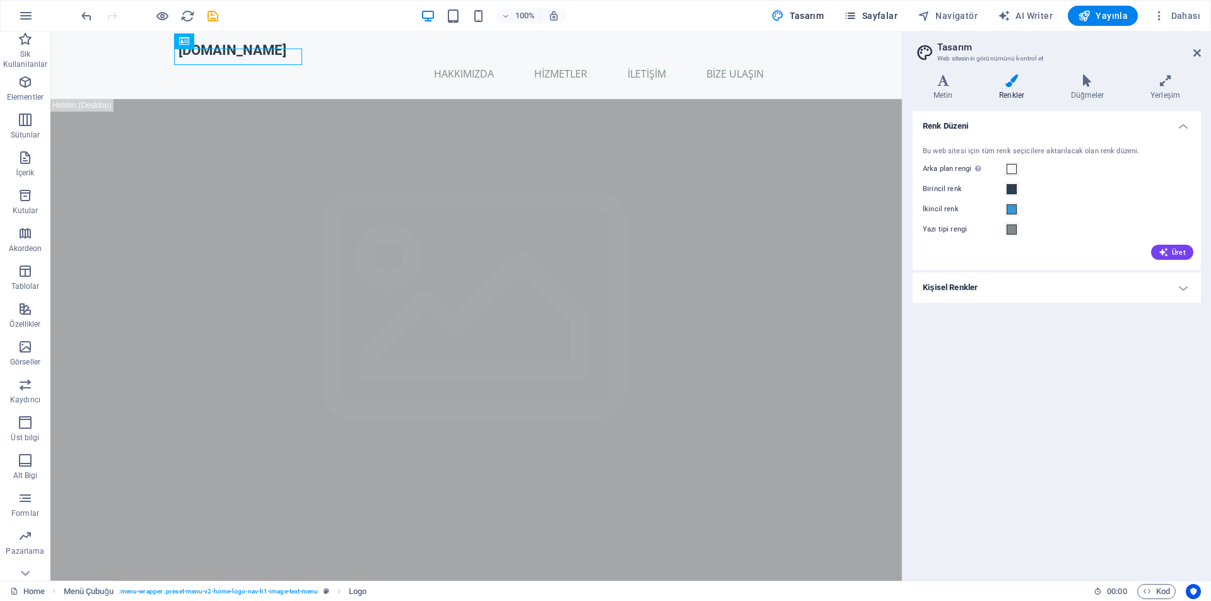
click at [903, 15] on button "Sayfalar" at bounding box center [871, 16] width 64 height 20
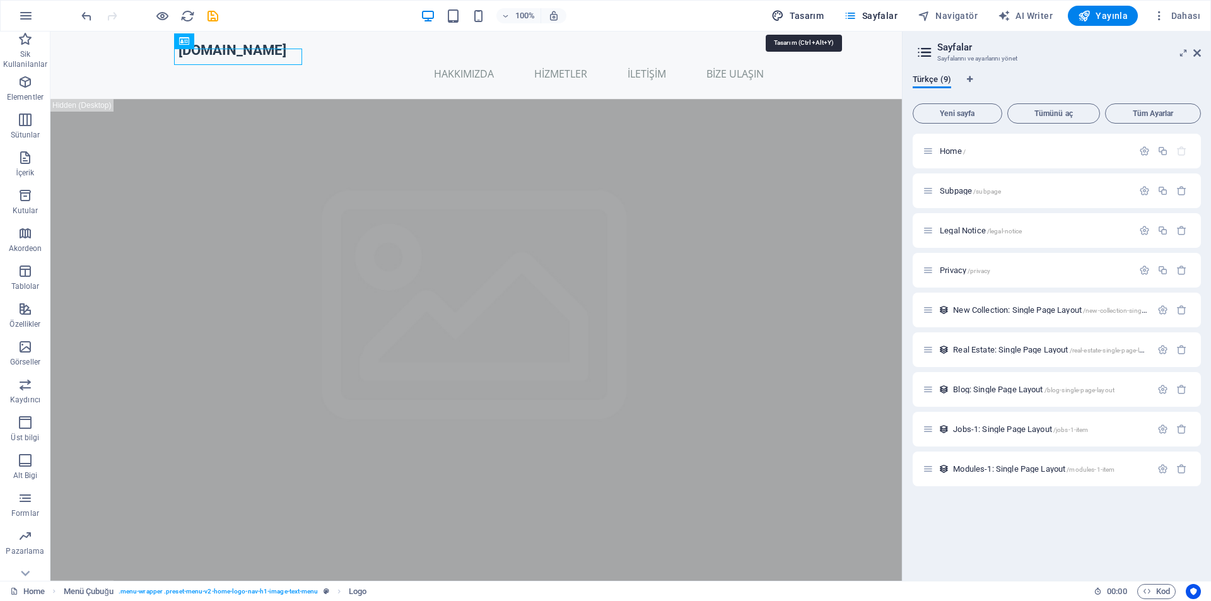
click at [793, 16] on span "Tasarım" at bounding box center [797, 15] width 52 height 13
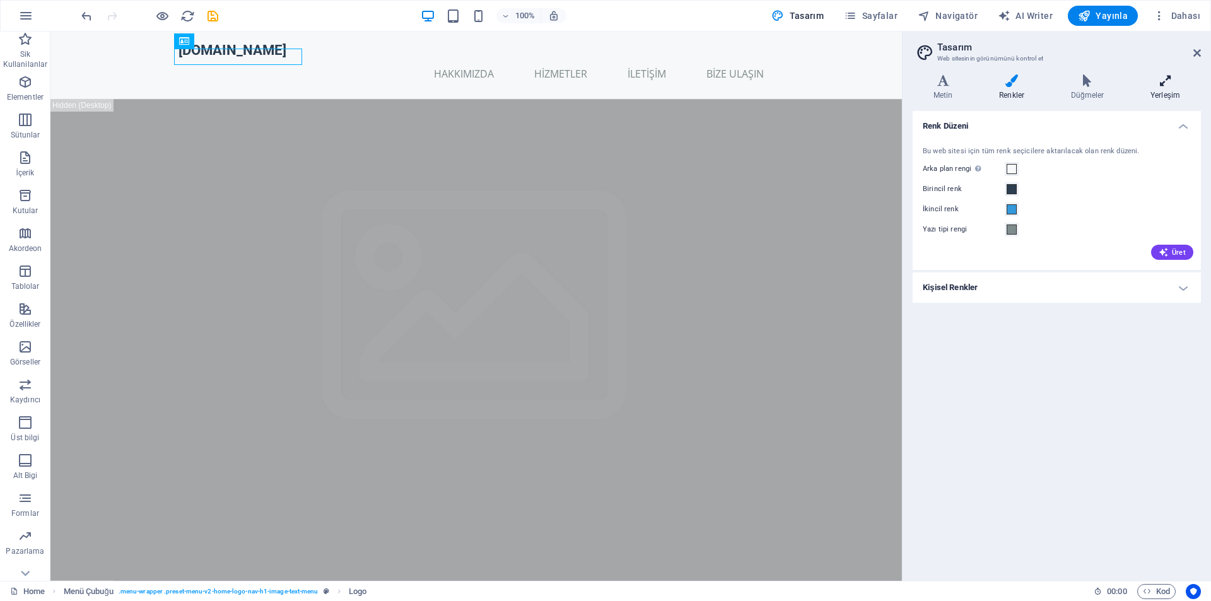
click at [1172, 87] on h4 "Yerleşim" at bounding box center [1165, 87] width 71 height 26
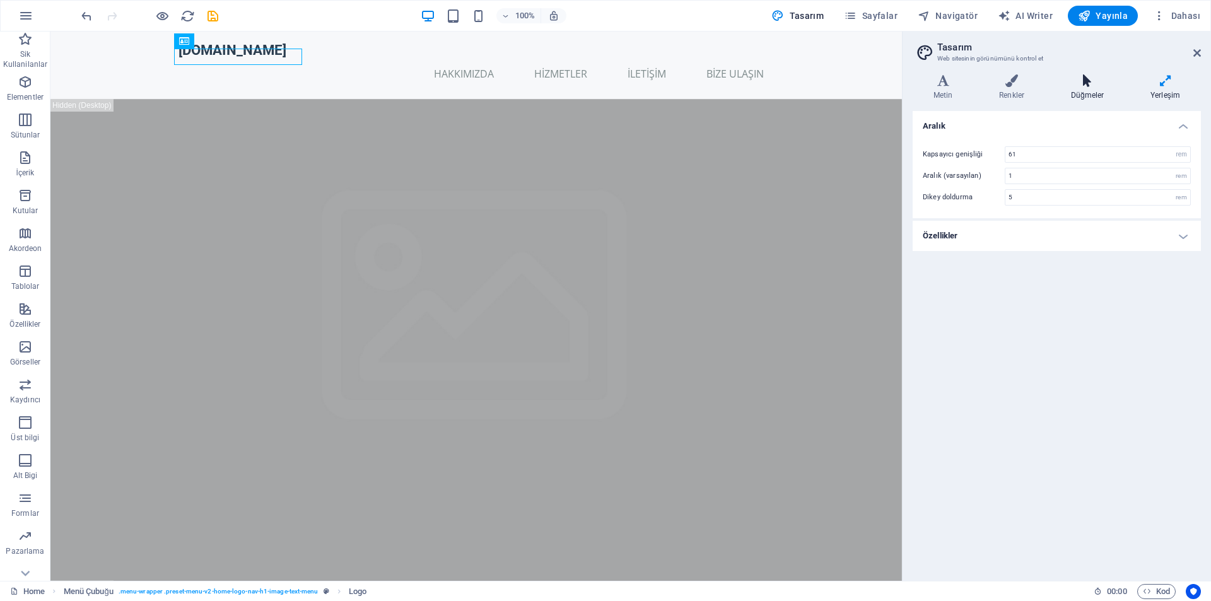
click at [1097, 90] on h4 "Düğmeler" at bounding box center [1089, 87] width 79 height 26
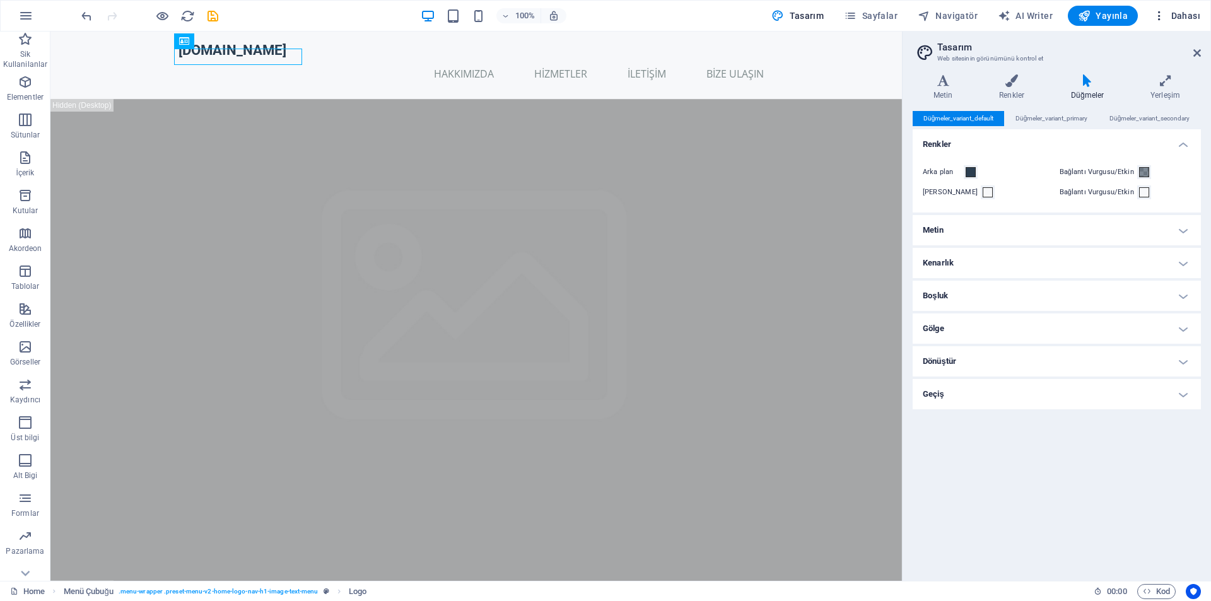
click at [1160, 17] on icon "button" at bounding box center [1159, 15] width 13 height 13
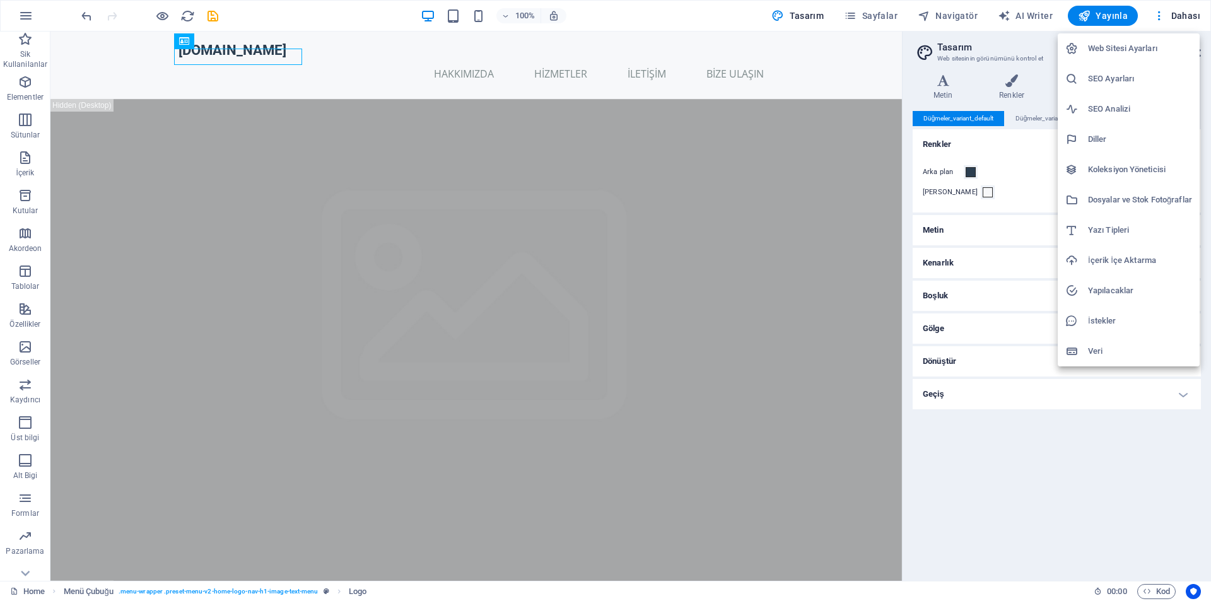
click at [1141, 42] on h6 "Web Sitesi Ayarları" at bounding box center [1140, 48] width 104 height 15
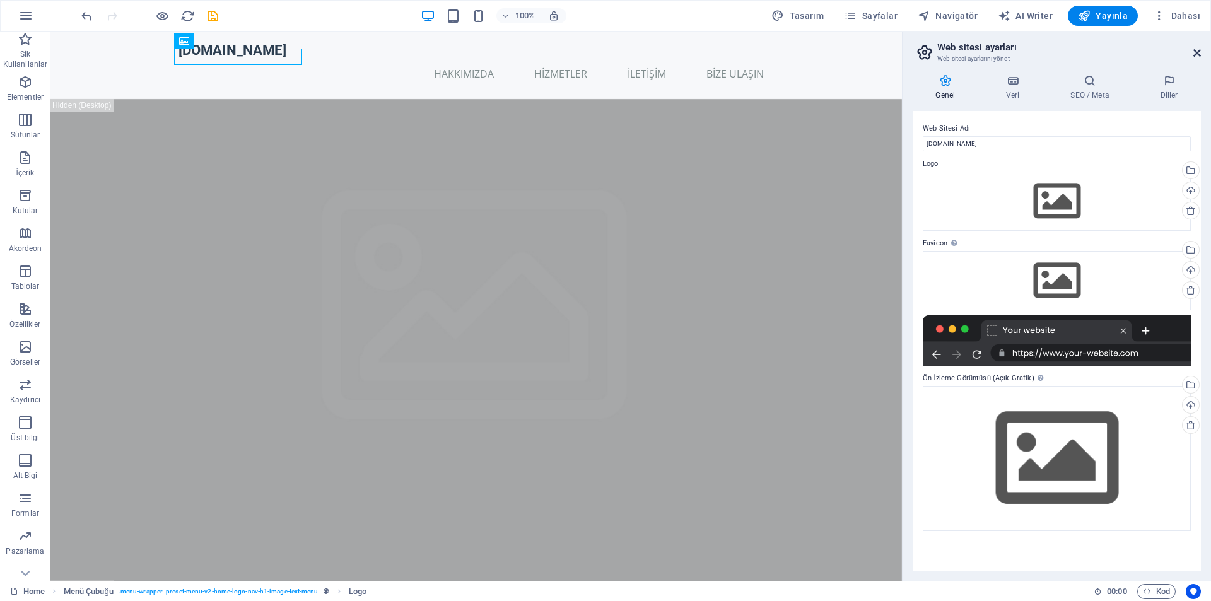
click at [1196, 52] on icon at bounding box center [1197, 53] width 8 height 10
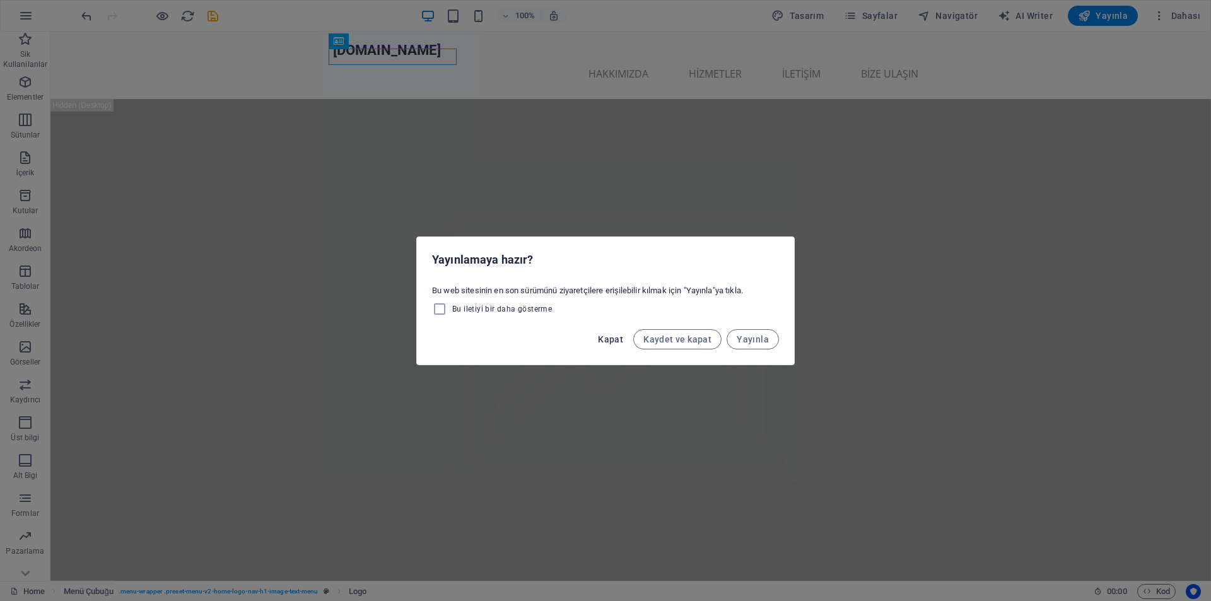
click at [612, 337] on span "Kapat" at bounding box center [610, 339] width 25 height 10
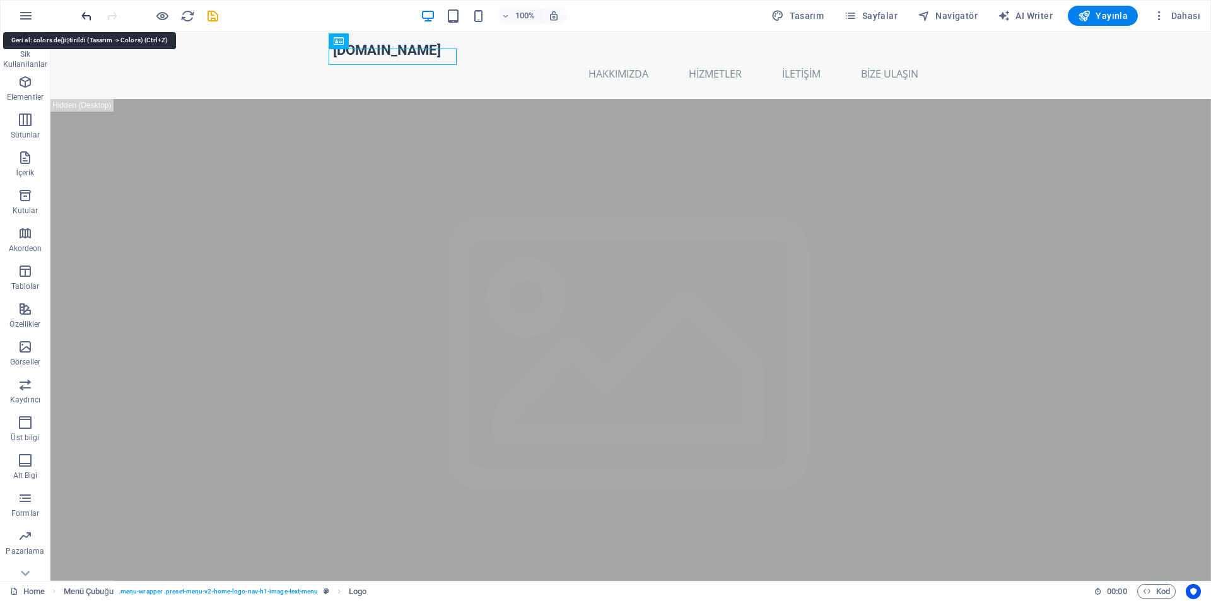
click at [90, 17] on icon "undo" at bounding box center [86, 16] width 15 height 15
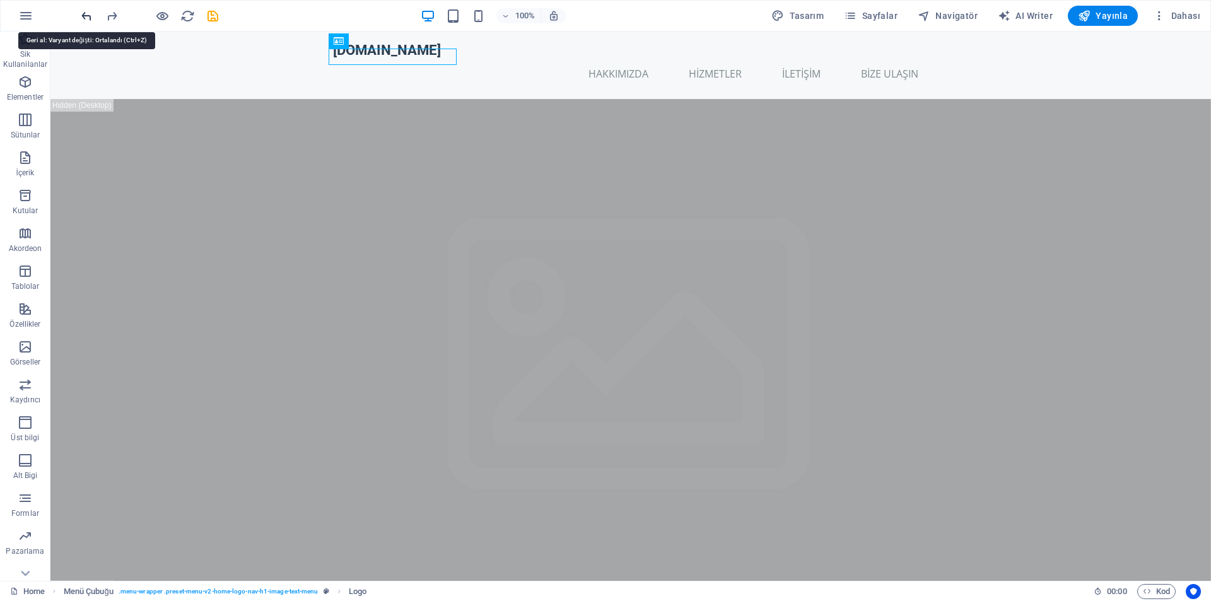
click at [90, 17] on div at bounding box center [149, 16] width 141 height 20
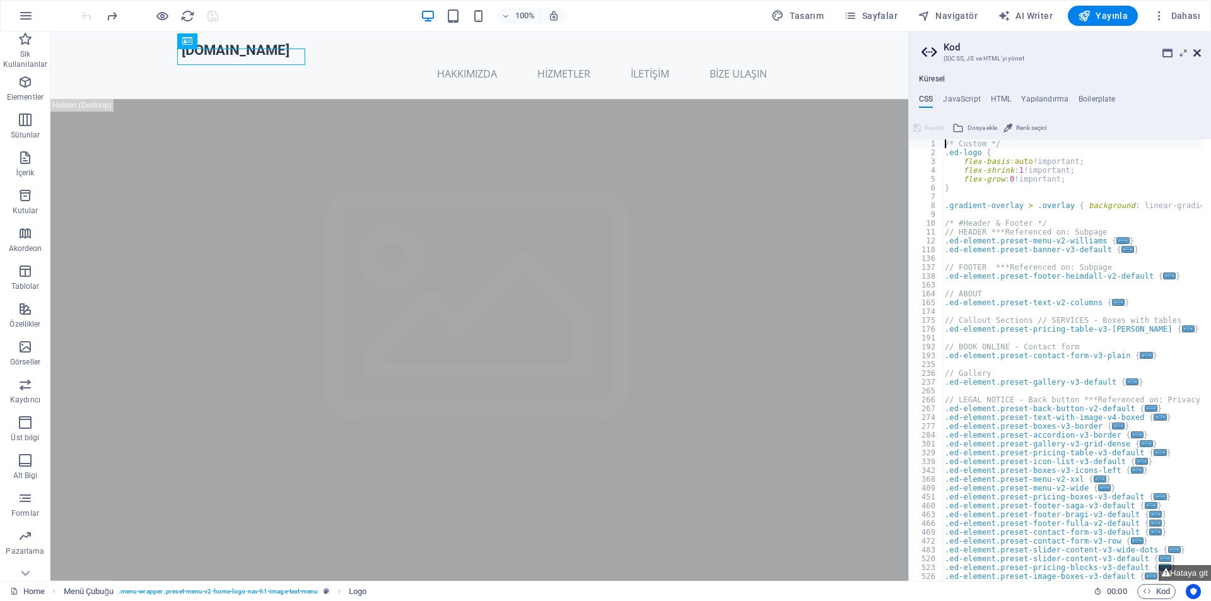
click at [1194, 54] on icon at bounding box center [1197, 53] width 8 height 10
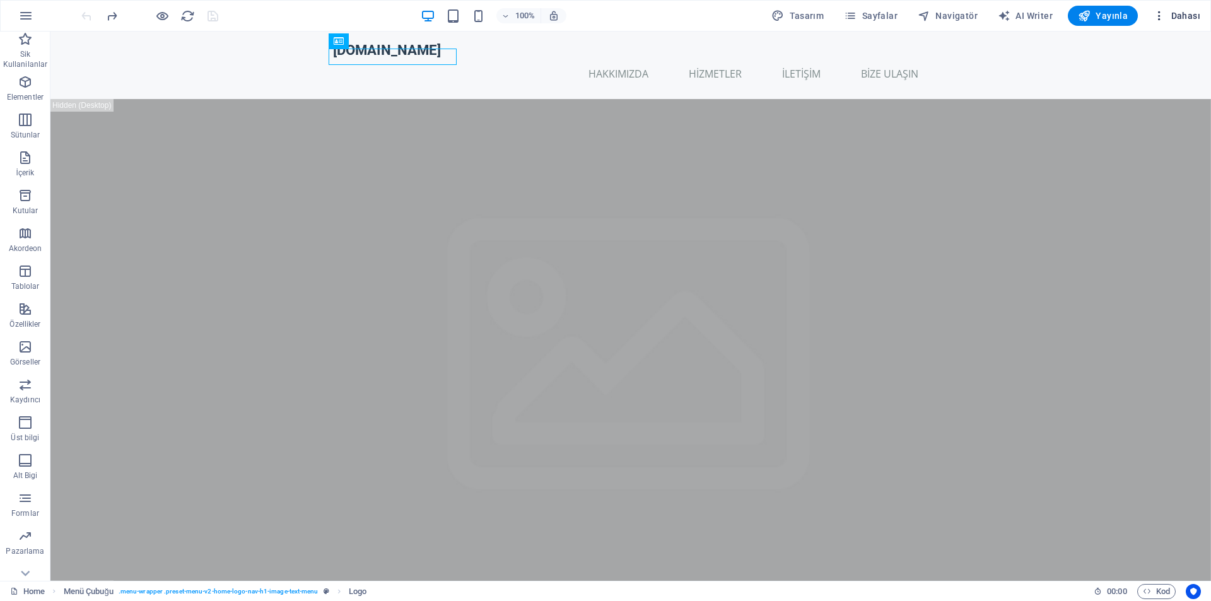
click at [1163, 20] on icon "button" at bounding box center [1159, 15] width 13 height 13
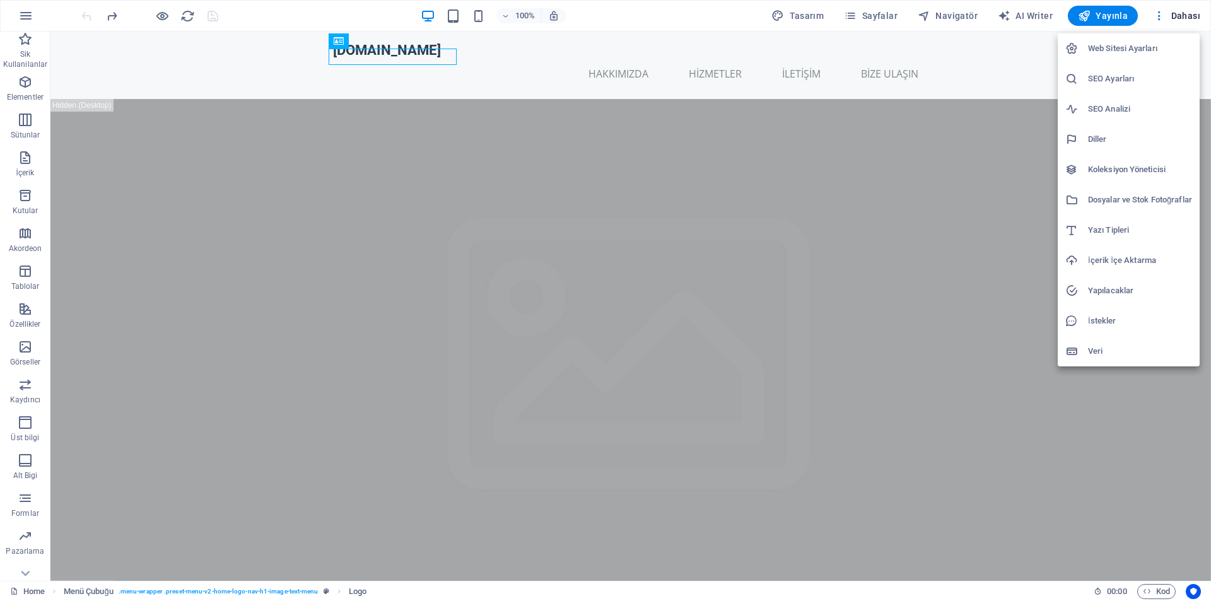
click at [1164, 19] on div at bounding box center [605, 300] width 1211 height 601
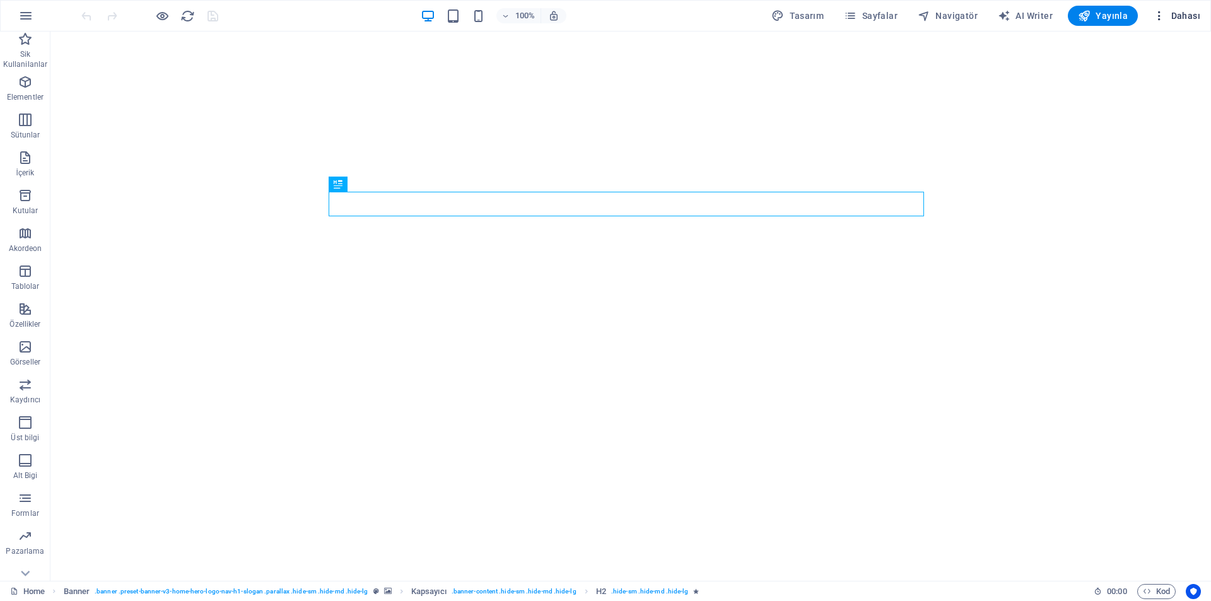
click at [1164, 9] on icon "button" at bounding box center [1159, 15] width 13 height 13
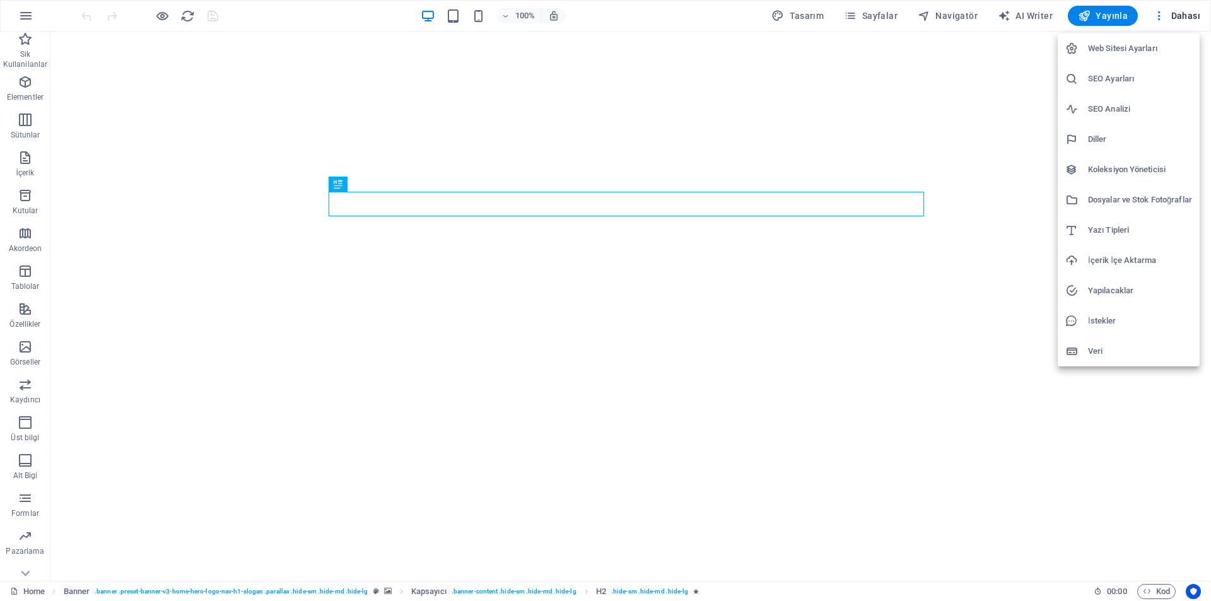
click at [951, 358] on div at bounding box center [605, 300] width 1211 height 601
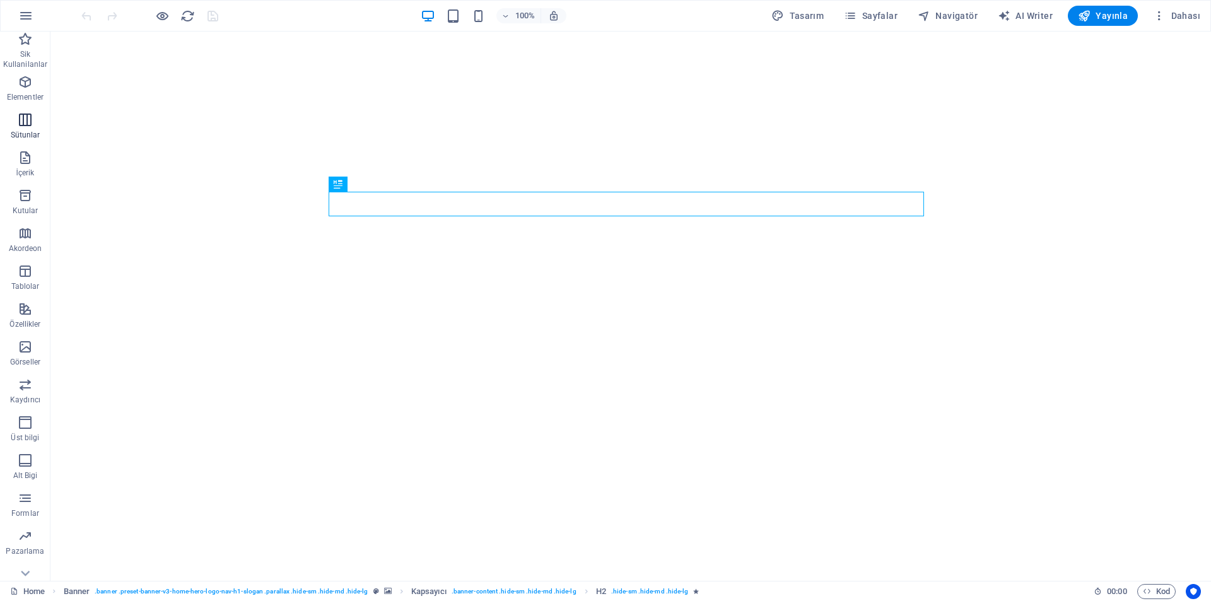
click at [23, 126] on icon "button" at bounding box center [25, 119] width 15 height 15
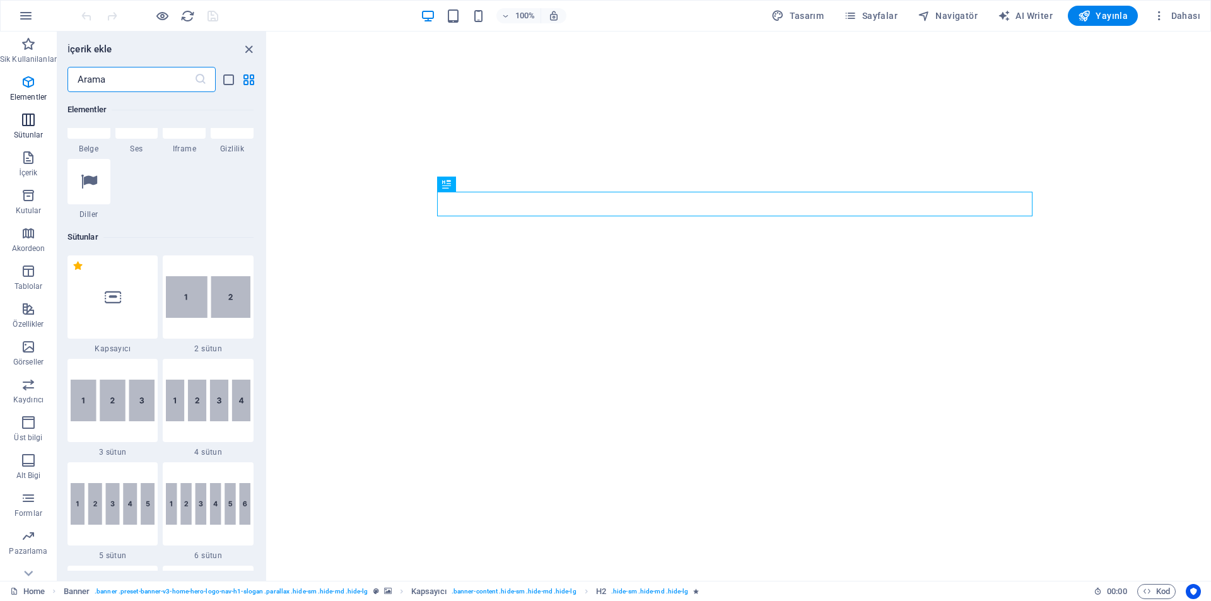
scroll to position [624, 0]
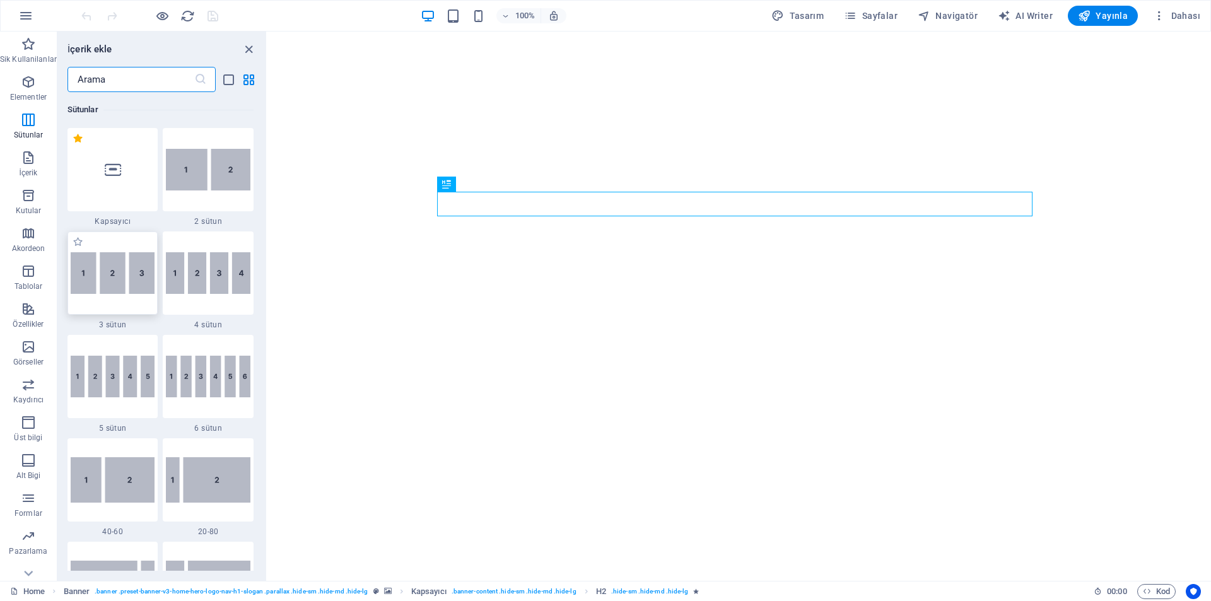
click at [110, 259] on img at bounding box center [113, 273] width 85 height 42
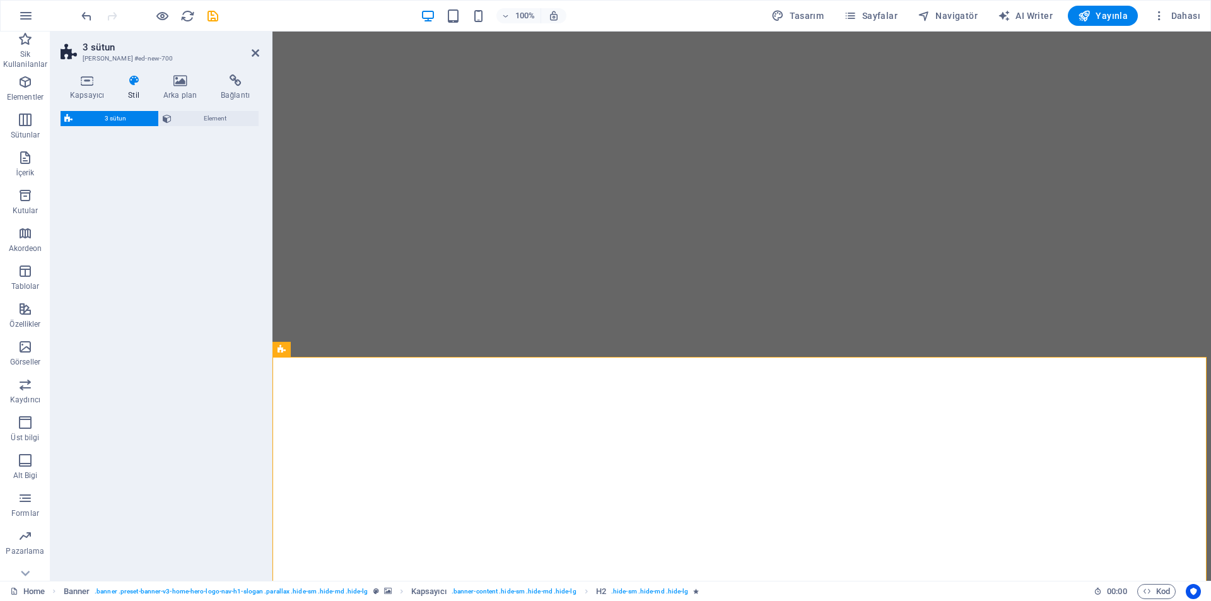
select select "rem"
select select "preset-columns-three-v2-default"
